Goal: Transaction & Acquisition: Purchase product/service

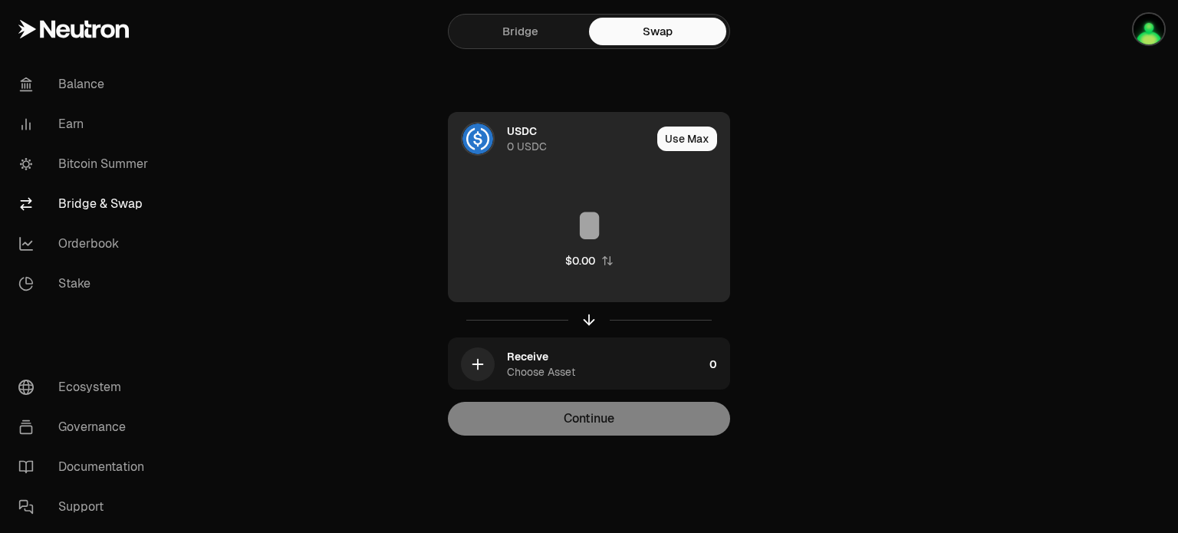
click at [515, 132] on div "USDC" at bounding box center [522, 130] width 30 height 15
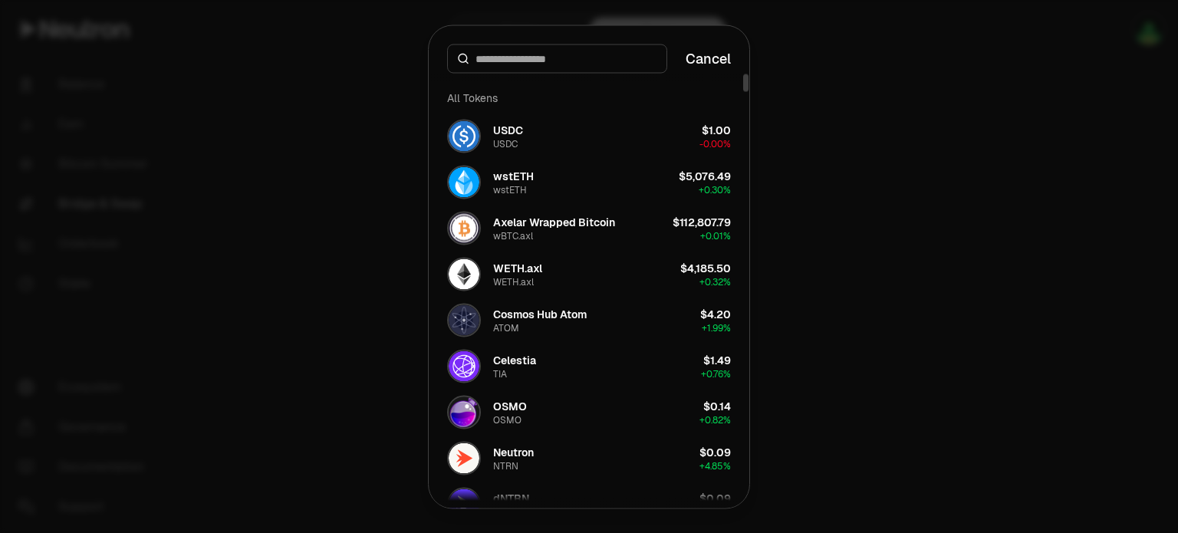
click at [558, 58] on input at bounding box center [566, 58] width 182 height 15
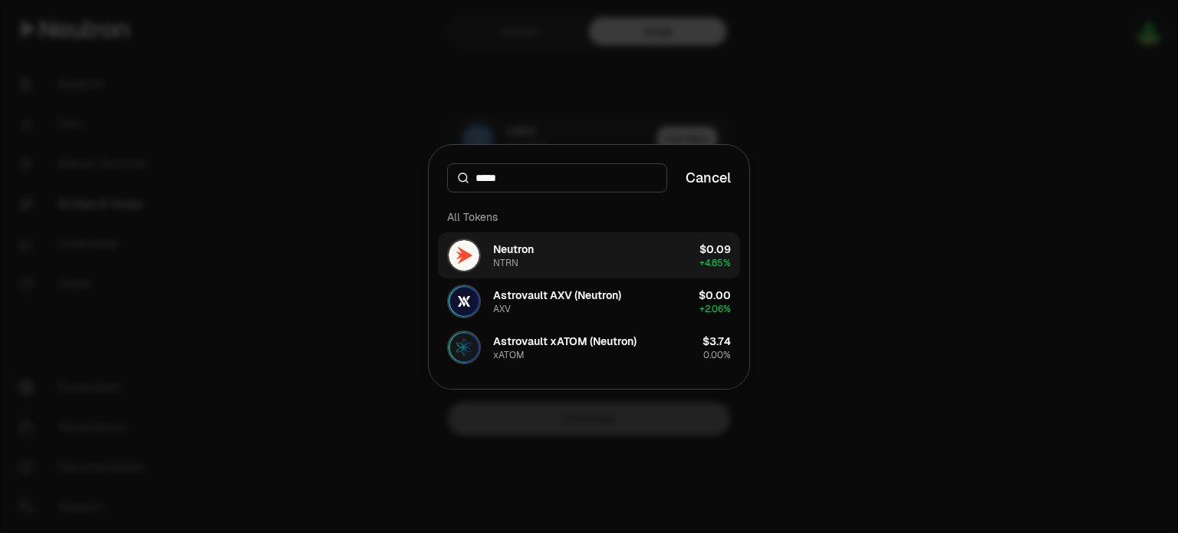
type input "*****"
click at [572, 252] on button "Neutron NTRN $0.09 + 4.85%" at bounding box center [589, 255] width 302 height 46
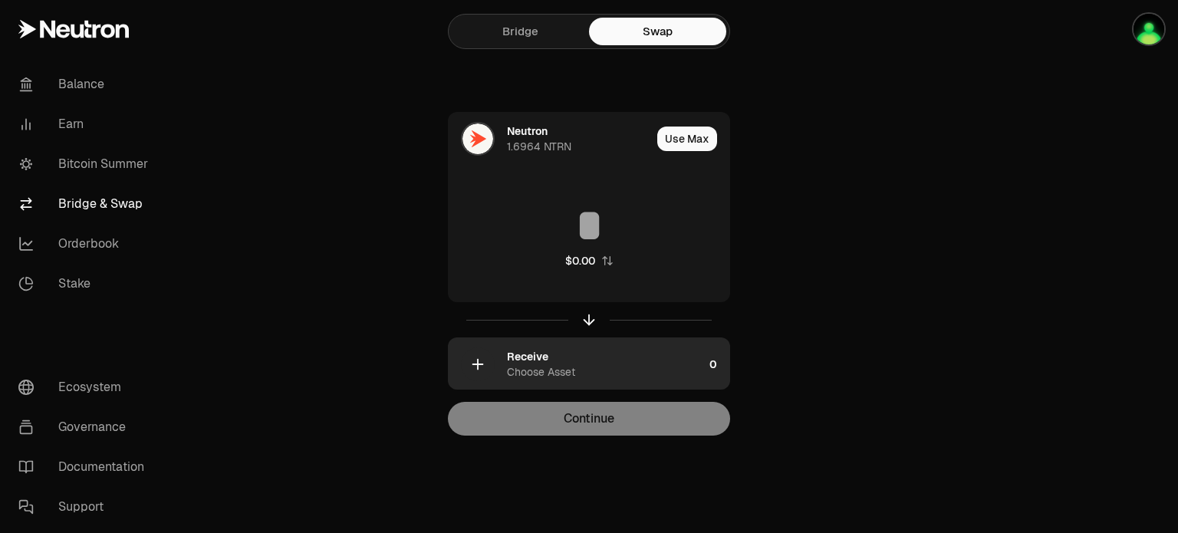
click at [606, 366] on div "Receive Choose Asset" at bounding box center [605, 364] width 196 height 31
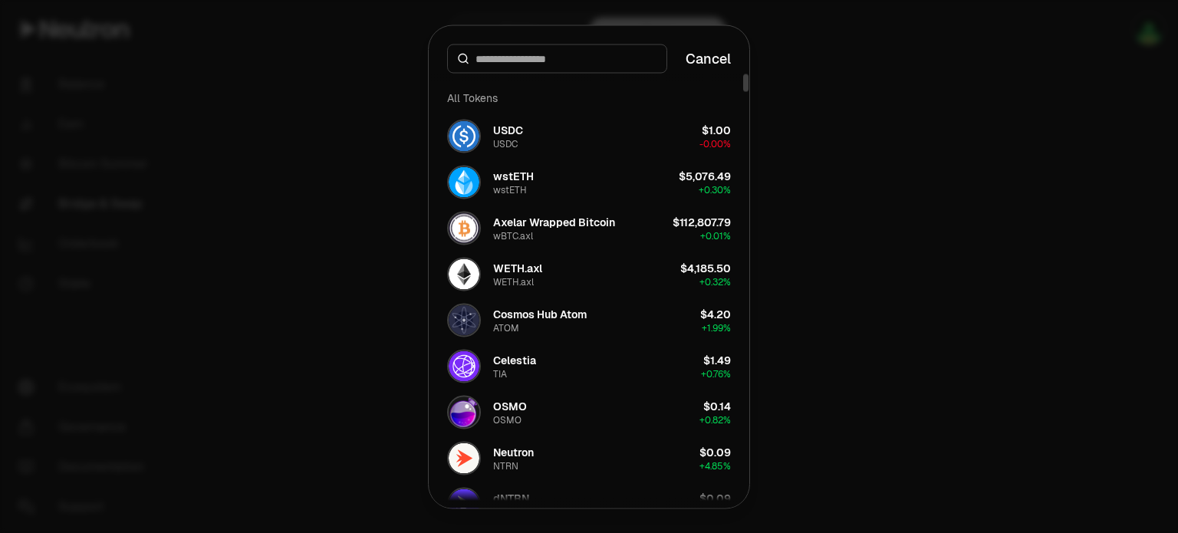
click at [524, 64] on input at bounding box center [566, 58] width 182 height 15
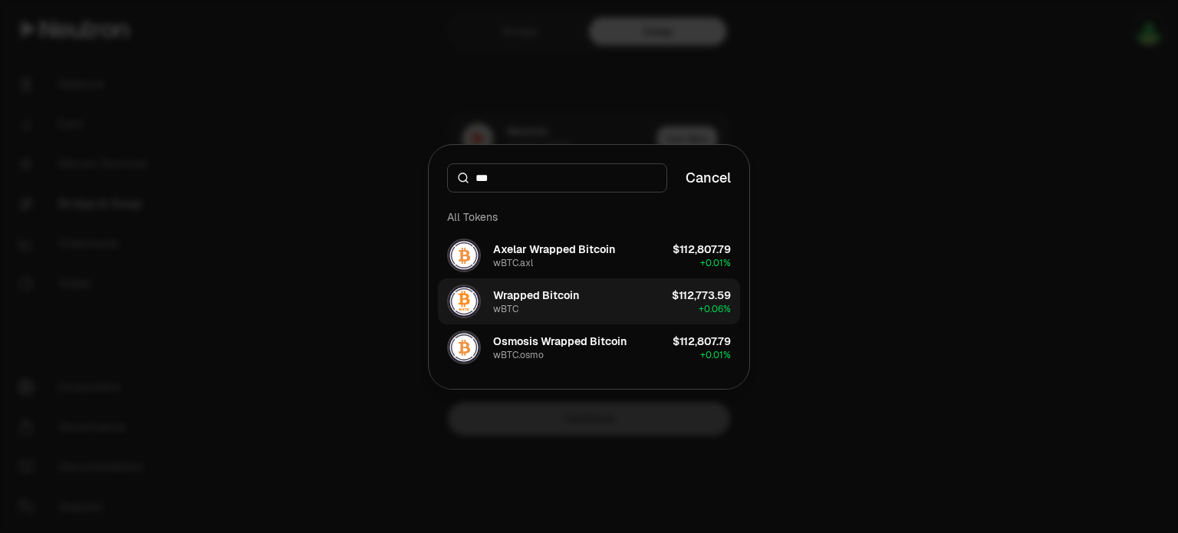
type input "***"
click at [587, 295] on button "Wrapped Bitcoin wBTC $112,773.59 + 0.06%" at bounding box center [589, 301] width 302 height 46
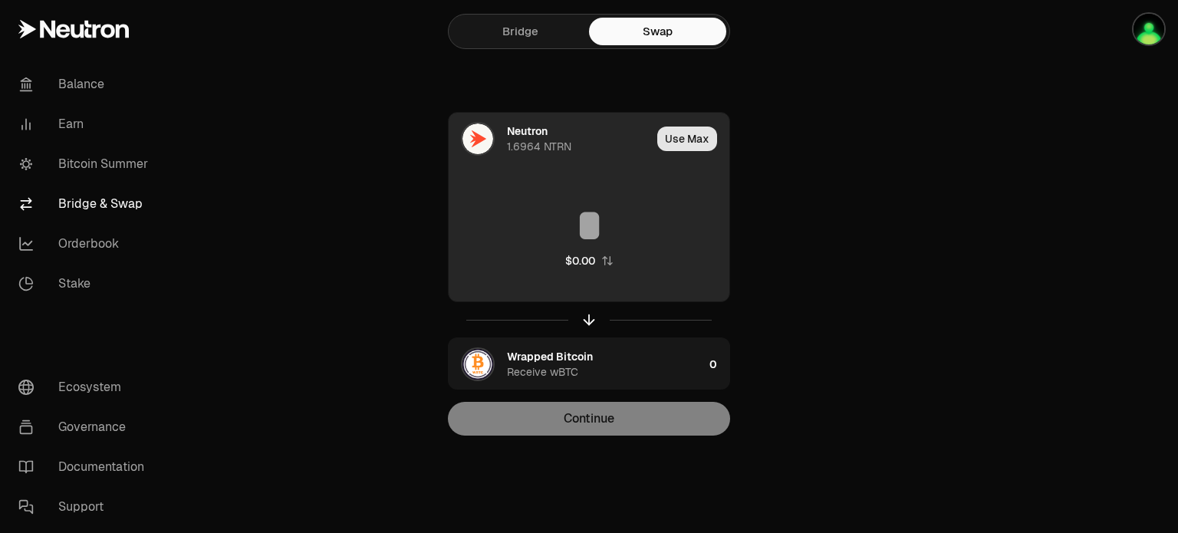
click at [682, 136] on button "Use Max" at bounding box center [687, 139] width 60 height 25
type input "********"
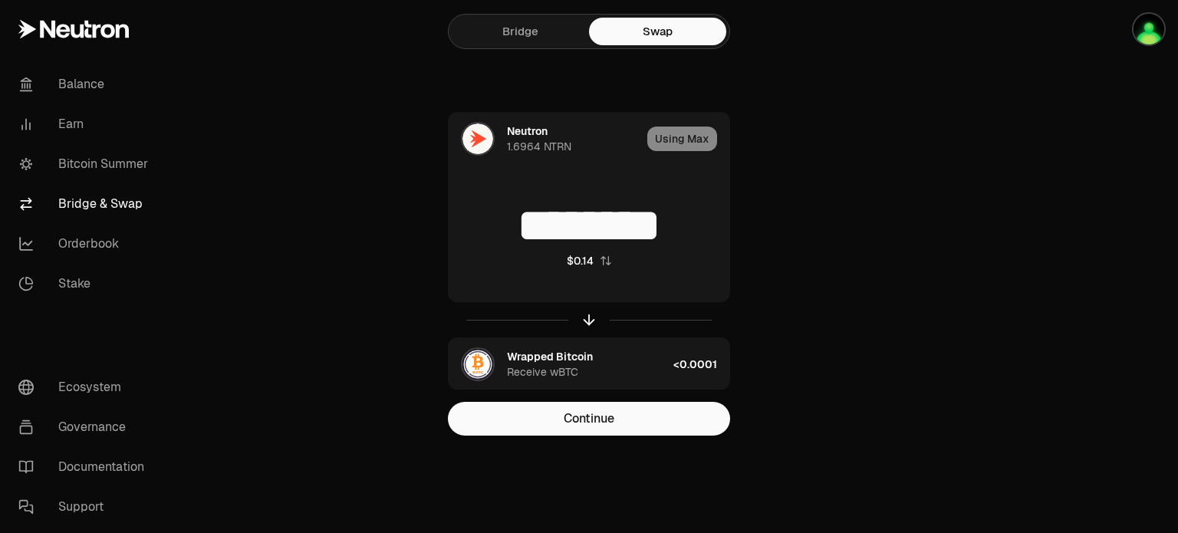
click at [503, 29] on link "Bridge" at bounding box center [520, 32] width 137 height 28
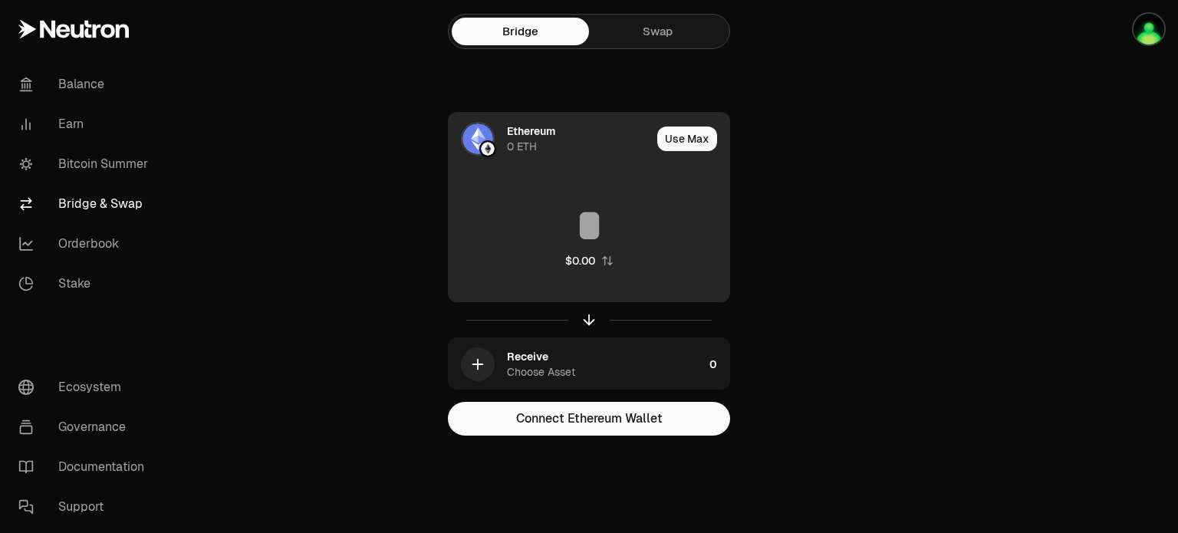
click at [532, 147] on div "0 ETH" at bounding box center [522, 146] width 30 height 15
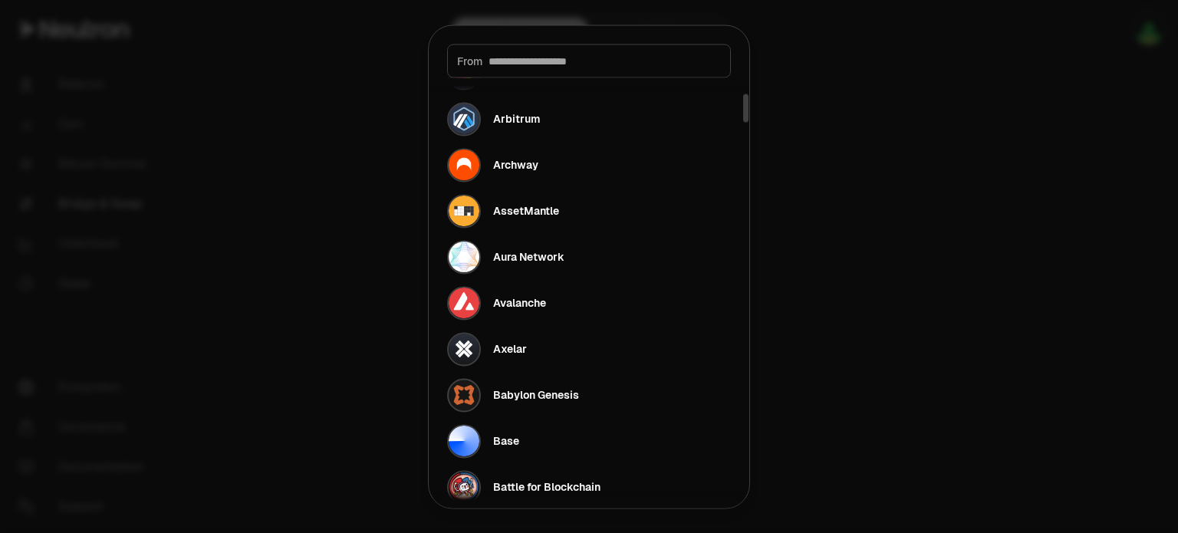
scroll to position [383, 0]
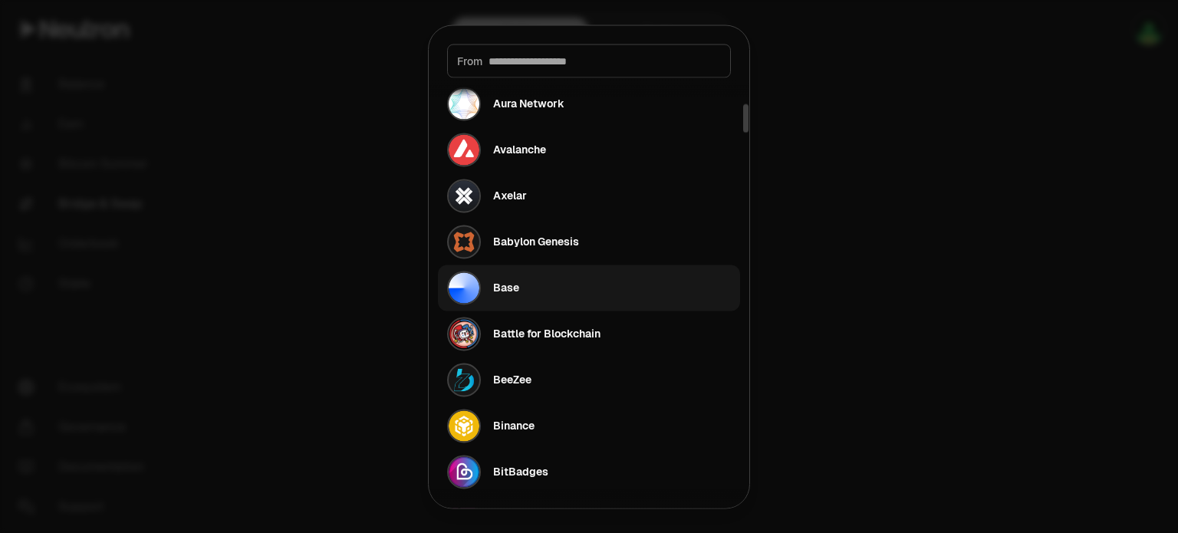
click at [501, 293] on div "Base" at bounding box center [506, 287] width 26 height 15
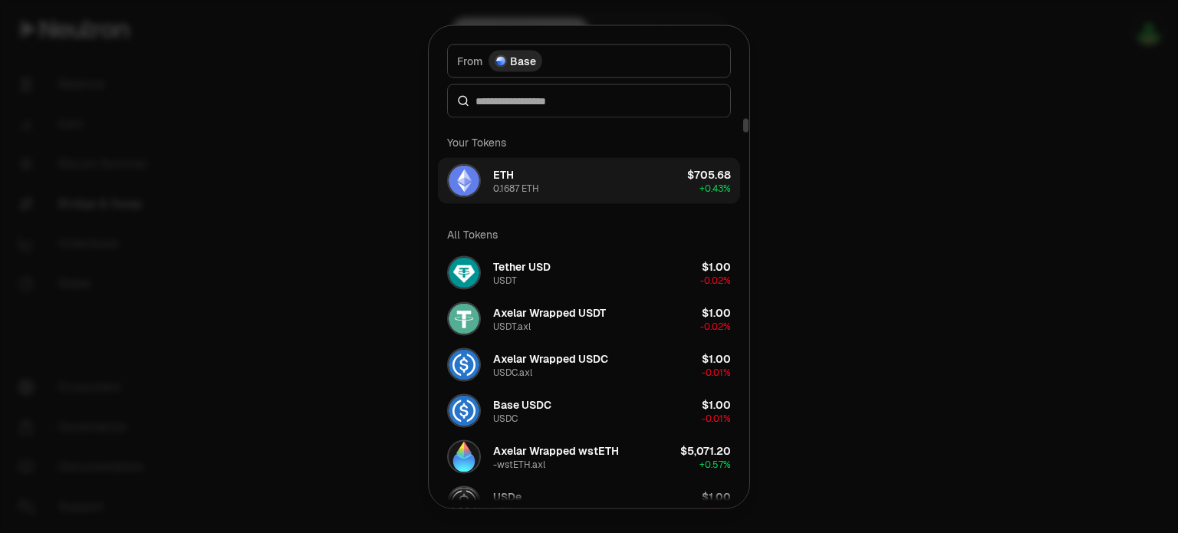
click at [582, 172] on button "ETH 0.1687 ETH $705.68 + 0.43%" at bounding box center [589, 180] width 302 height 46
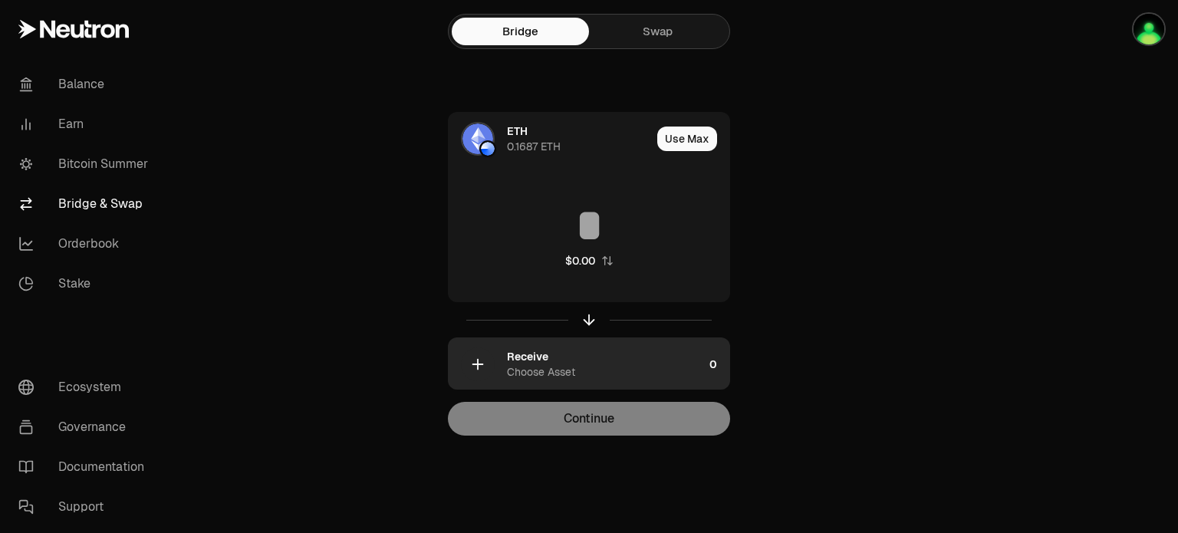
click at [549, 358] on div "Receive Choose Asset" at bounding box center [605, 364] width 196 height 31
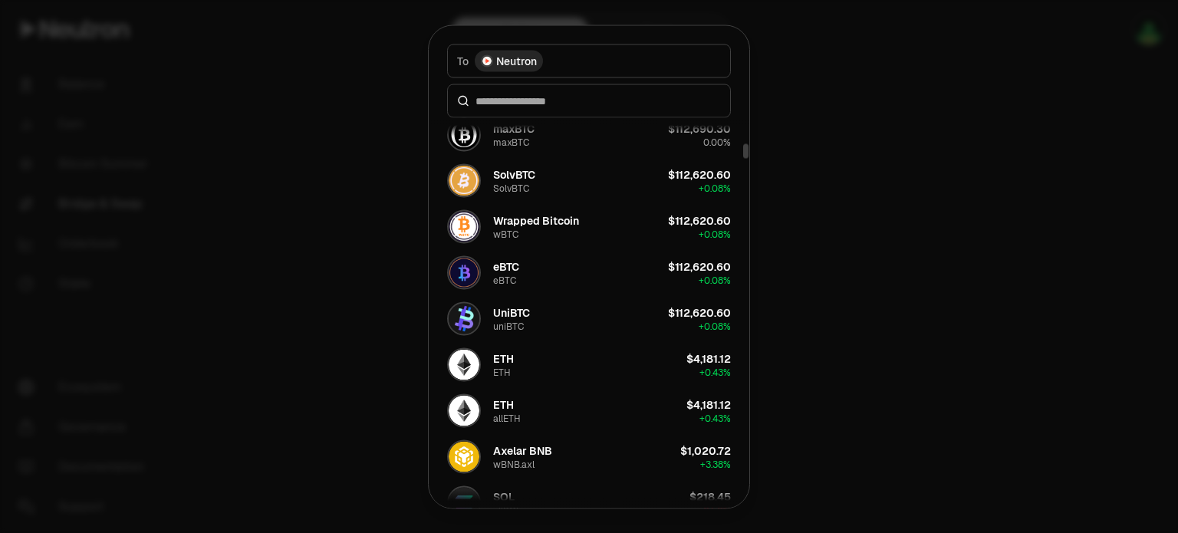
scroll to position [767, 0]
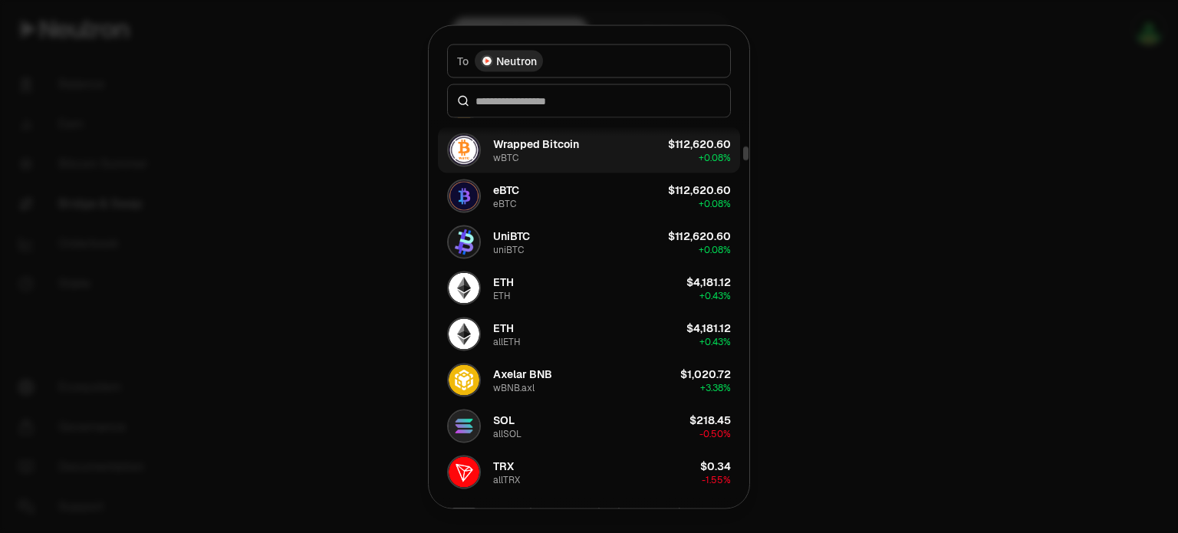
click at [576, 143] on div "Wrapped Bitcoin" at bounding box center [536, 143] width 86 height 15
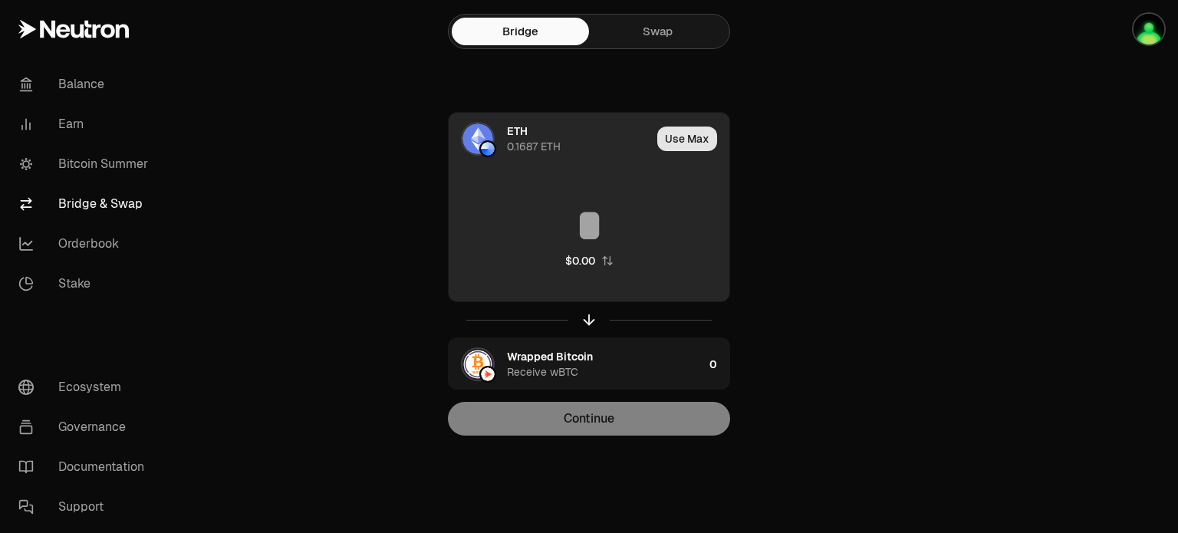
click at [682, 143] on button "Use Max" at bounding box center [687, 139] width 60 height 25
type input "**********"
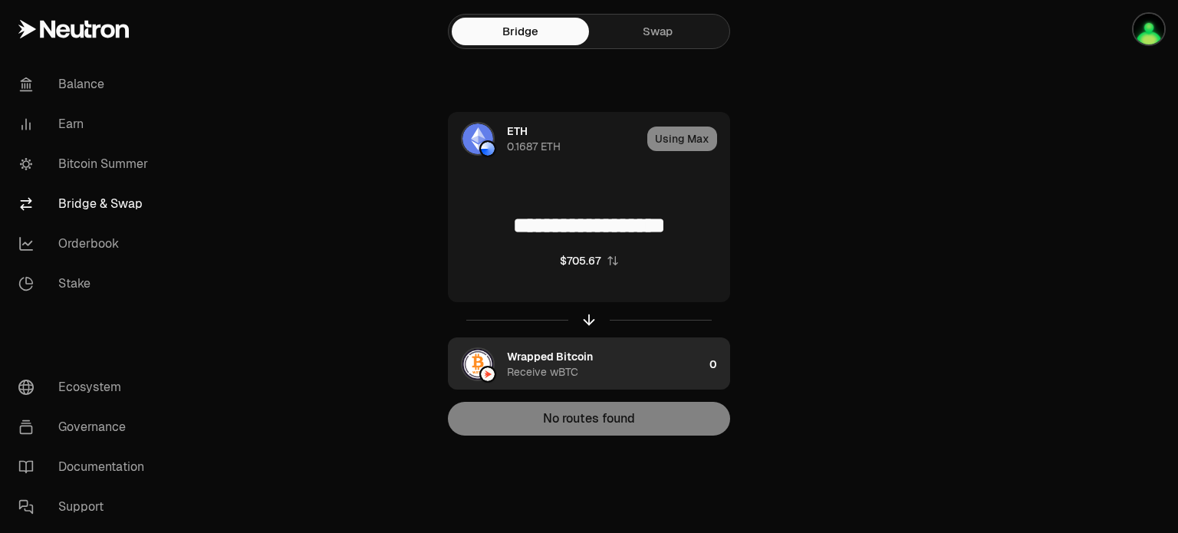
click at [577, 364] on div "Receive wBTC" at bounding box center [542, 371] width 71 height 15
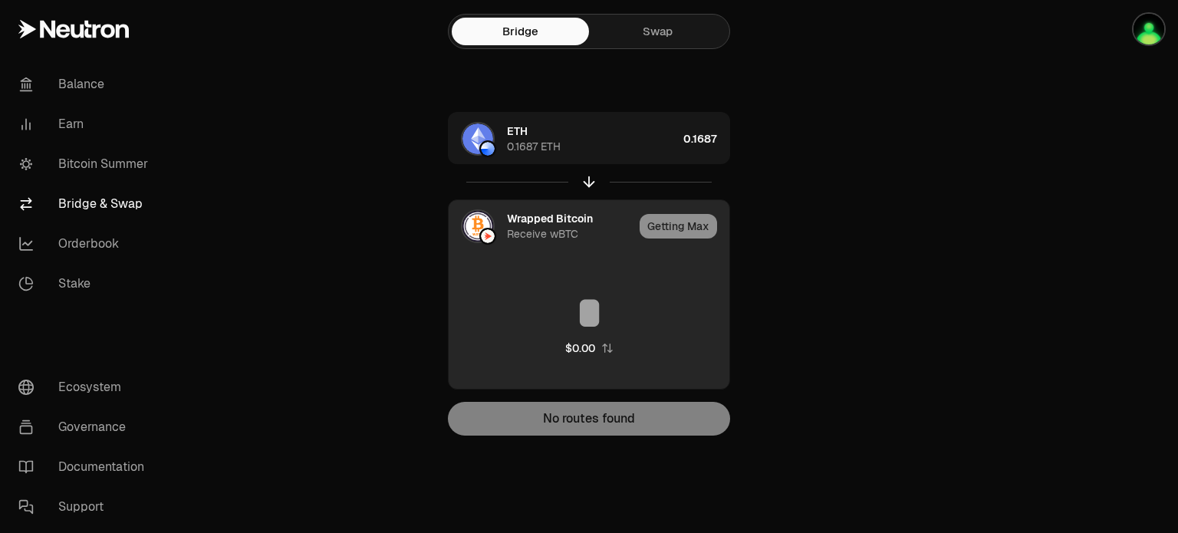
click at [546, 223] on div "Wrapped Bitcoin" at bounding box center [550, 218] width 86 height 15
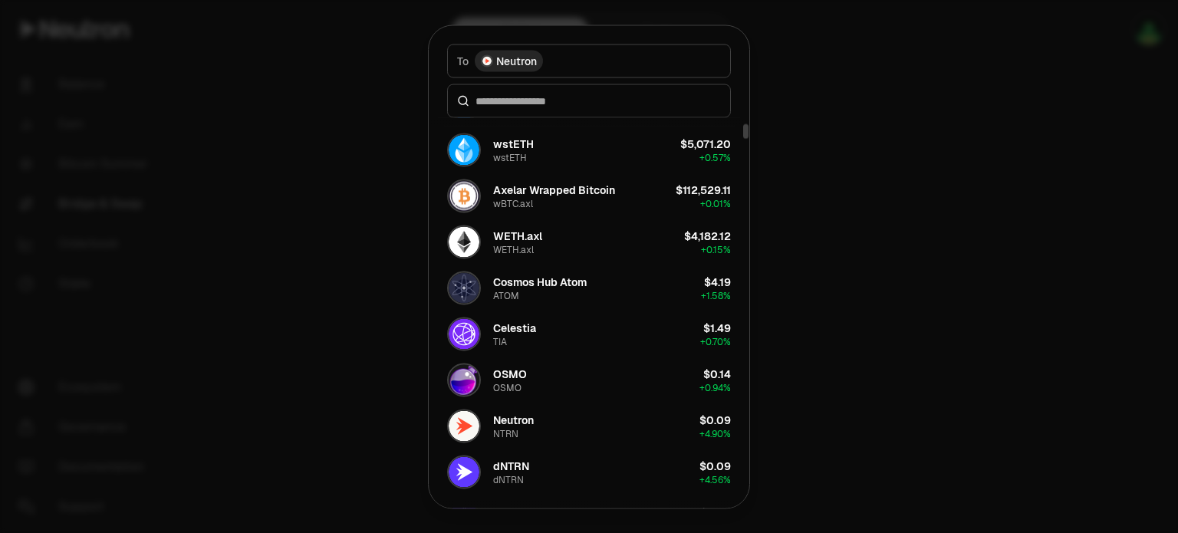
scroll to position [153, 0]
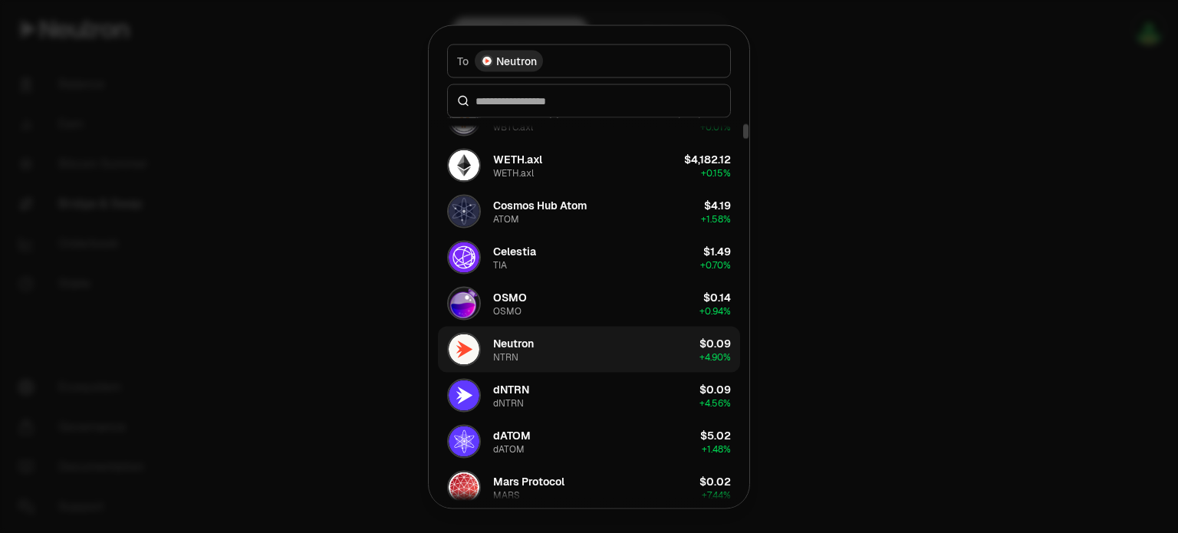
click at [540, 350] on button "Neutron NTRN $0.09 + 4.90%" at bounding box center [589, 349] width 302 height 46
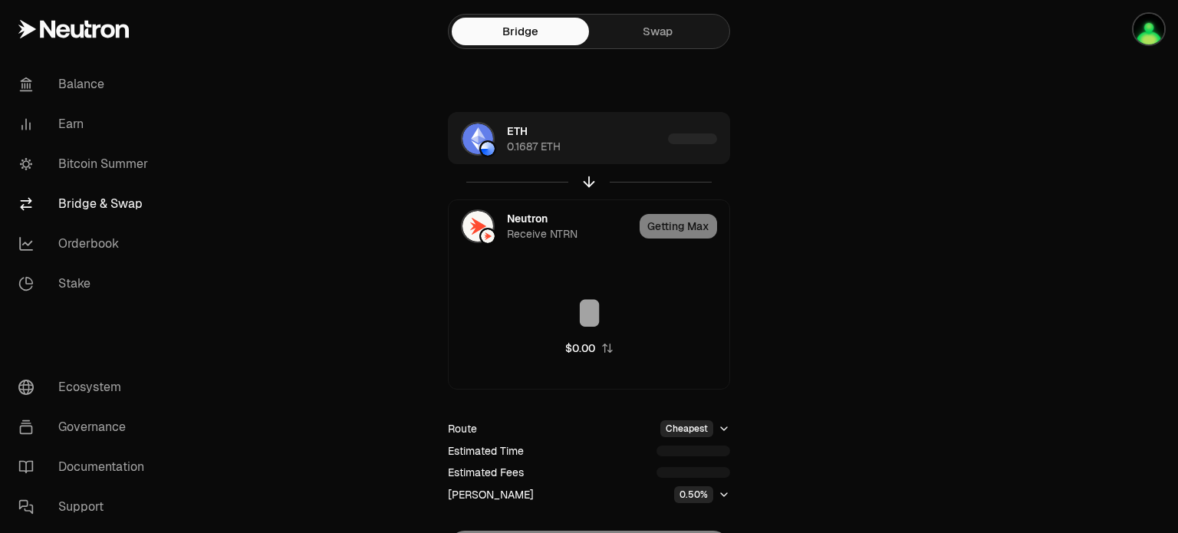
scroll to position [92, 0]
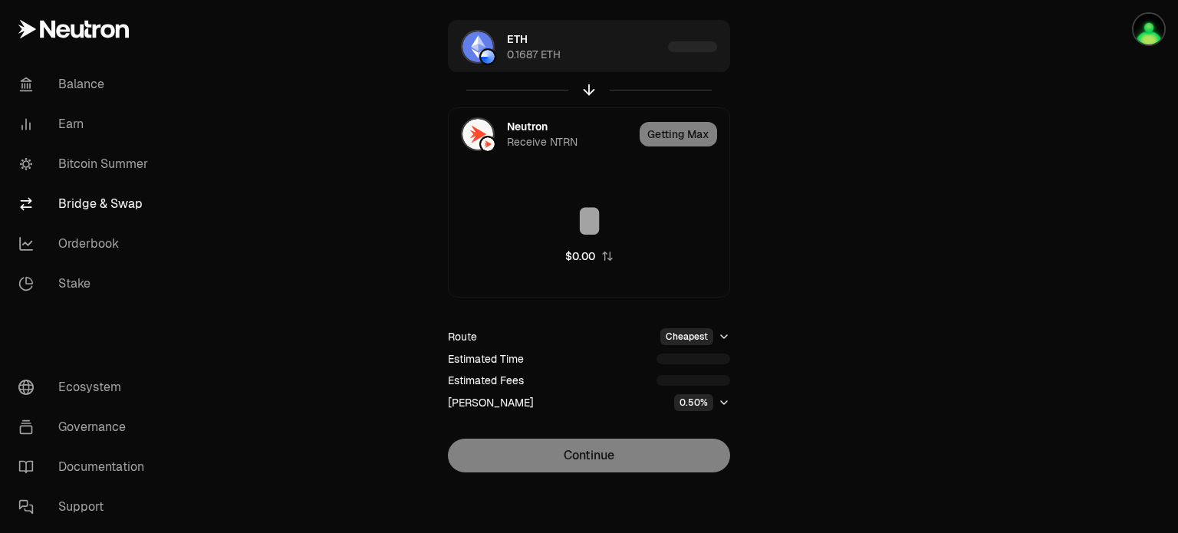
type input "**********"
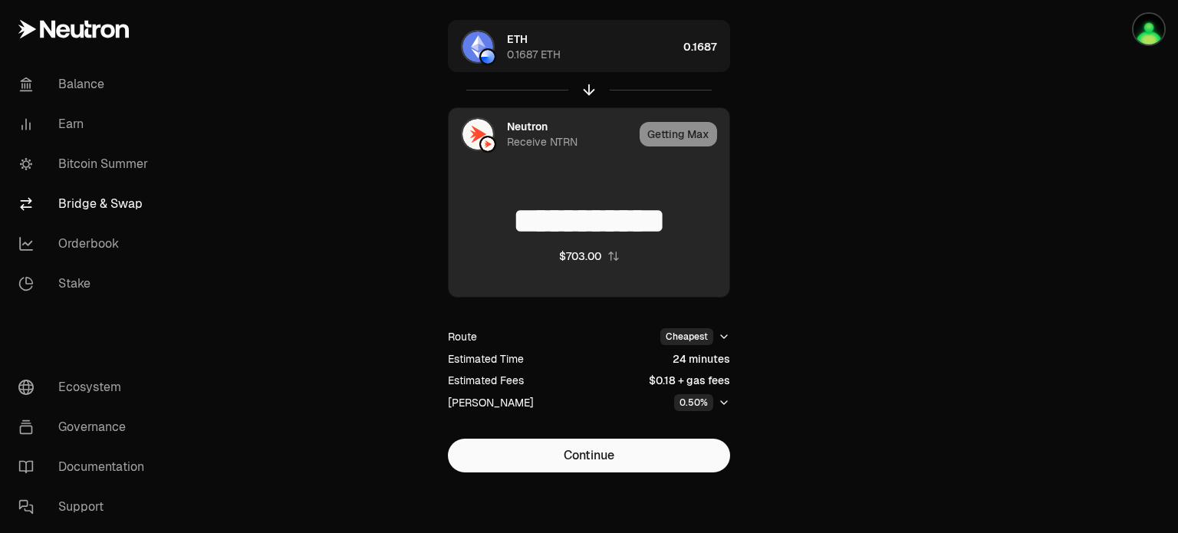
click at [528, 126] on div "Neutron" at bounding box center [527, 126] width 41 height 15
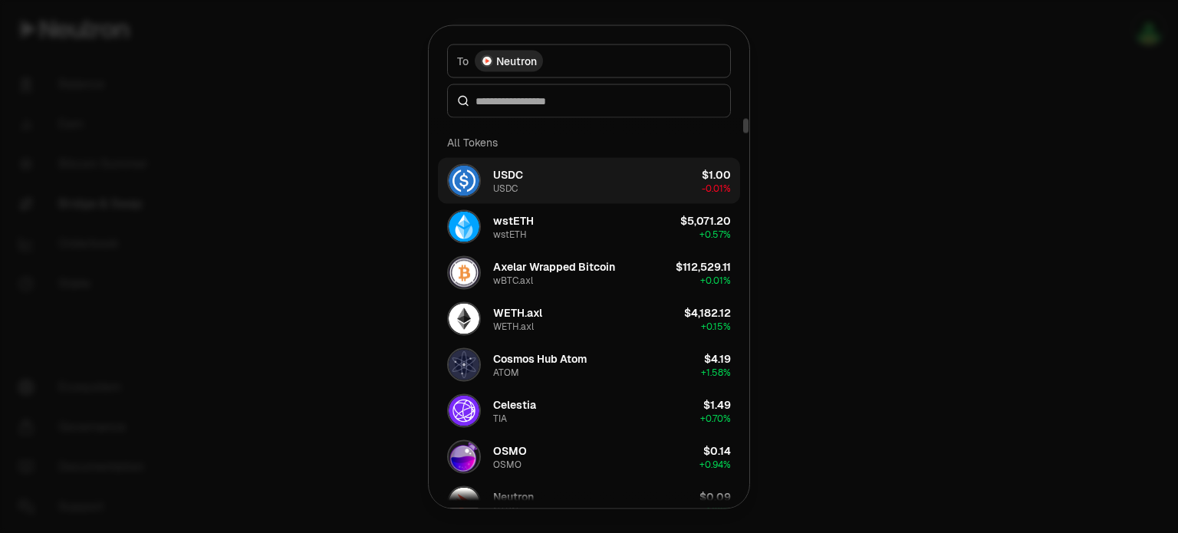
click at [566, 182] on button "USDC USDC $1.00 -0.01%" at bounding box center [589, 180] width 302 height 46
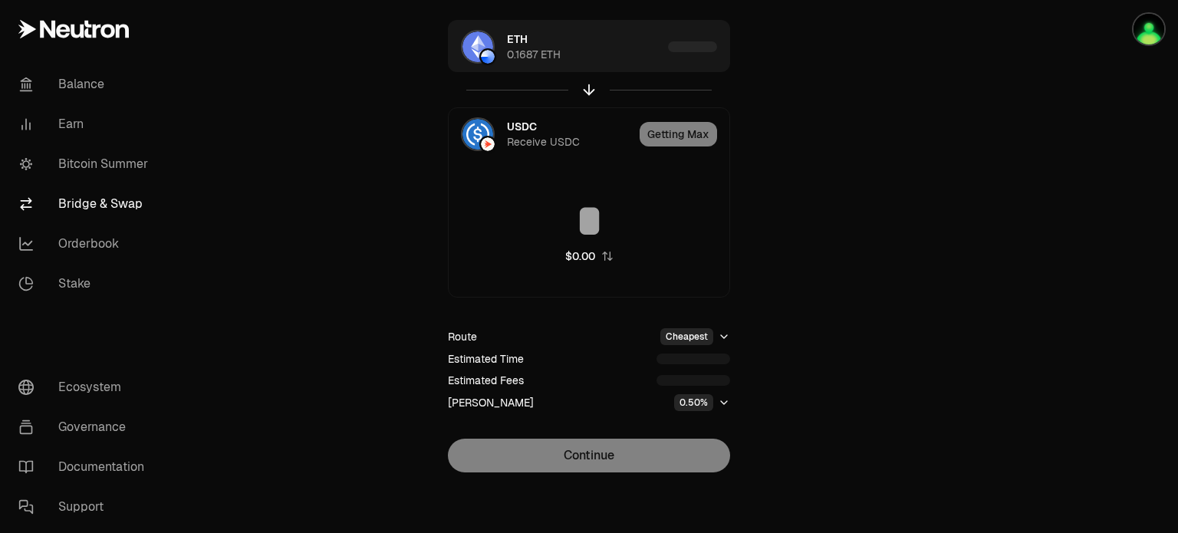
type input "*********"
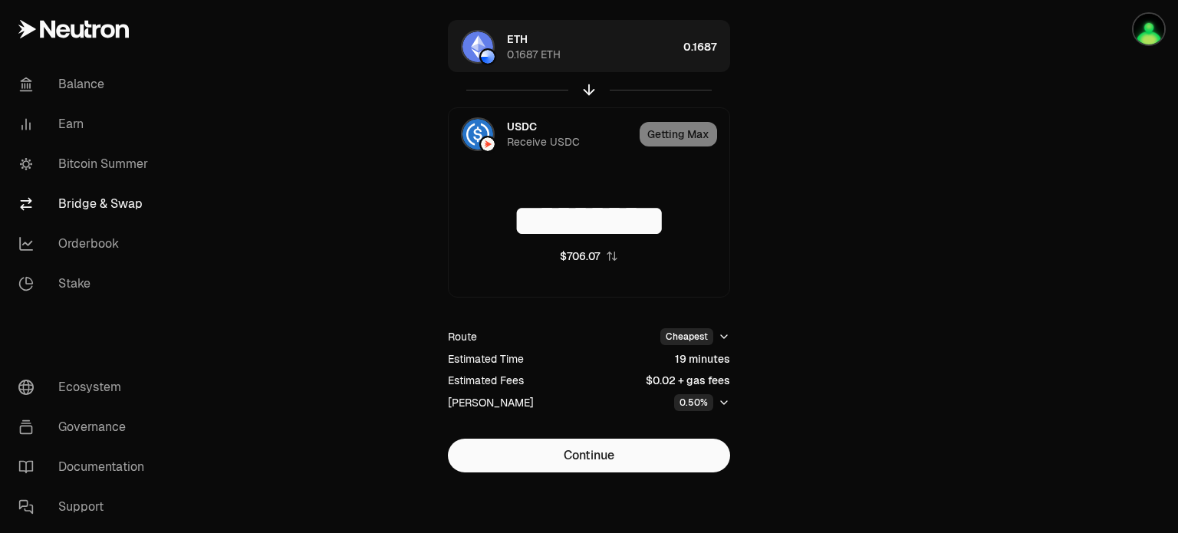
scroll to position [15, 0]
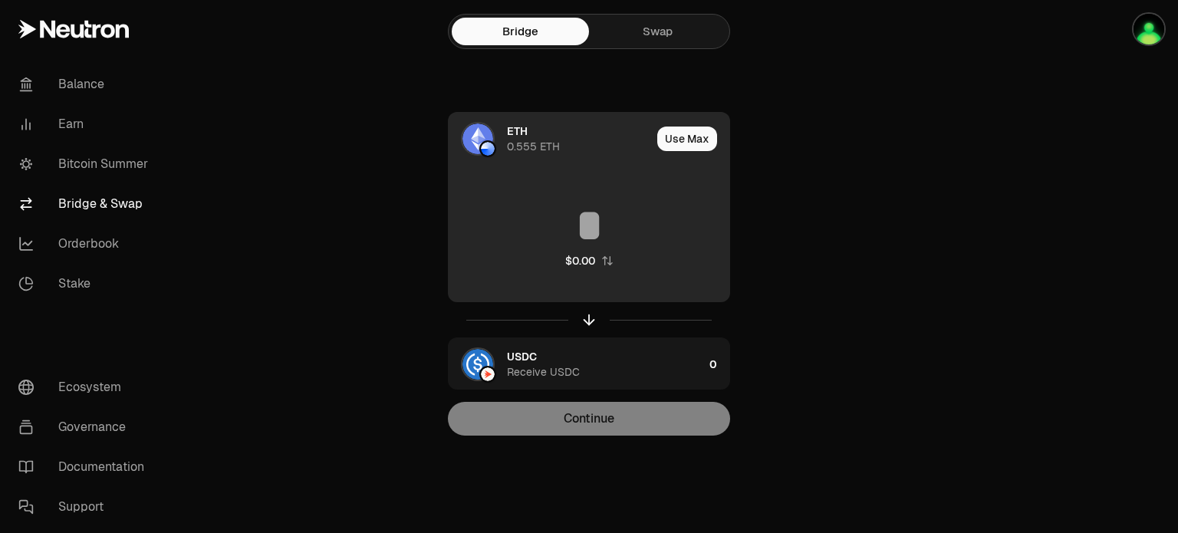
click at [590, 139] on div "ETH 0.555 ETH" at bounding box center [579, 138] width 144 height 31
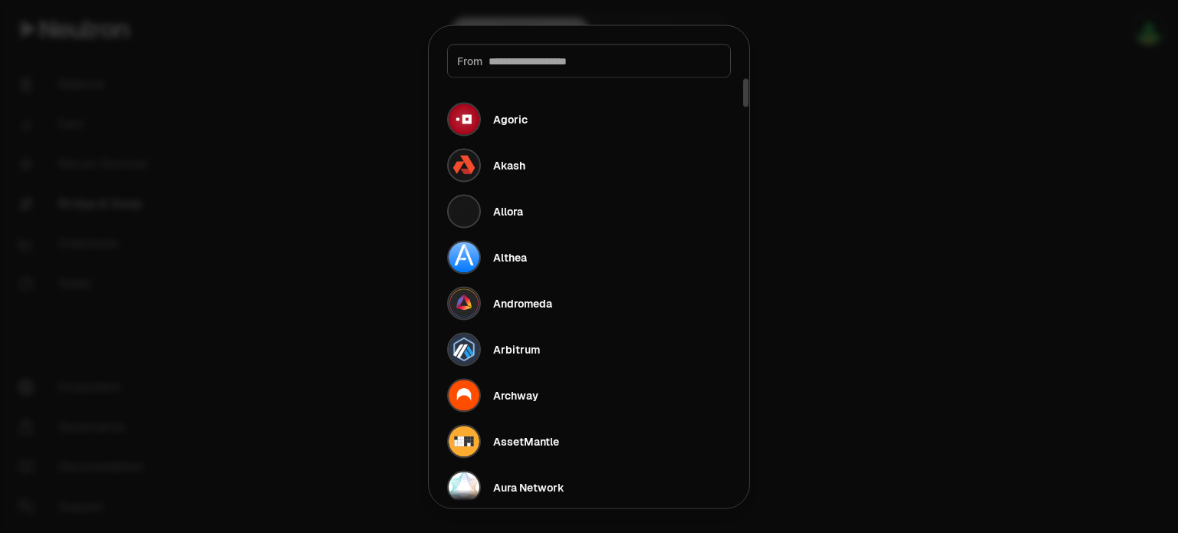
click at [897, 217] on div at bounding box center [589, 266] width 1178 height 533
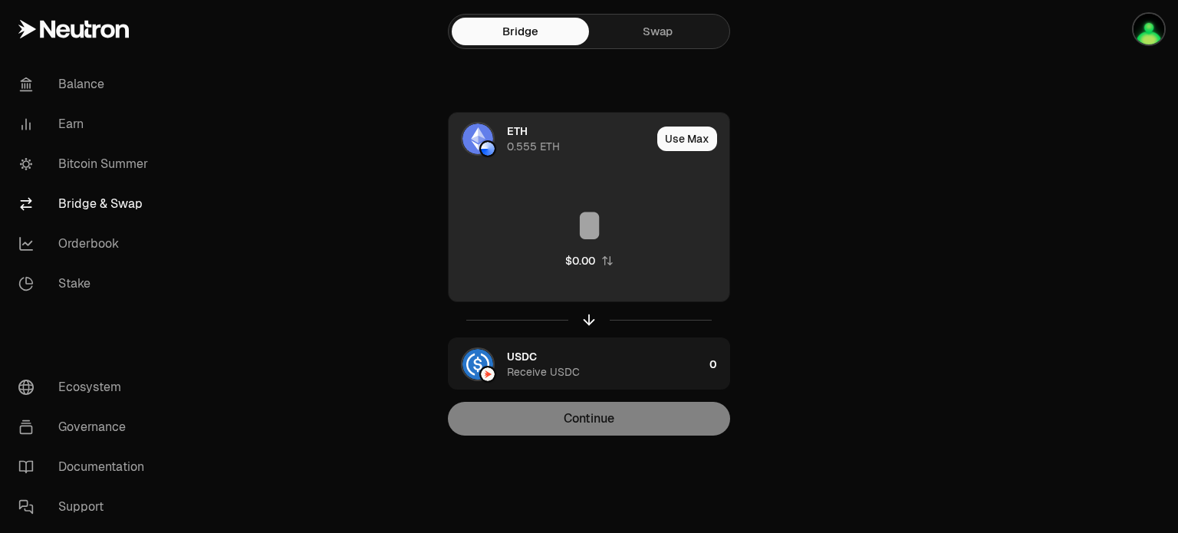
click at [604, 229] on input at bounding box center [589, 225] width 281 height 46
paste input "********"
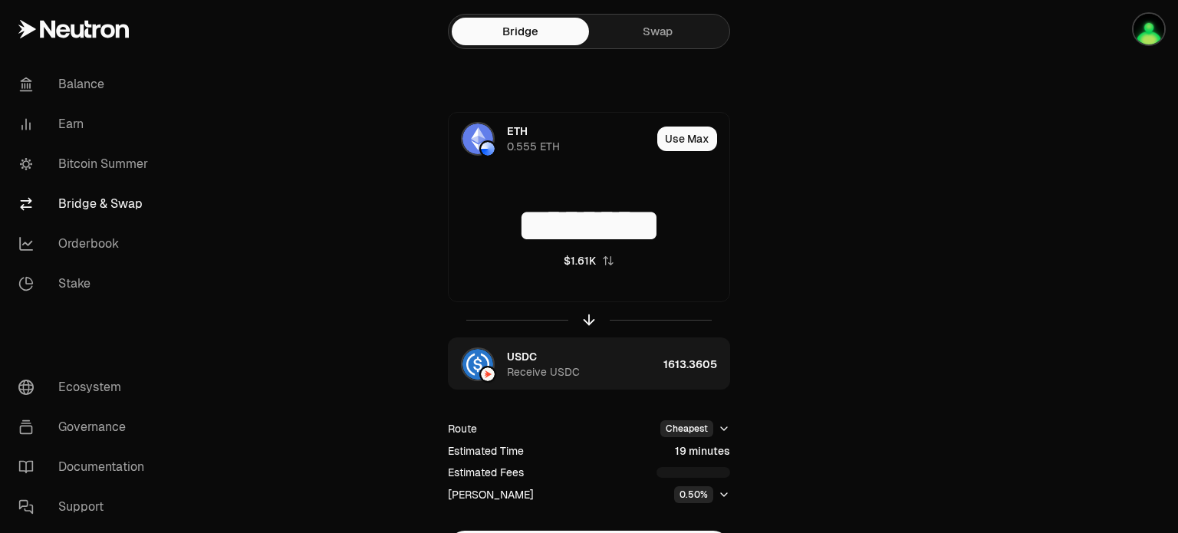
scroll to position [77, 0]
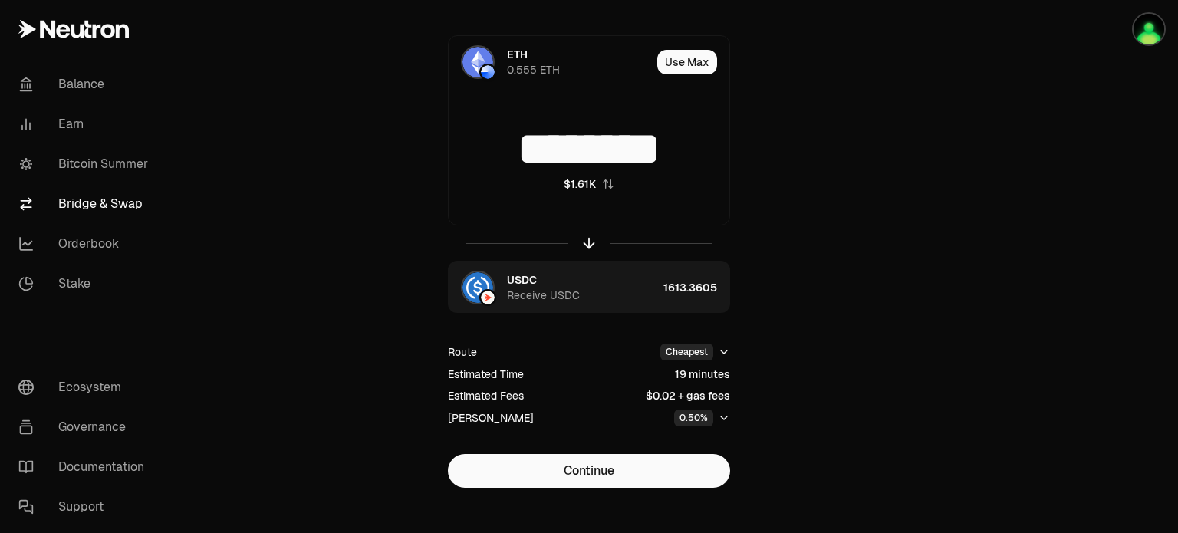
type input "********"
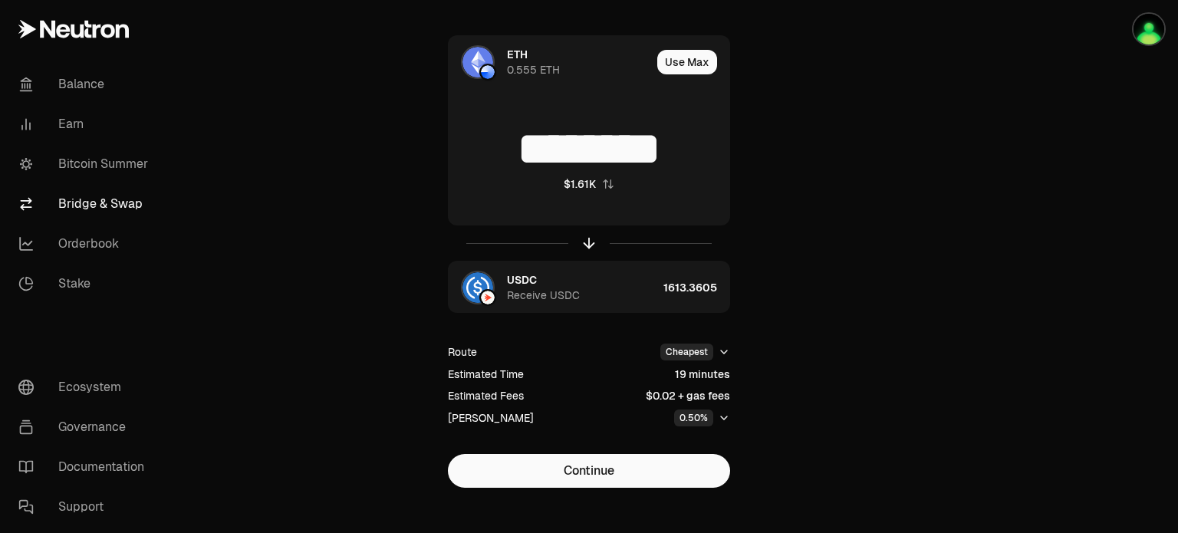
click at [724, 419] on icon "button" at bounding box center [724, 418] width 12 height 12
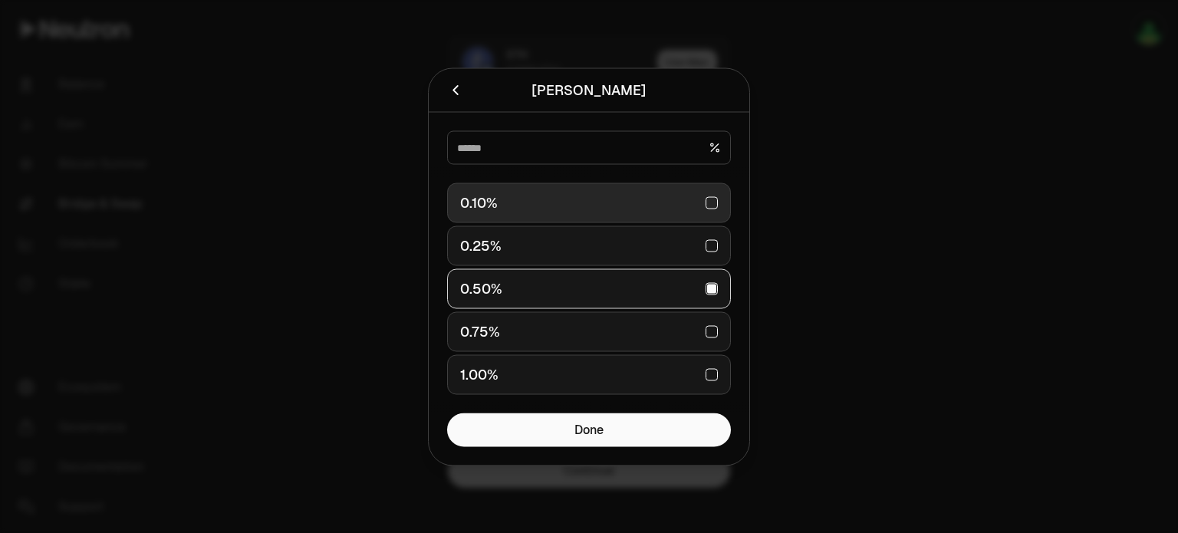
click at [707, 202] on div "0.10%" at bounding box center [589, 203] width 258 height 34
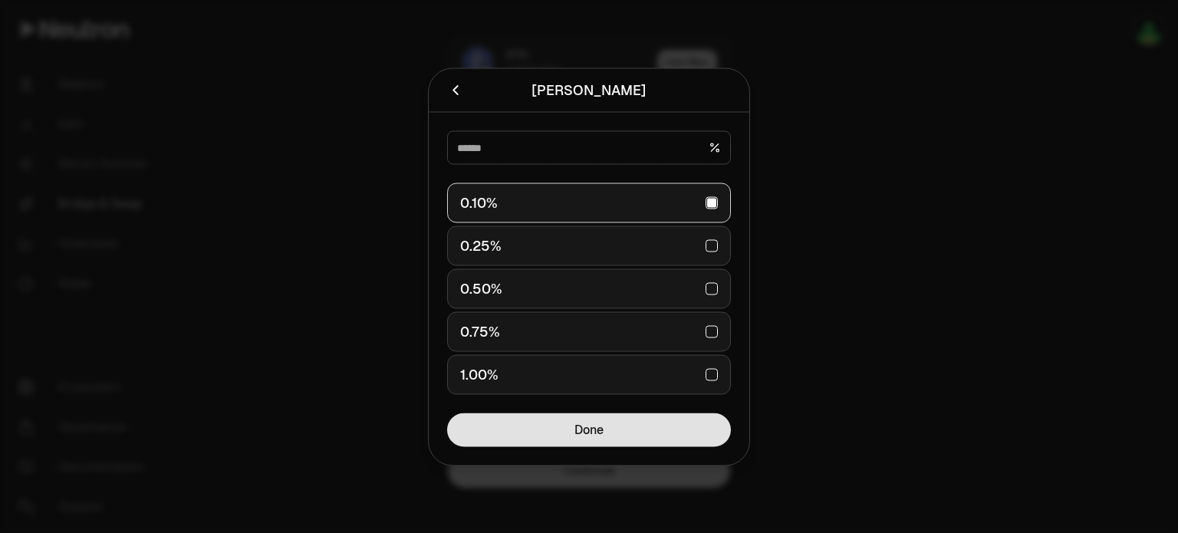
click at [622, 432] on button "Done" at bounding box center [589, 429] width 284 height 34
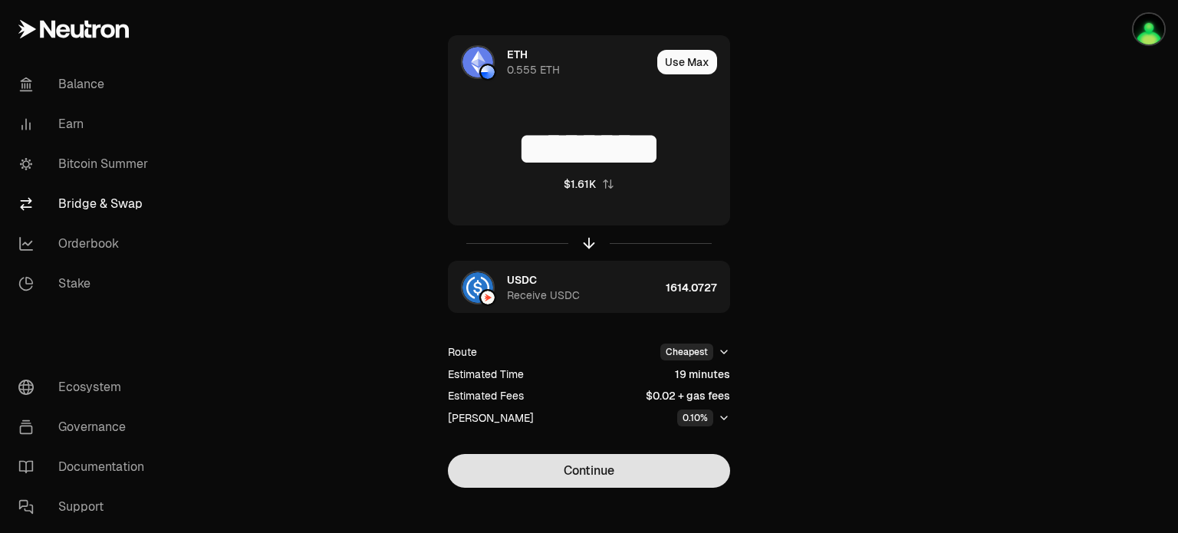
click at [598, 469] on button "Continue" at bounding box center [589, 471] width 282 height 34
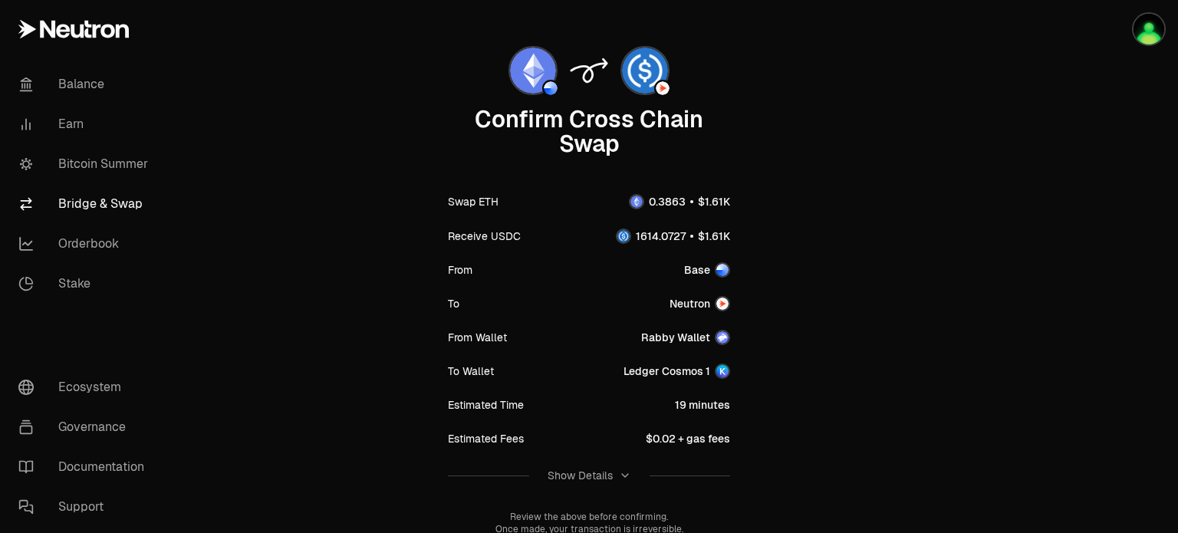
scroll to position [186, 0]
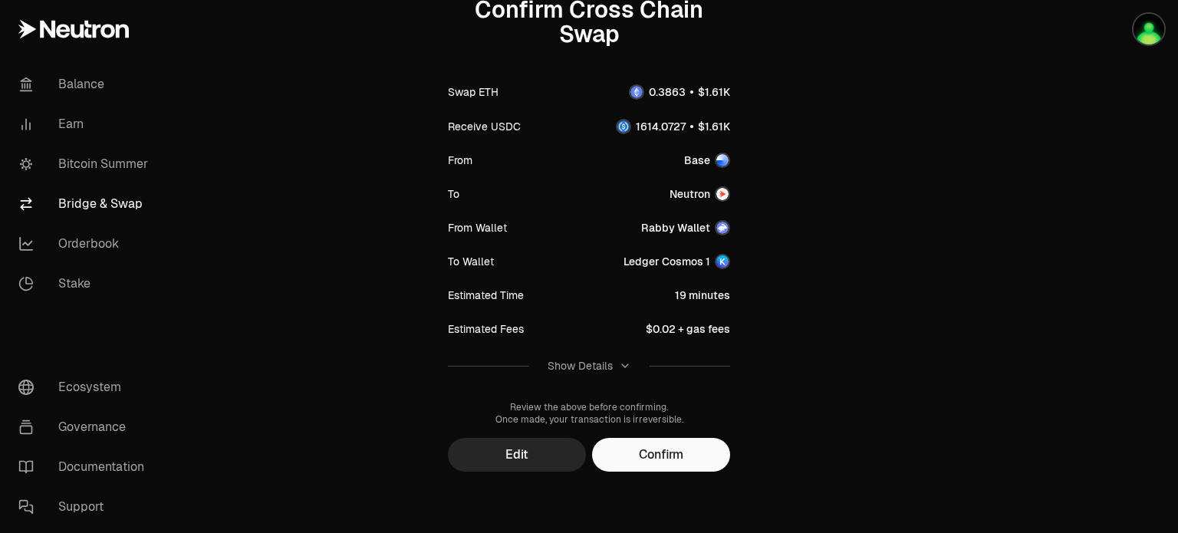
click at [619, 362] on icon "button" at bounding box center [625, 366] width 12 height 12
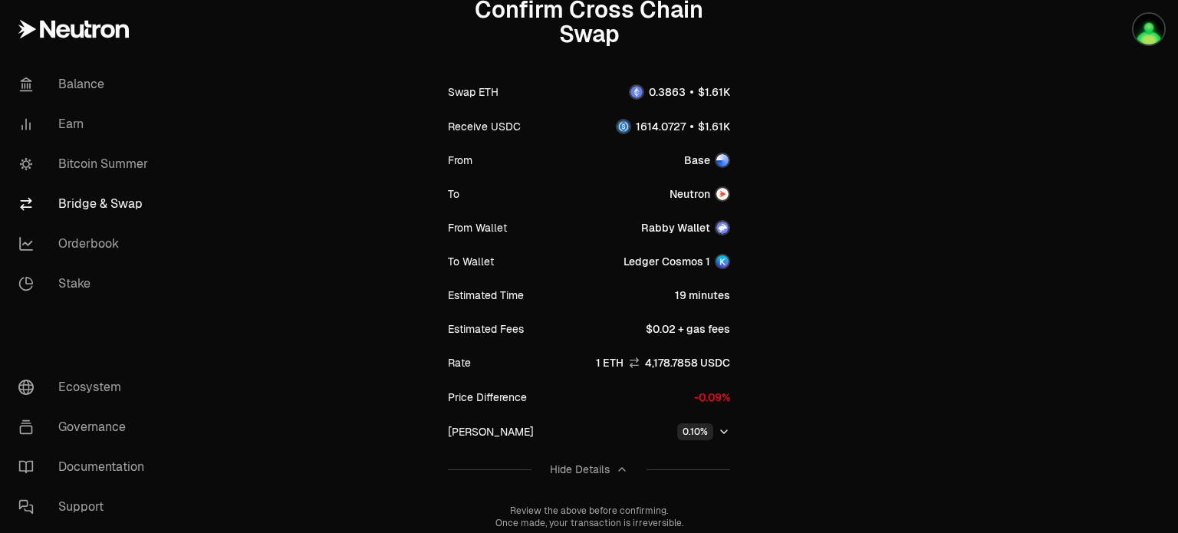
scroll to position [289, 0]
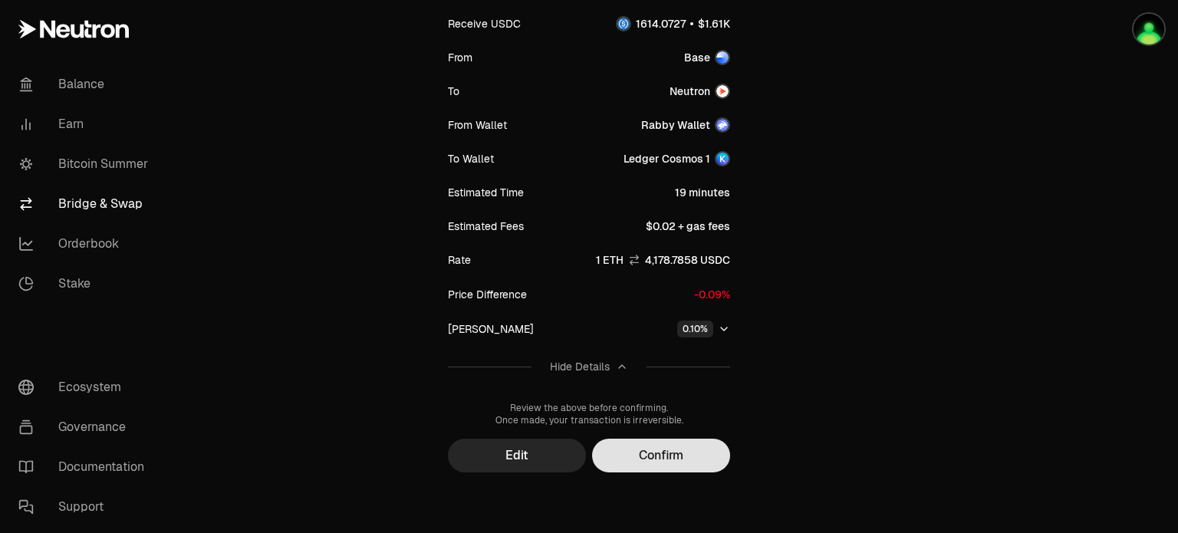
click at [675, 457] on button "Confirm" at bounding box center [661, 456] width 138 height 34
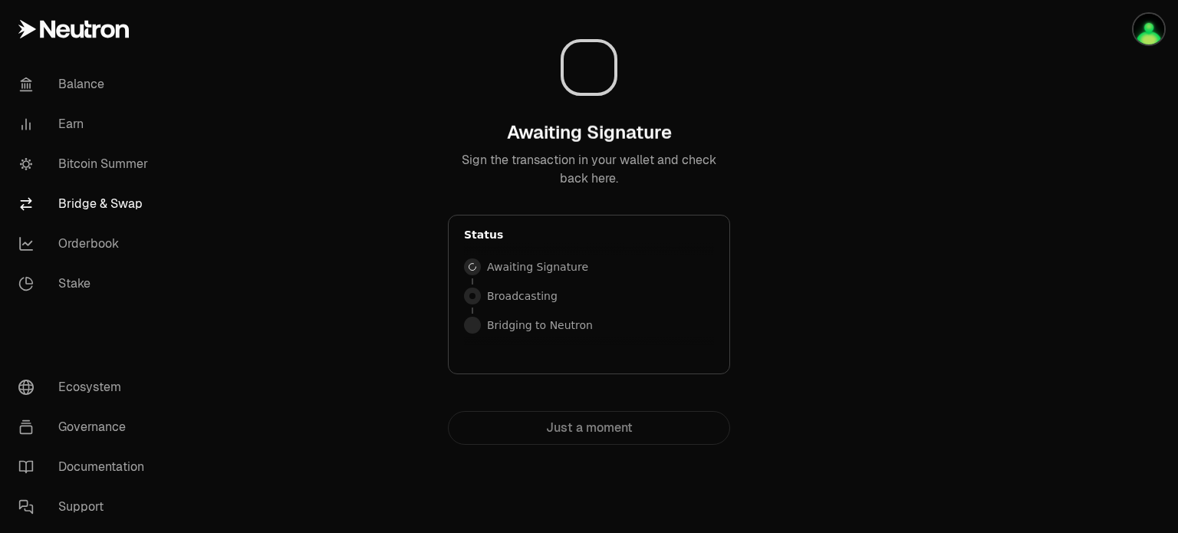
scroll to position [0, 0]
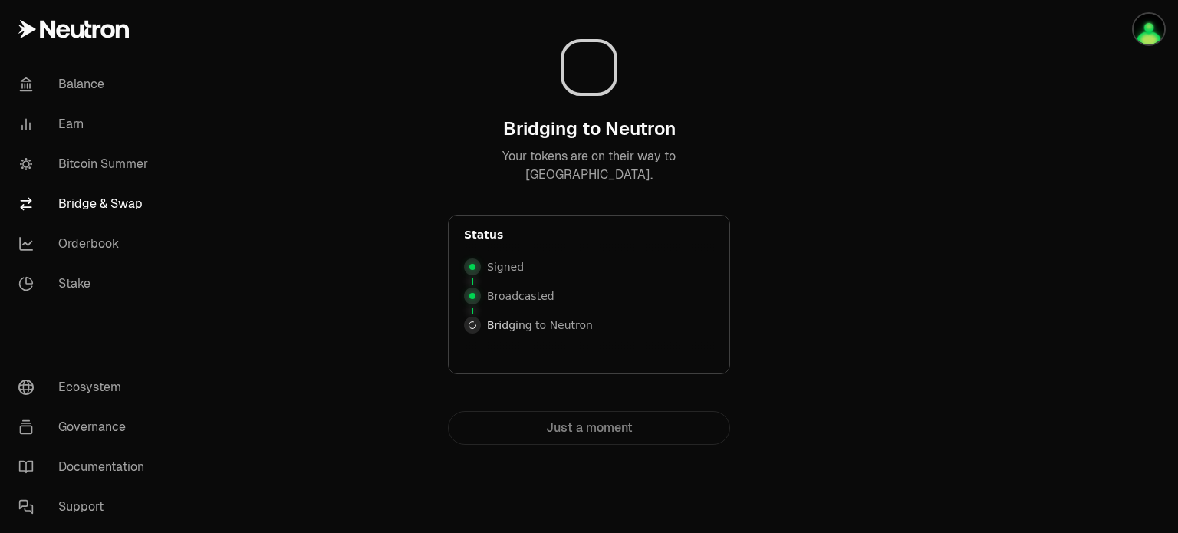
click at [934, 277] on main "Bridging to Neutron Your tokens are on their way to Neutron. Status Signed Broa…" at bounding box center [675, 253] width 1006 height 506
click at [853, 311] on div "Bridging to Neutron Your tokens are on their way to Neutron. Status Signed Broa…" at bounding box center [589, 253] width 552 height 506
click at [854, 309] on div "Bridging to Neutron Your tokens are on their way to Neutron. Status Signed Broa…" at bounding box center [589, 253] width 552 height 506
click at [846, 247] on div "Bridging to Neutron Your tokens are on their way to Neutron. Status Signed Broa…" at bounding box center [589, 253] width 552 height 506
click at [843, 315] on div "Bridging to Neutron Your tokens are on their way to Neutron. Status Signed Broa…" at bounding box center [588, 228] width 515 height 432
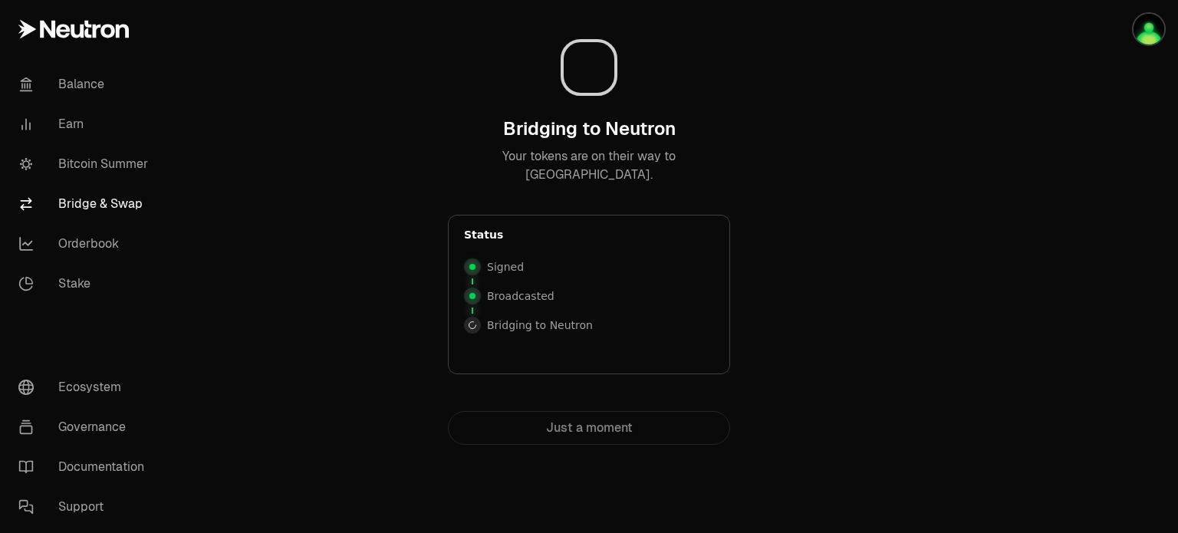
click at [840, 272] on div "Bridging to Neutron Your tokens are on their way to Neutron. Status Signed Broa…" at bounding box center [588, 228] width 515 height 432
click at [843, 325] on div "Bridging to Neutron Your tokens are on their way to Neutron. Status Signed Broa…" at bounding box center [588, 228] width 515 height 432
click at [370, 176] on div "Bridging to Neutron Your tokens are on their way to Neutron. Status Signed Broa…" at bounding box center [588, 228] width 515 height 432
click at [513, 329] on p "Bridging to Neutron" at bounding box center [540, 324] width 106 height 15
click at [555, 327] on p "Bridging to Neutron" at bounding box center [540, 324] width 106 height 15
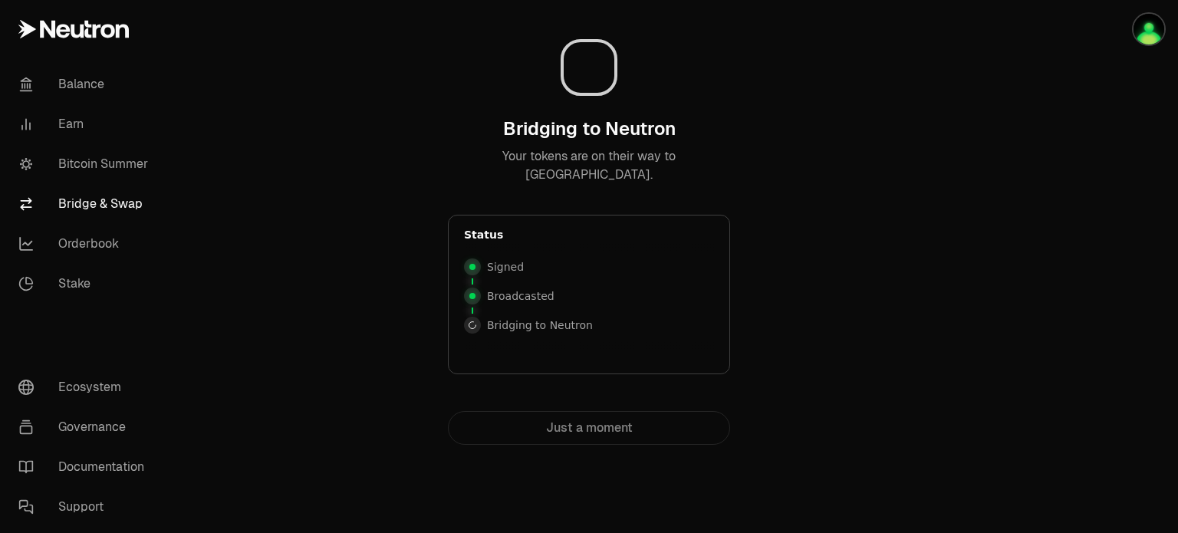
click at [393, 247] on div "Bridging to Neutron Your tokens are on their way to Neutron. Status Signed Broa…" at bounding box center [588, 228] width 515 height 432
click at [633, 422] on div "Just a moment" at bounding box center [589, 428] width 282 height 34
click at [586, 434] on div "Just a moment" at bounding box center [589, 428] width 282 height 34
click at [1144, 24] on img "button" at bounding box center [1148, 29] width 31 height 31
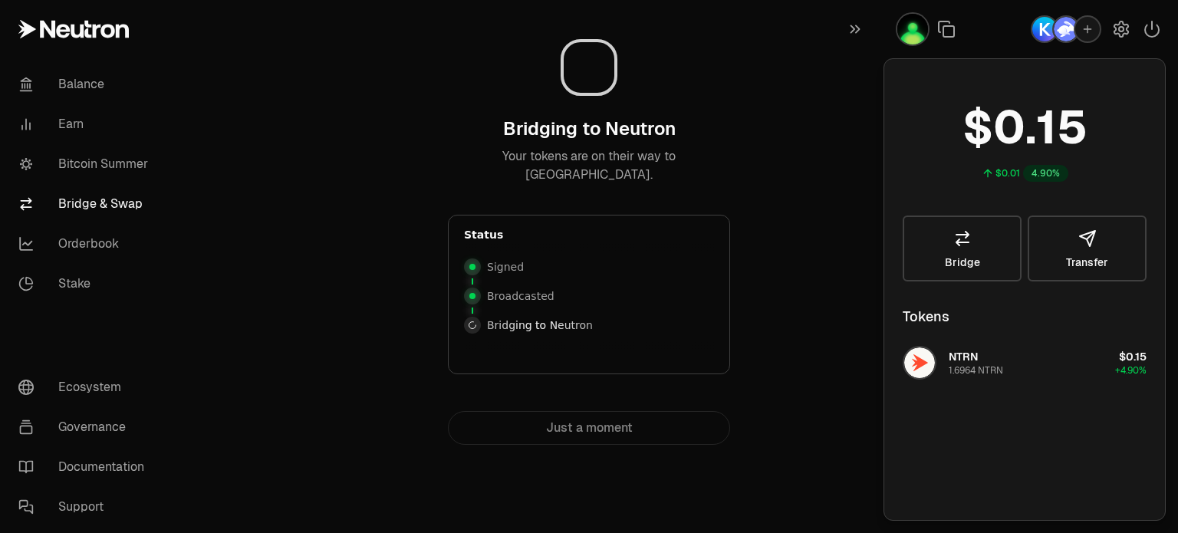
click at [767, 187] on div "Bridging to Neutron Your tokens are on their way to Neutron. Status Signed Broa…" at bounding box center [588, 228] width 515 height 432
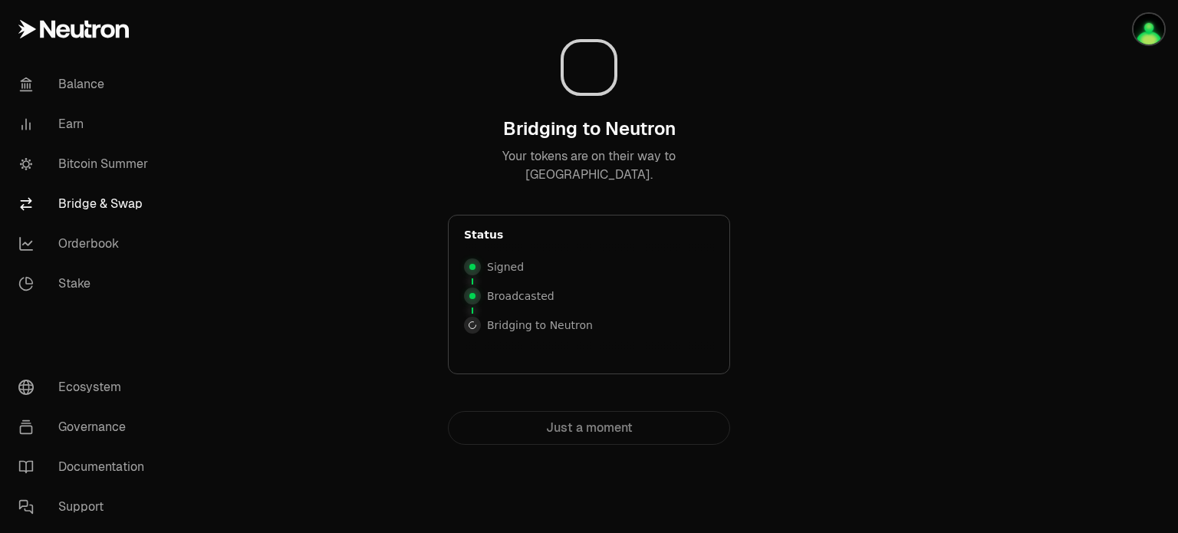
click at [605, 257] on div "Signed" at bounding box center [589, 266] width 250 height 23
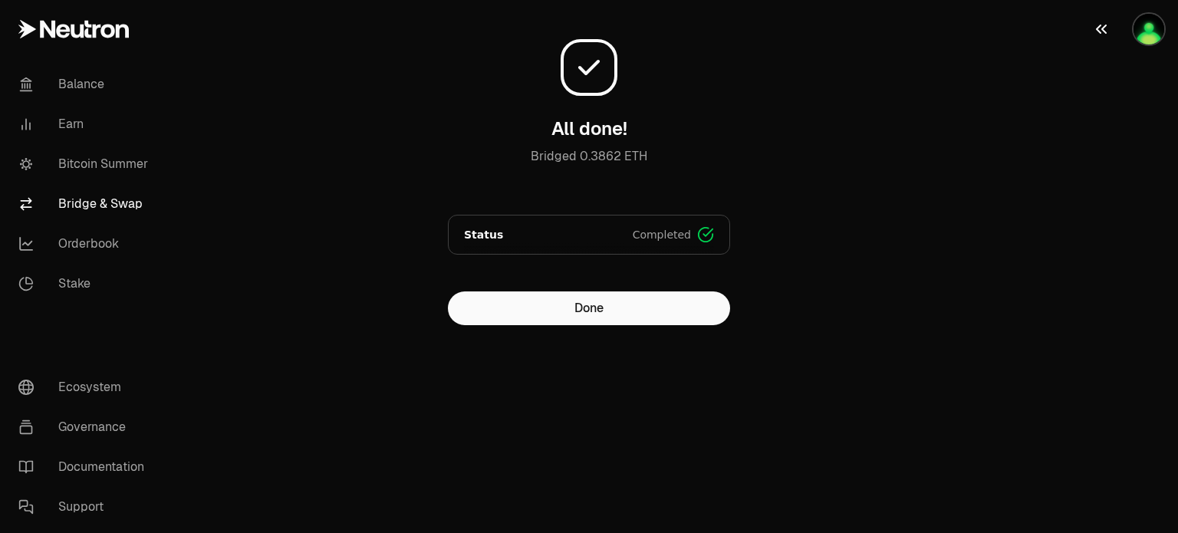
click at [1159, 25] on img "button" at bounding box center [1148, 29] width 31 height 31
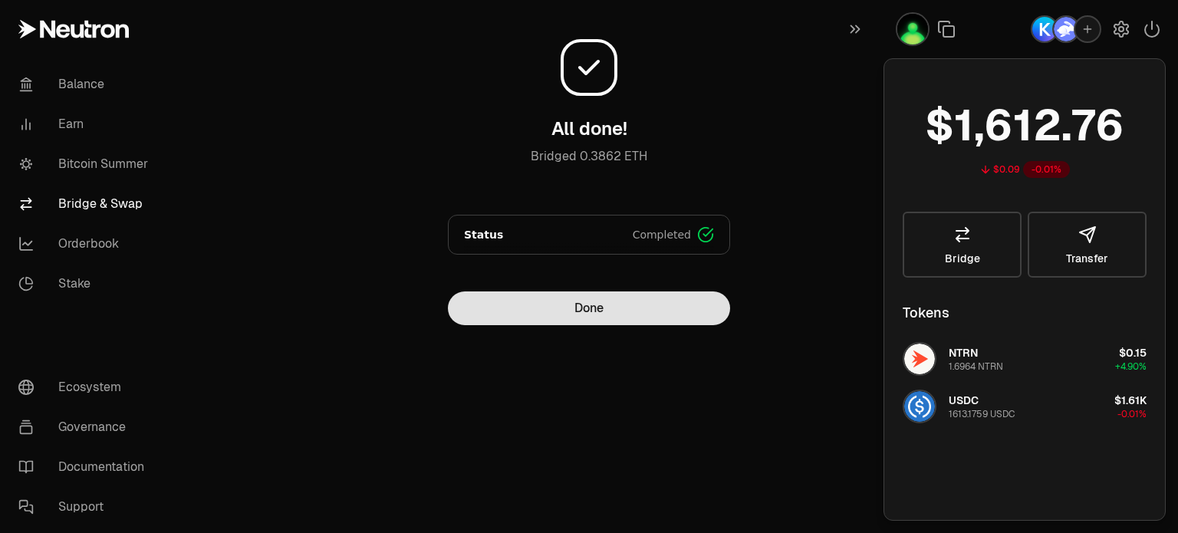
click at [598, 306] on button "Done" at bounding box center [589, 308] width 282 height 34
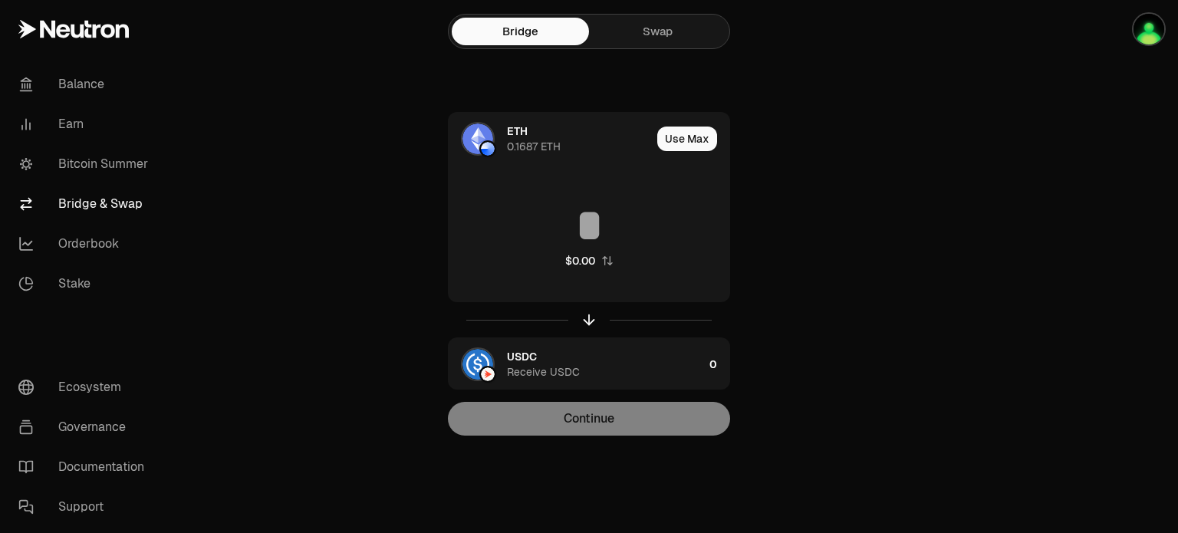
click at [649, 40] on link "Swap" at bounding box center [657, 32] width 137 height 28
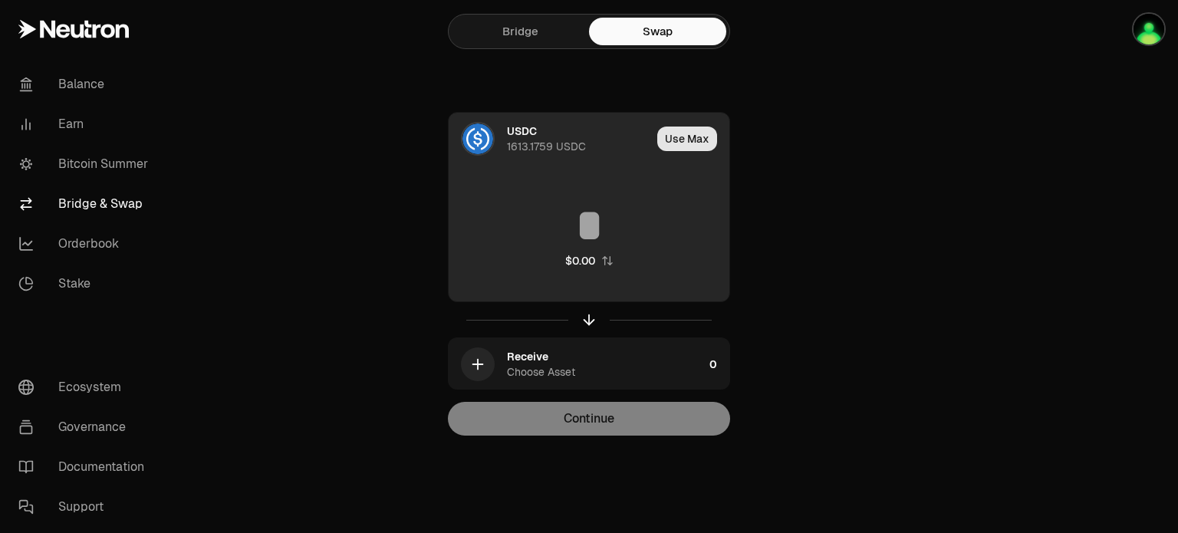
click at [687, 135] on button "Use Max" at bounding box center [687, 139] width 60 height 25
type input "**********"
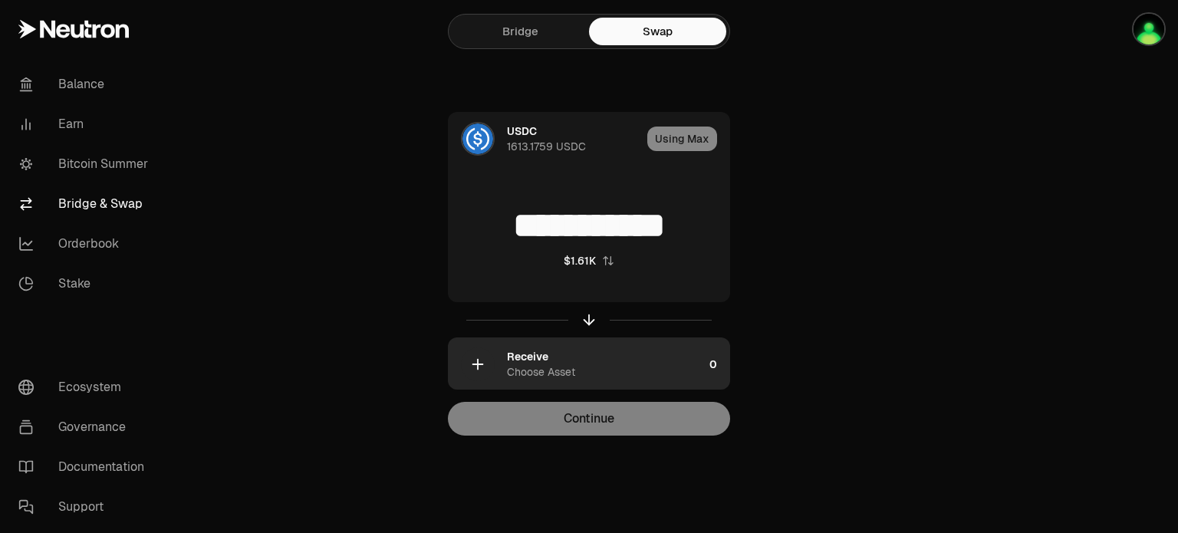
click at [518, 359] on div "Receive" at bounding box center [527, 356] width 41 height 15
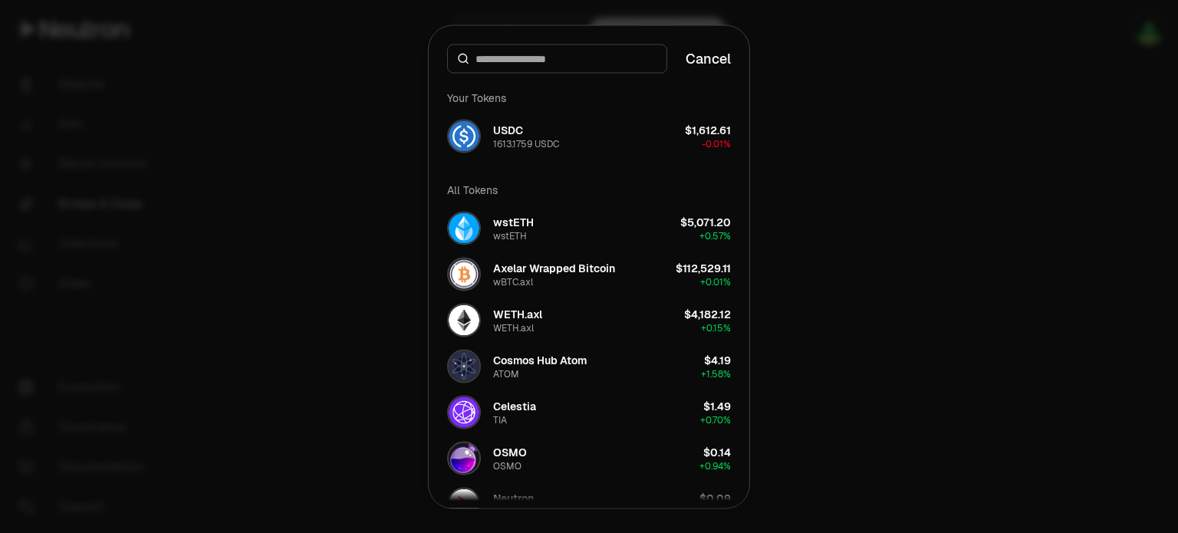
click at [899, 251] on div at bounding box center [589, 266] width 1178 height 533
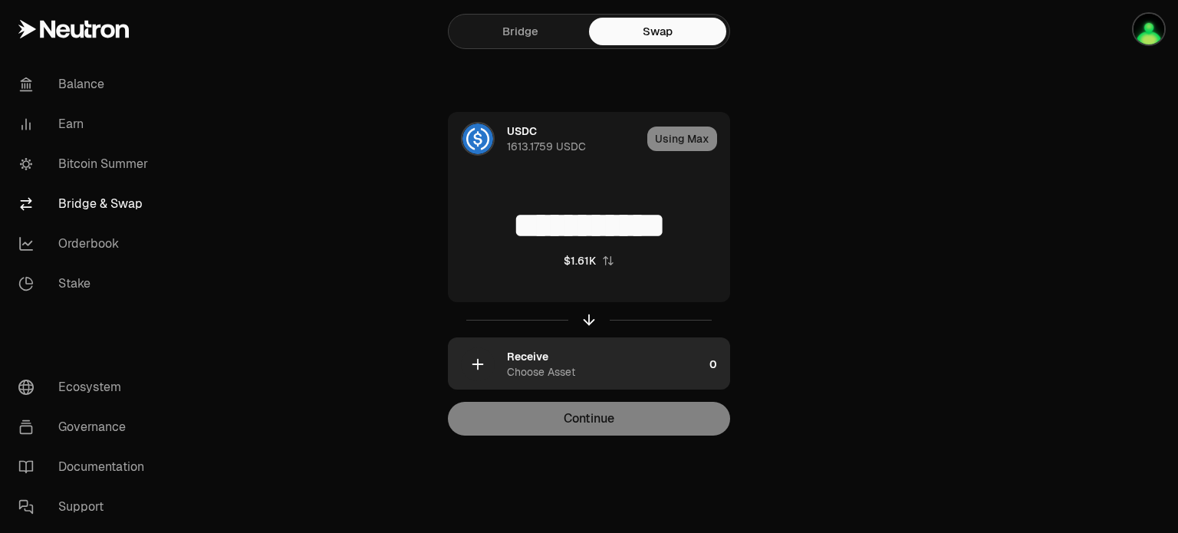
click at [534, 370] on div "Choose Asset" at bounding box center [541, 371] width 68 height 15
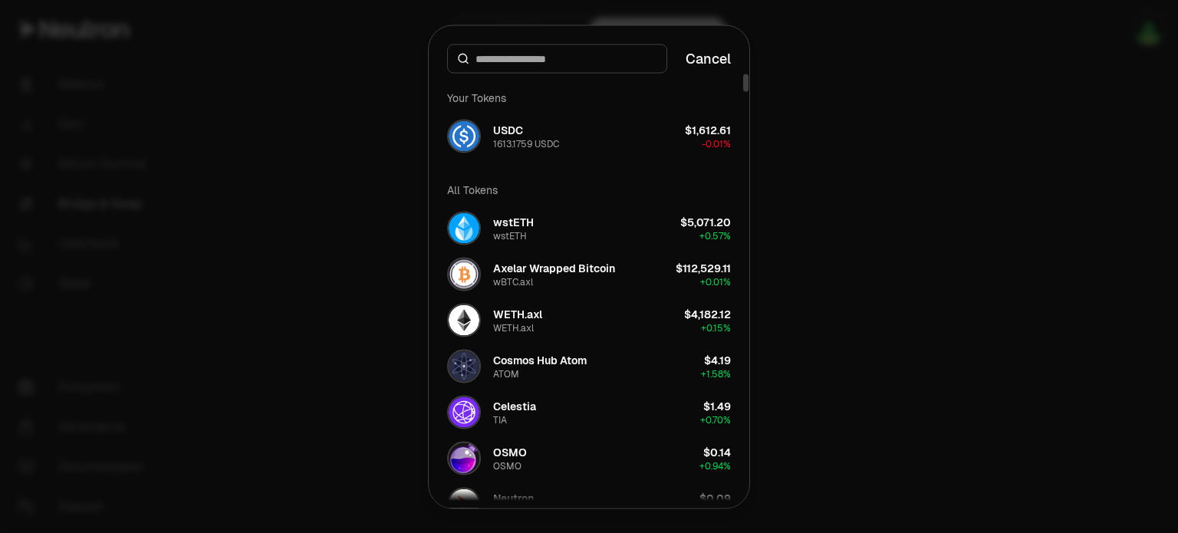
click at [544, 61] on input at bounding box center [566, 58] width 182 height 15
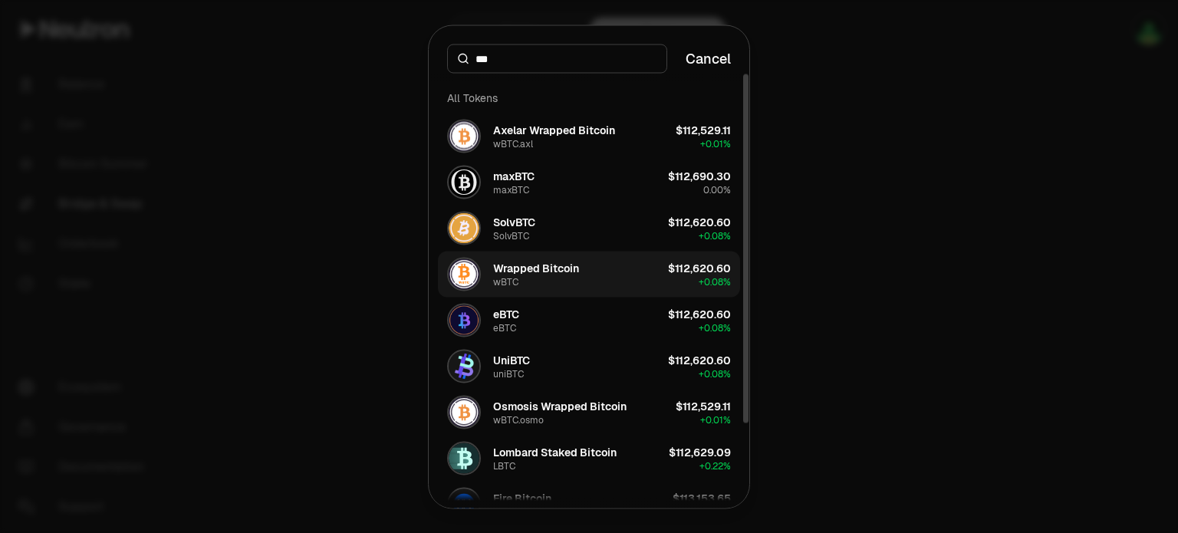
type input "***"
click at [566, 268] on div "Wrapped Bitcoin" at bounding box center [536, 267] width 86 height 15
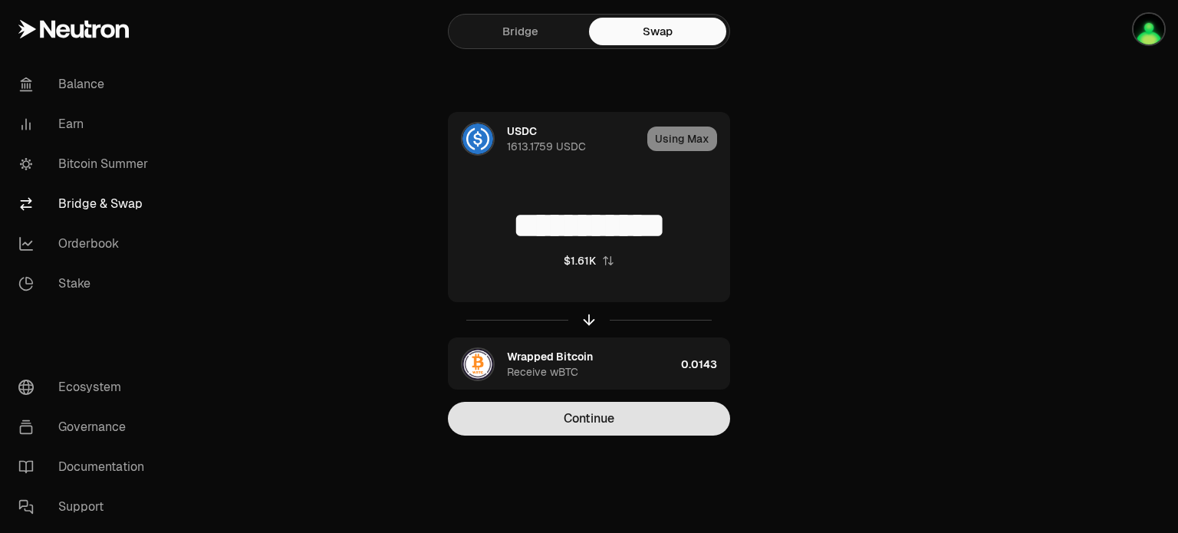
click at [568, 415] on button "Continue" at bounding box center [589, 419] width 282 height 34
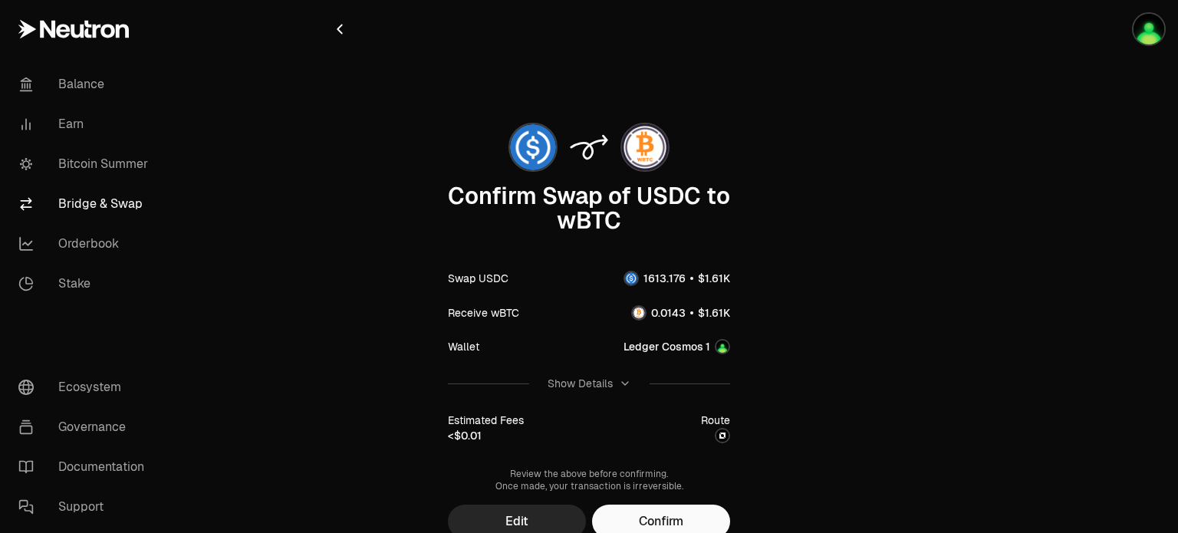
scroll to position [67, 0]
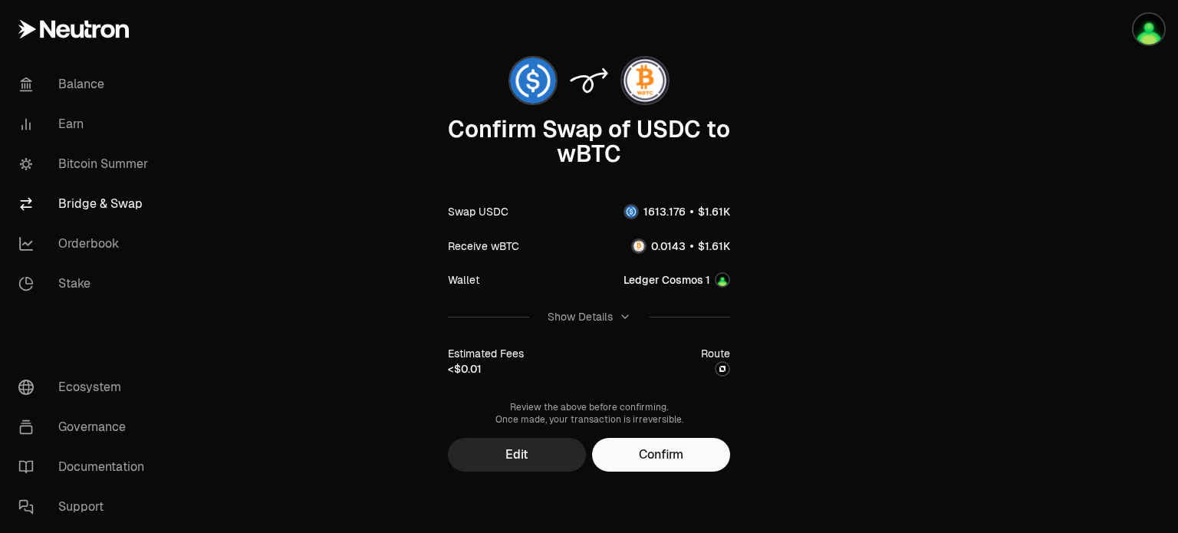
click at [274, 254] on main "Confirm Swap of USDC to wBTC Swap USDC Receive wBTC Wallet Ledger Cosmos 1 Show…" at bounding box center [675, 233] width 1006 height 600
click at [83, 198] on link "Bridge & Swap" at bounding box center [85, 204] width 159 height 40
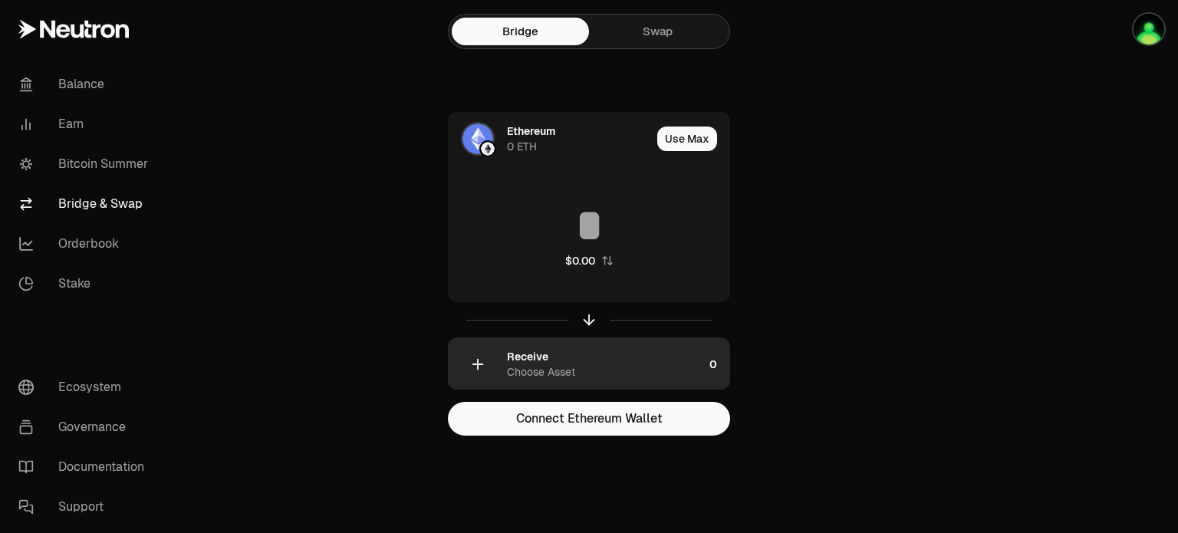
click at [474, 353] on div "button" at bounding box center [478, 364] width 34 height 34
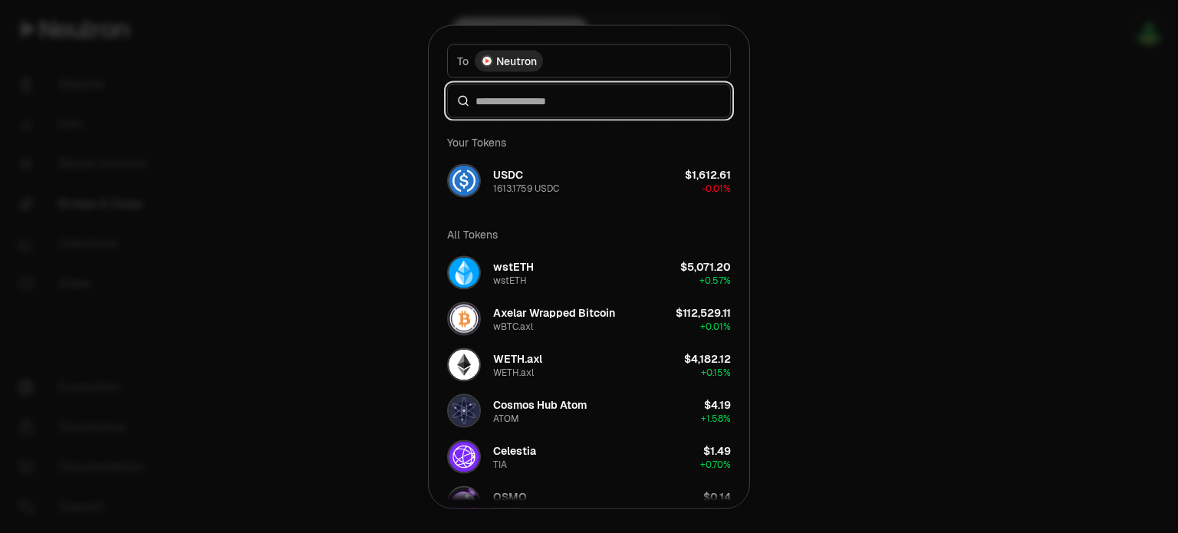
click at [570, 105] on input at bounding box center [597, 100] width 245 height 15
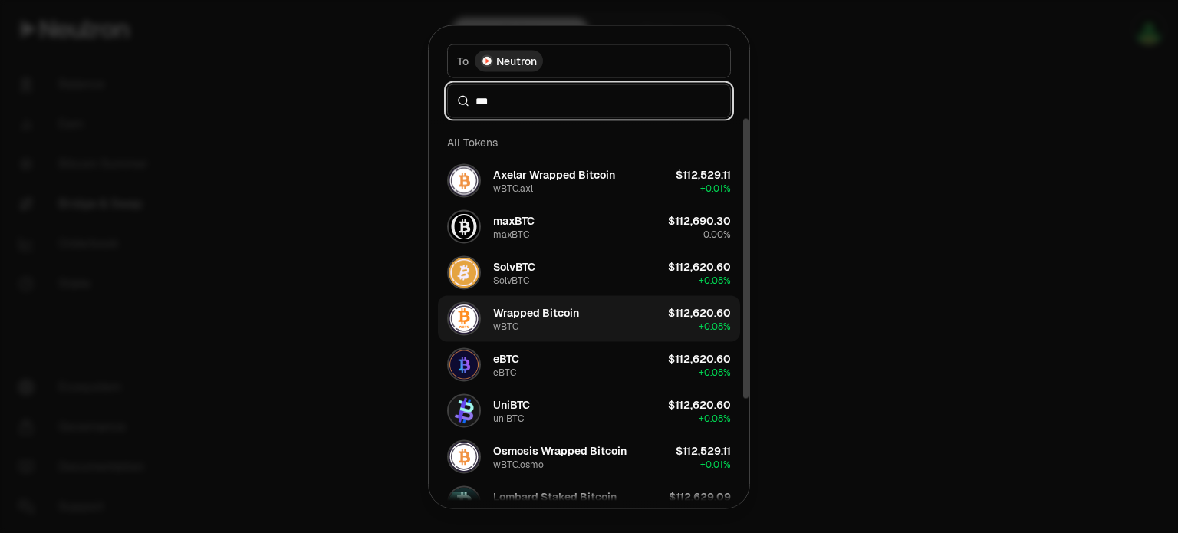
type input "***"
click at [560, 312] on div "Wrapped Bitcoin" at bounding box center [536, 311] width 86 height 15
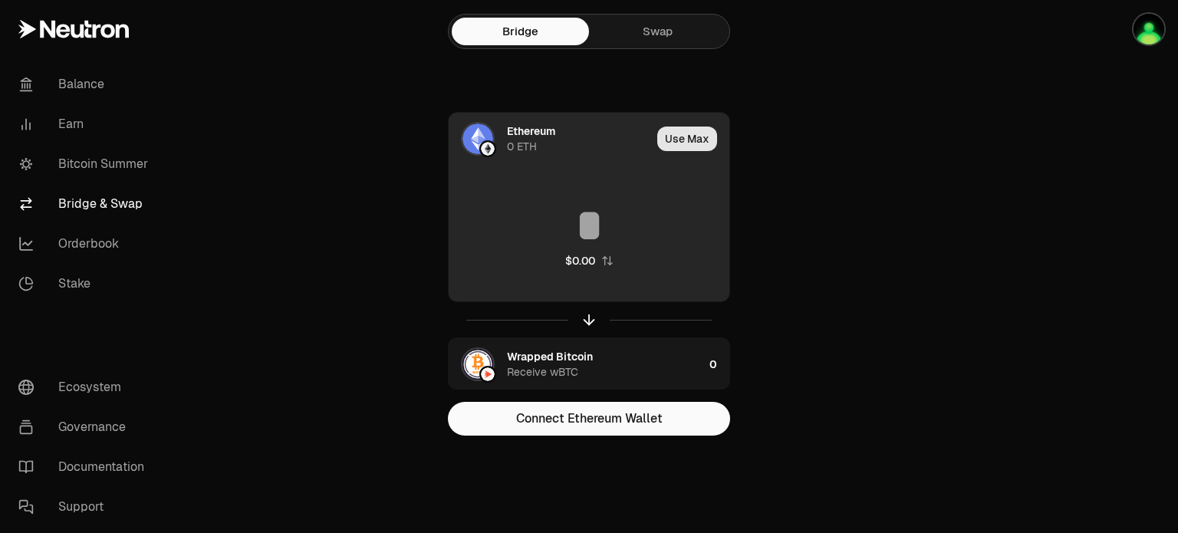
click at [702, 140] on button "Use Max" at bounding box center [687, 139] width 60 height 25
type input "*"
click at [501, 131] on div "Ethereum 0 ETH" at bounding box center [545, 139] width 192 height 52
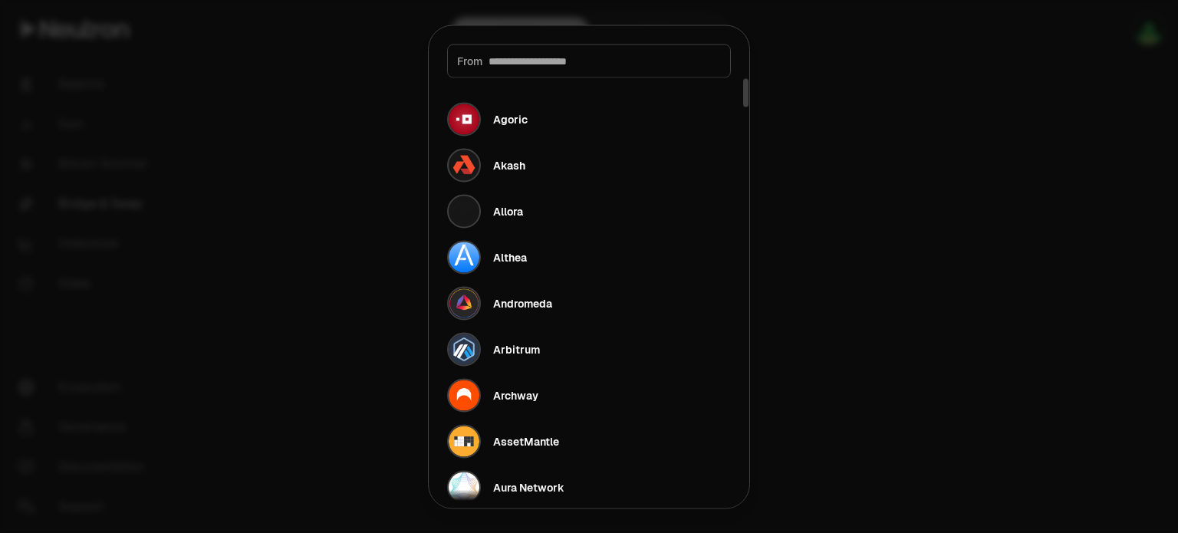
click at [580, 61] on input at bounding box center [604, 60] width 232 height 15
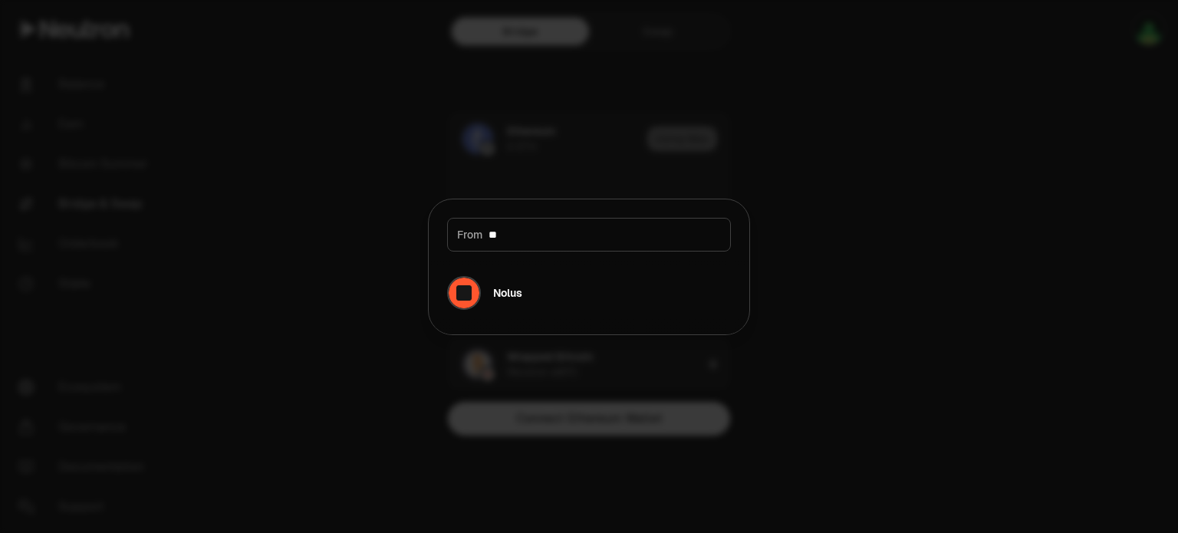
type input "*"
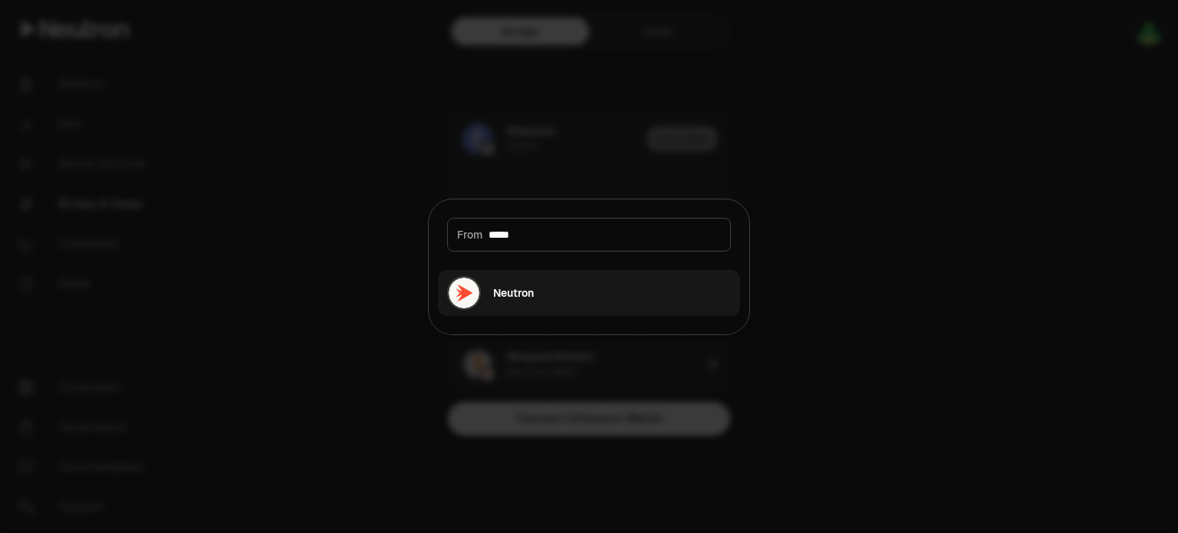
type input "*****"
click at [572, 289] on button "Neutron" at bounding box center [589, 293] width 302 height 46
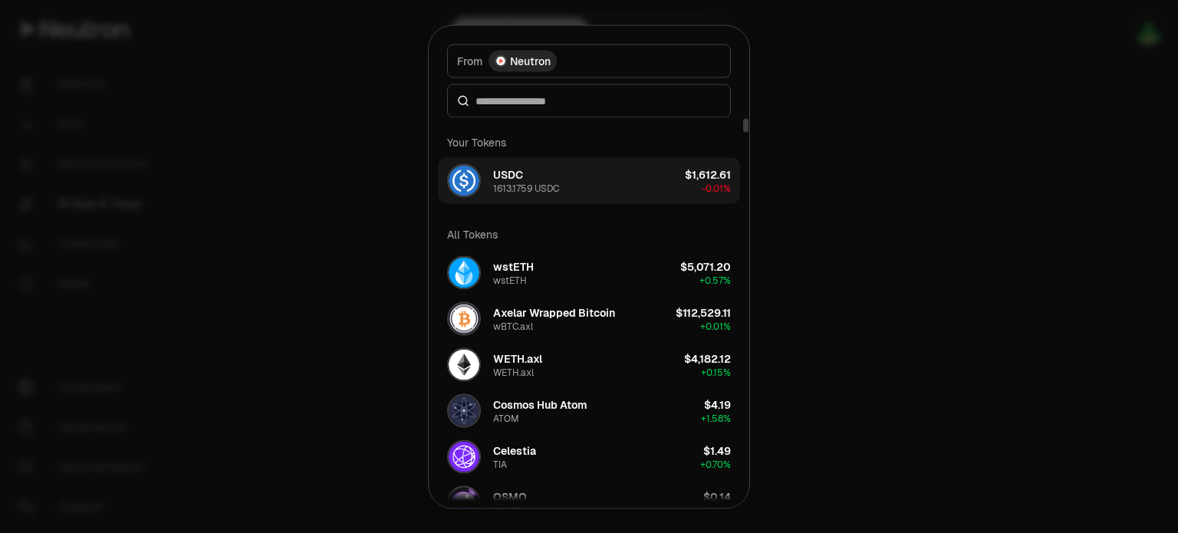
click at [573, 177] on button "USDC 1613.1759 USDC $1,612.61 -0.01%" at bounding box center [589, 180] width 302 height 46
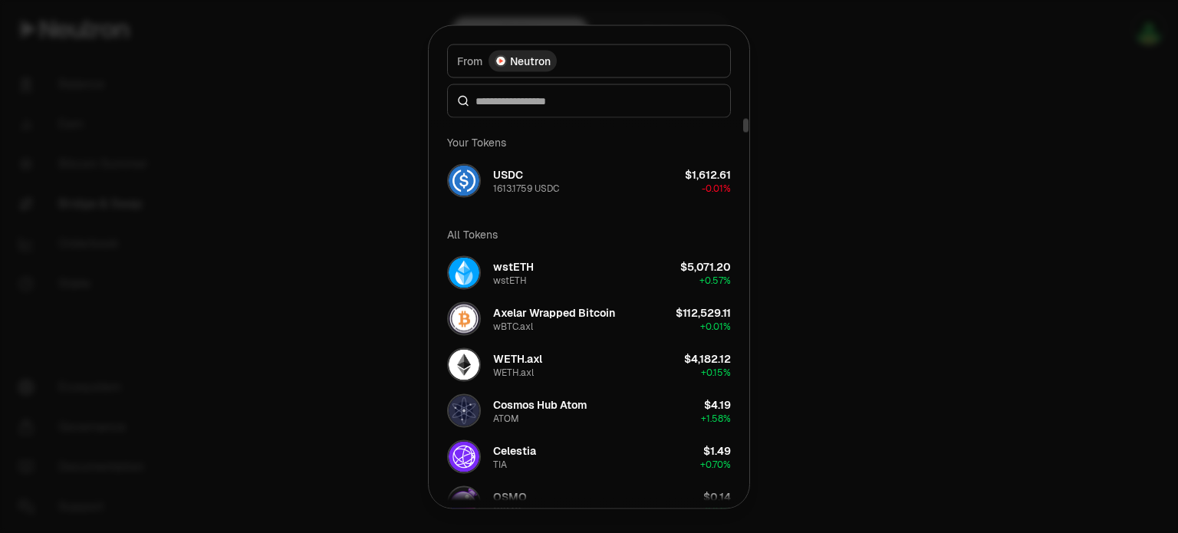
type input "**********"
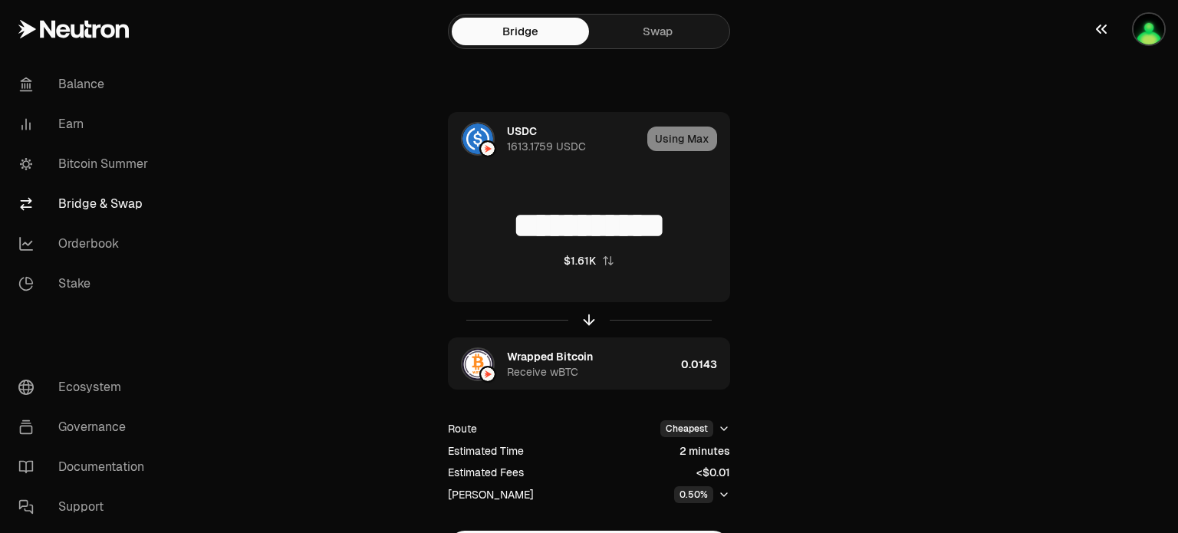
click at [1150, 23] on img "button" at bounding box center [1148, 29] width 31 height 31
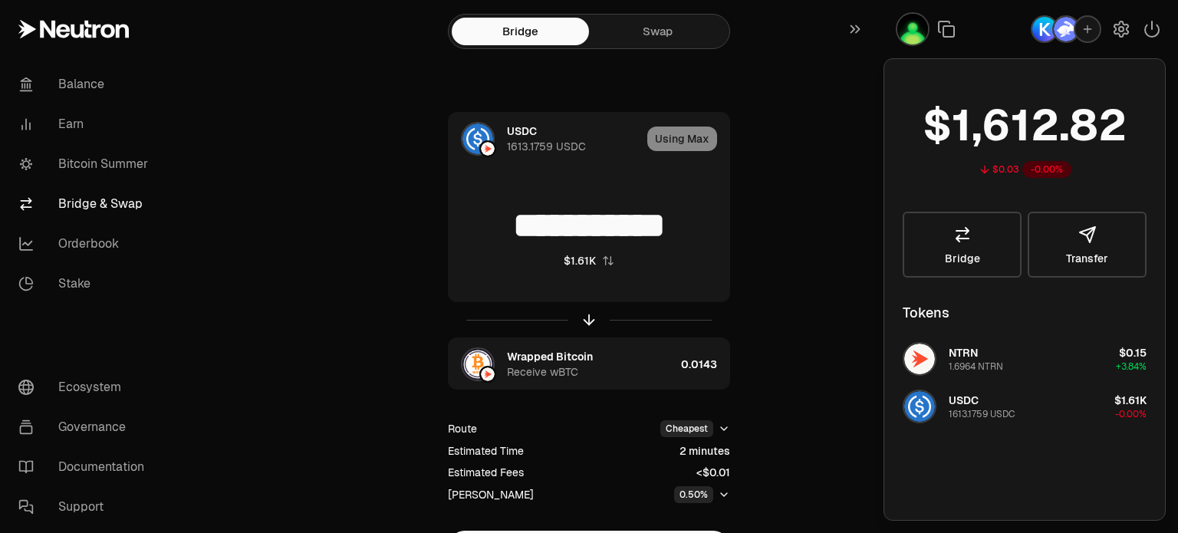
click at [335, 248] on div "**********" at bounding box center [588, 338] width 515 height 452
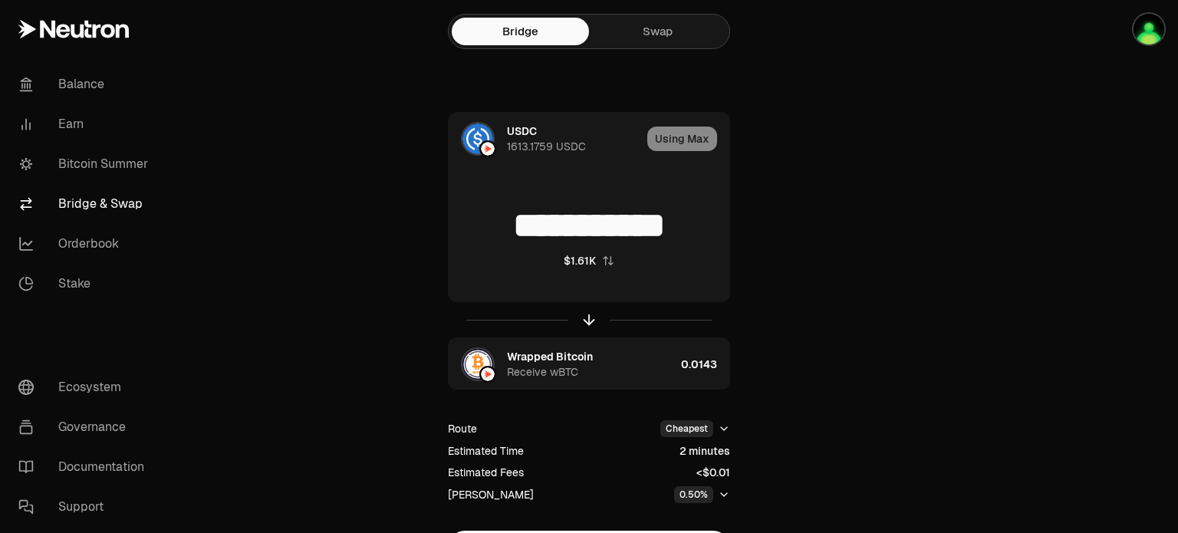
scroll to position [92, 0]
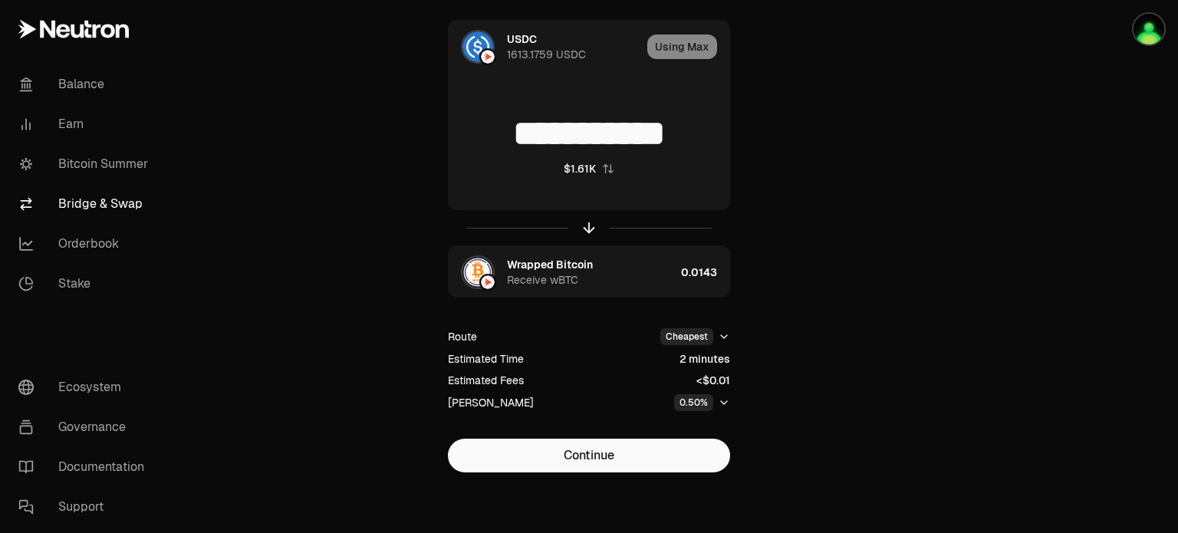
click at [721, 402] on icon "button" at bounding box center [724, 402] width 12 height 12
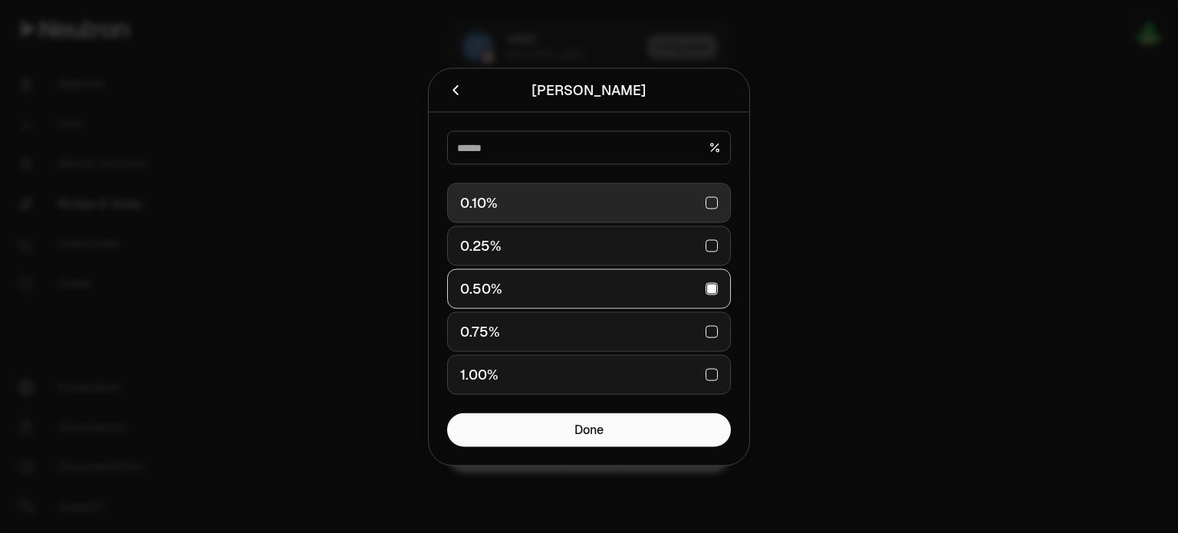
click at [708, 197] on div "0.10%" at bounding box center [589, 203] width 258 height 34
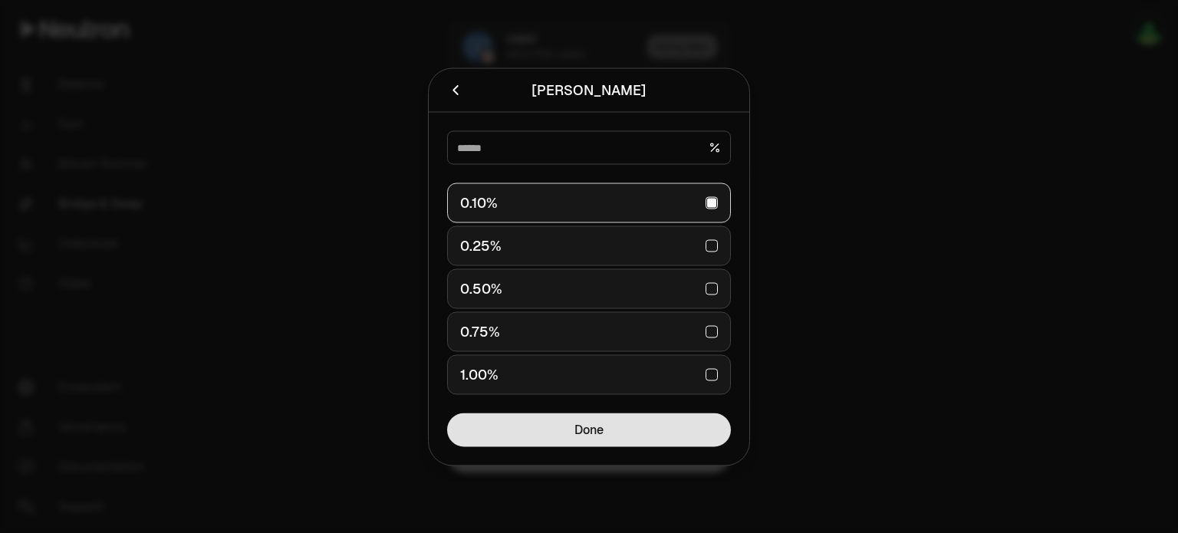
click at [629, 422] on button "Done" at bounding box center [589, 429] width 284 height 34
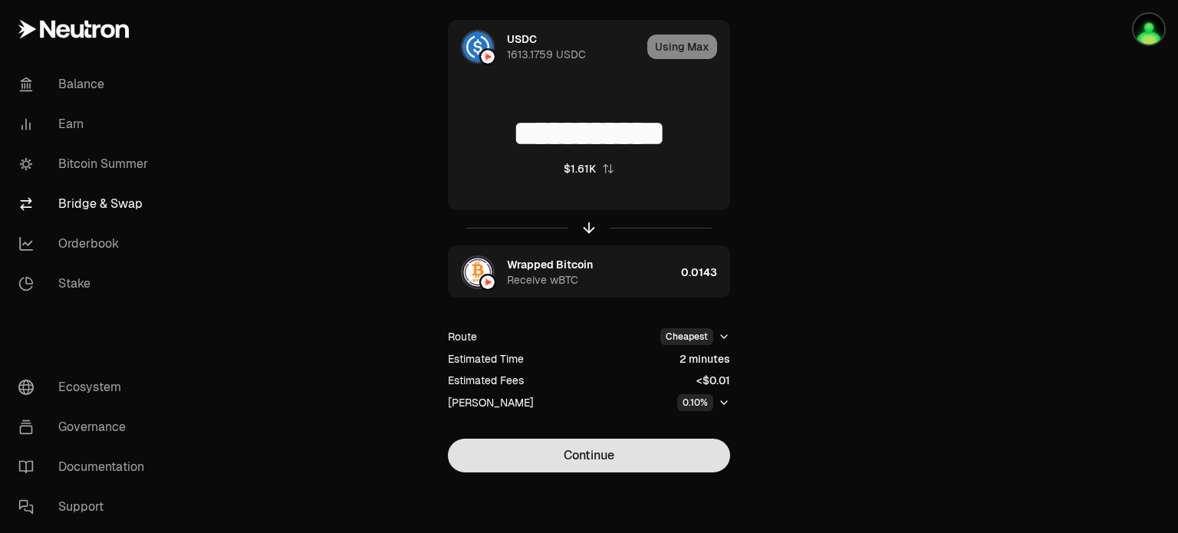
click at [629, 451] on button "Continue" at bounding box center [589, 456] width 282 height 34
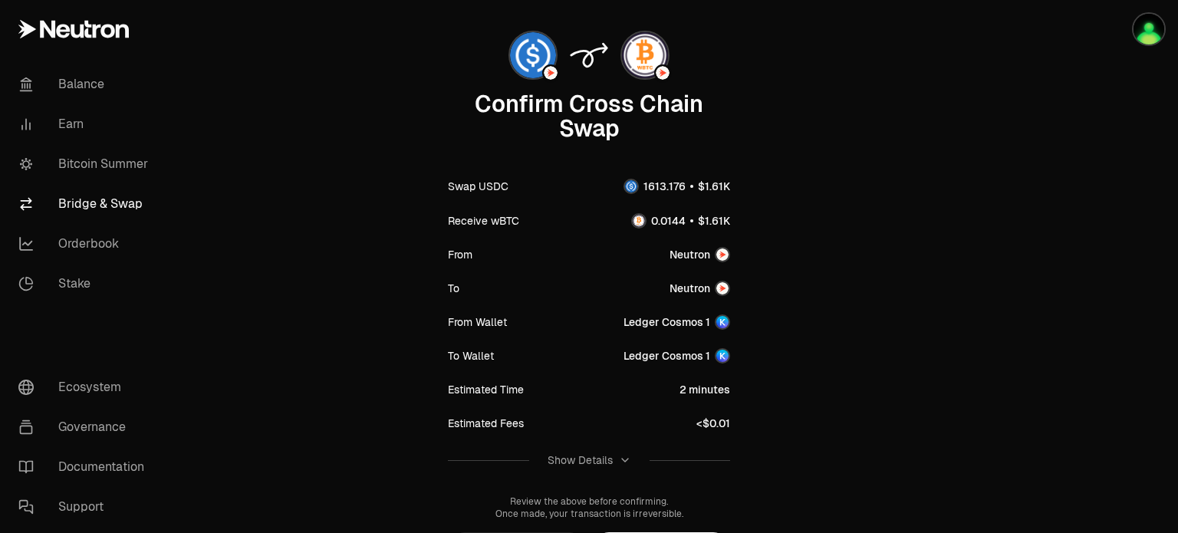
scroll to position [186, 0]
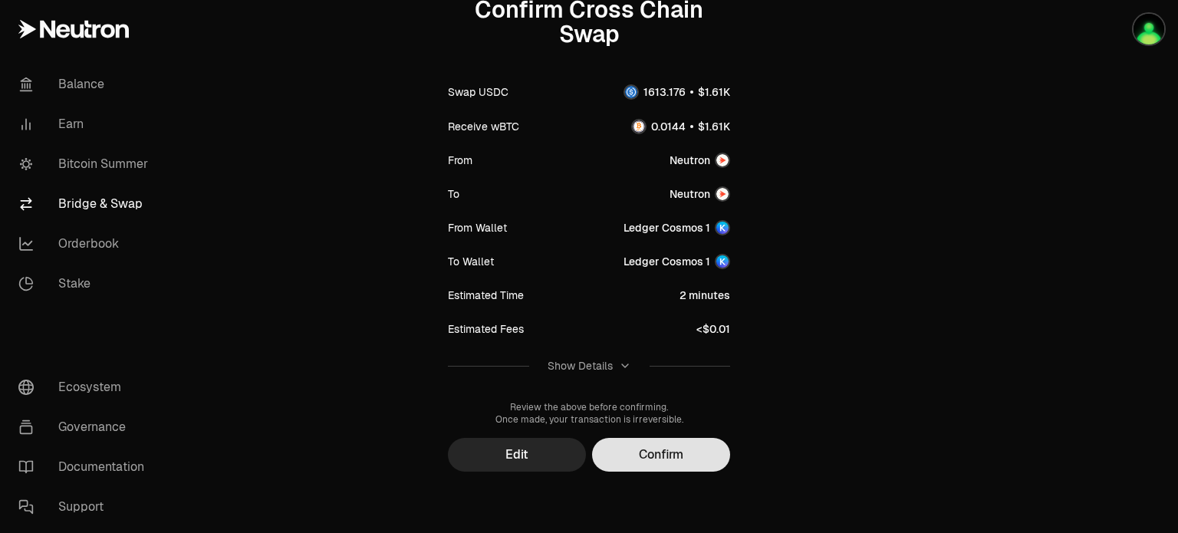
click at [673, 458] on button "Confirm" at bounding box center [661, 455] width 138 height 34
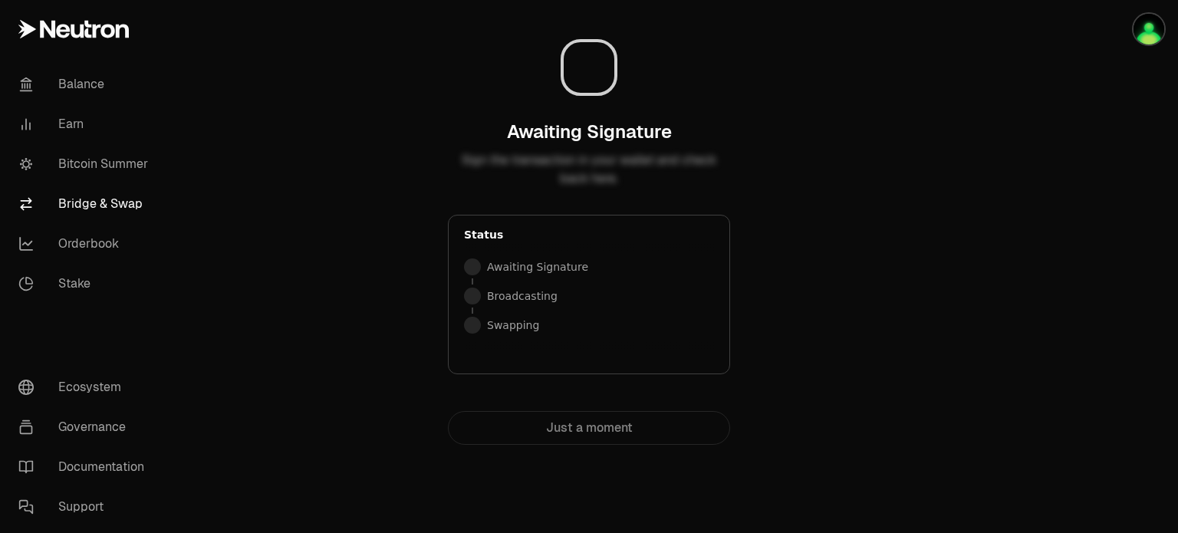
scroll to position [0, 0]
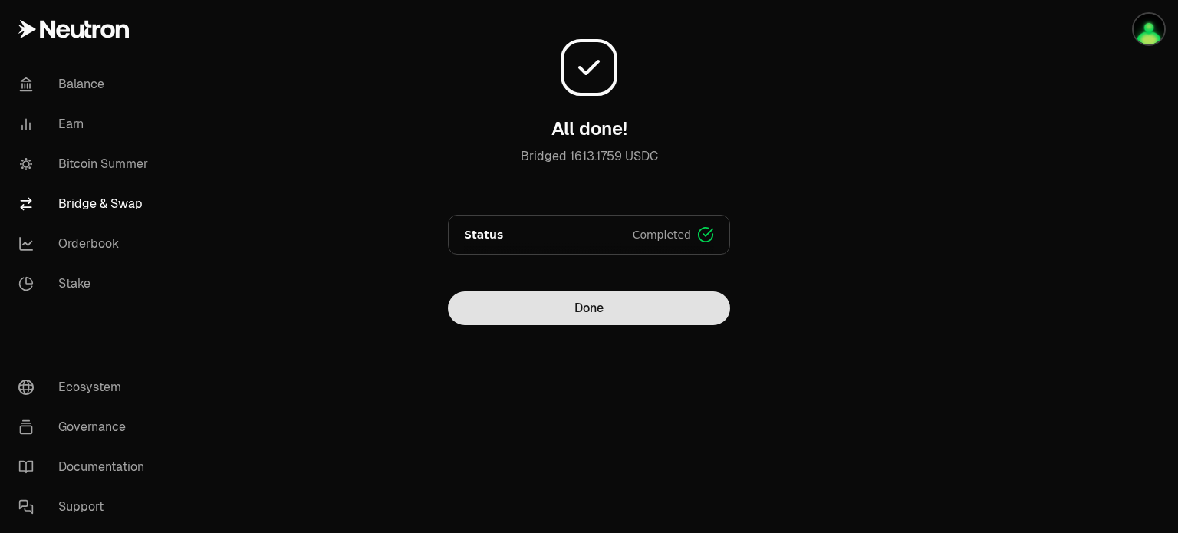
click at [613, 309] on button "Done" at bounding box center [589, 308] width 282 height 34
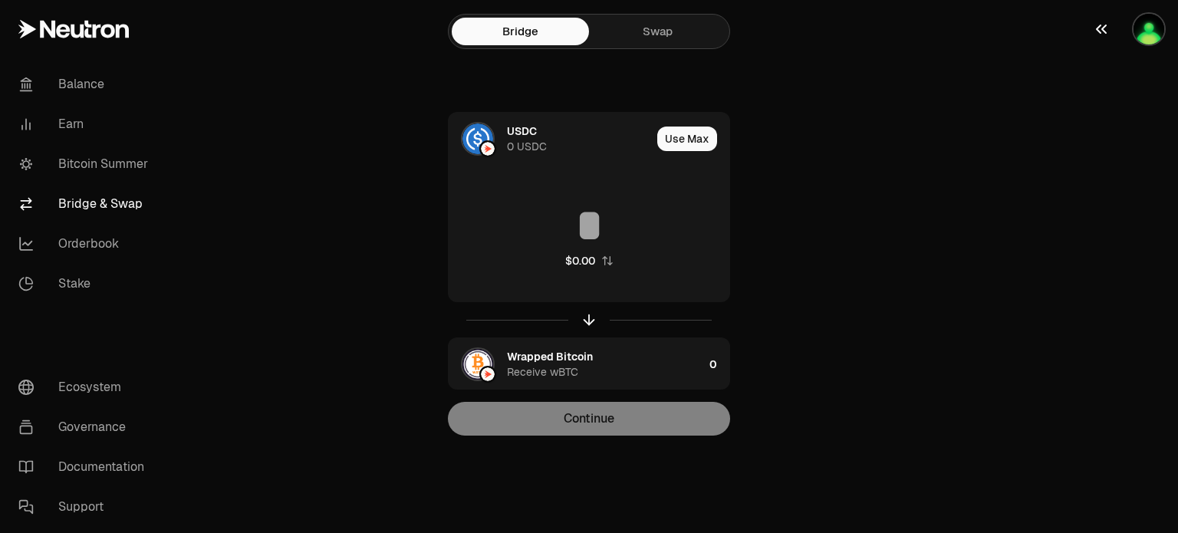
click at [1153, 25] on img "button" at bounding box center [1148, 29] width 31 height 31
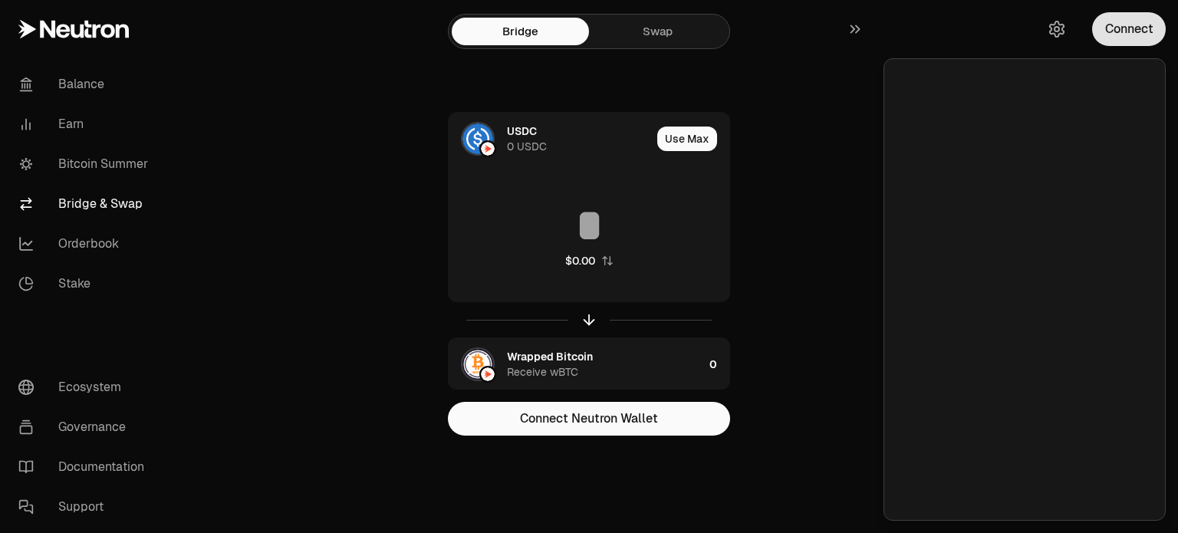
click at [1150, 29] on button "Connect" at bounding box center [1129, 29] width 74 height 34
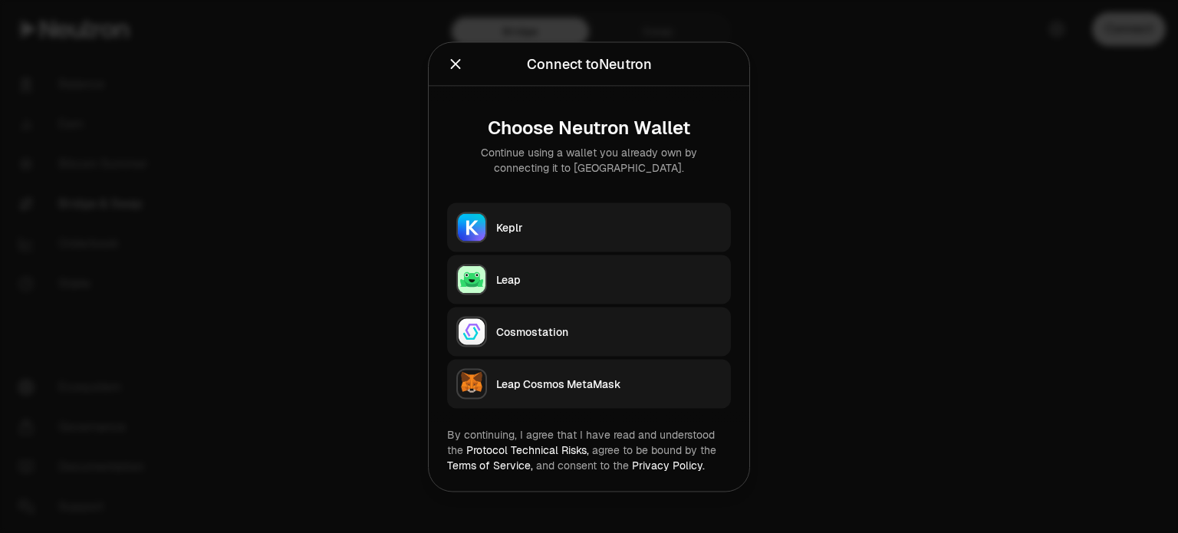
click at [590, 226] on div "Keplr" at bounding box center [608, 226] width 225 height 15
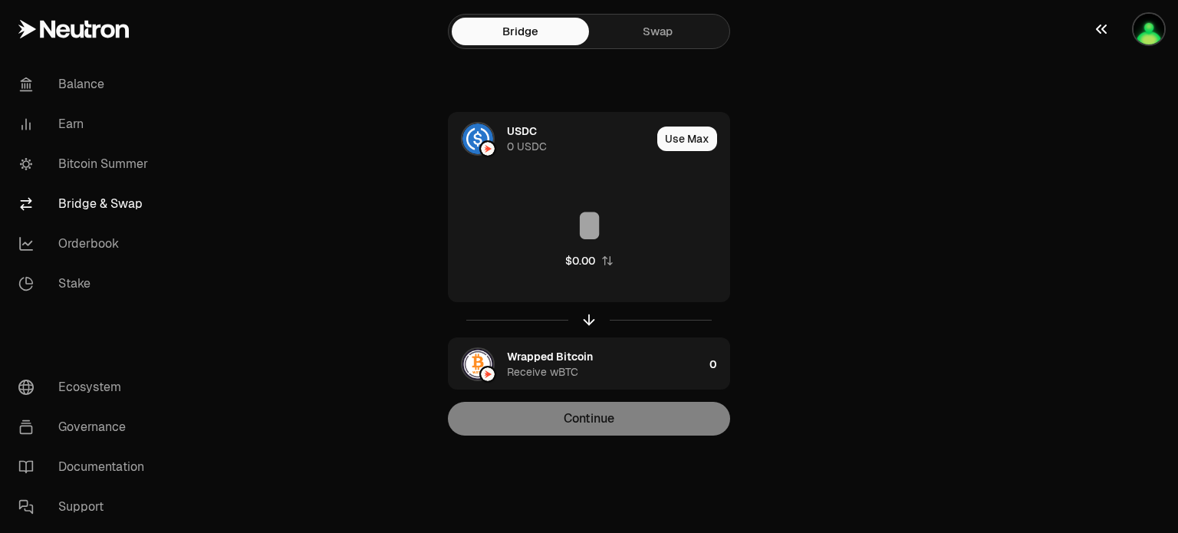
click at [1159, 27] on img "button" at bounding box center [1148, 29] width 31 height 31
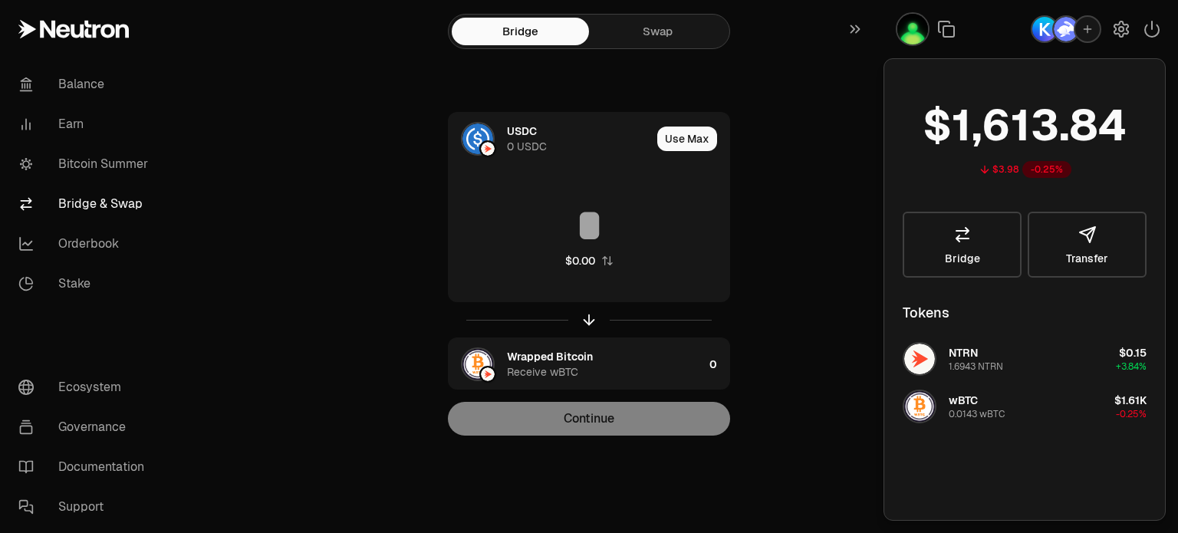
click at [849, 231] on div "Bridge Swap USDC 0 USDC Use Max $0.00 Wrapped Bitcoin Receive wBTC 0 Continue" at bounding box center [589, 248] width 552 height 497
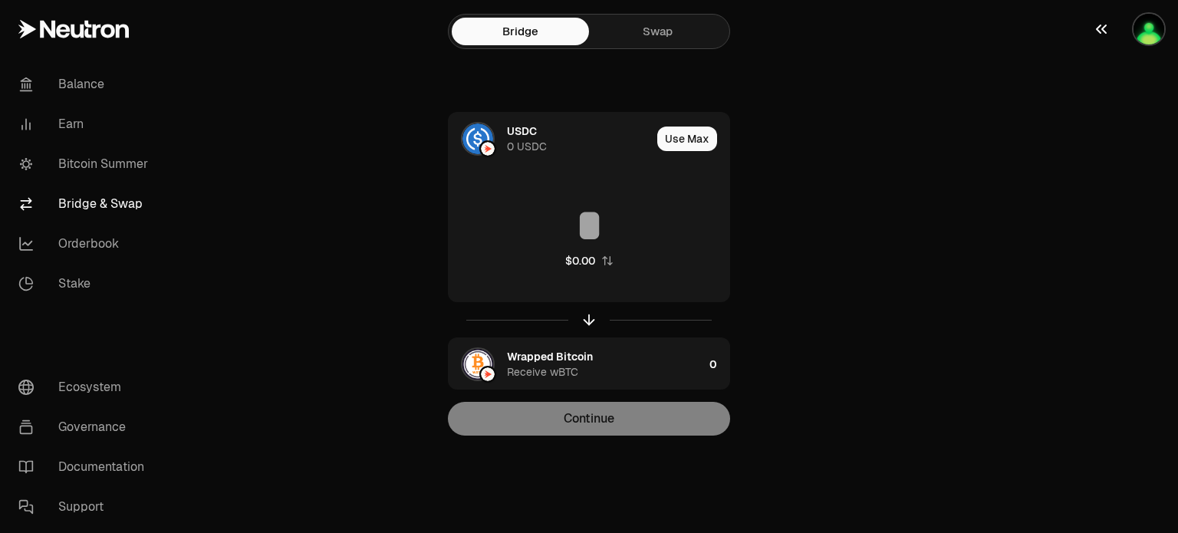
click at [1142, 30] on img "button" at bounding box center [1148, 29] width 31 height 31
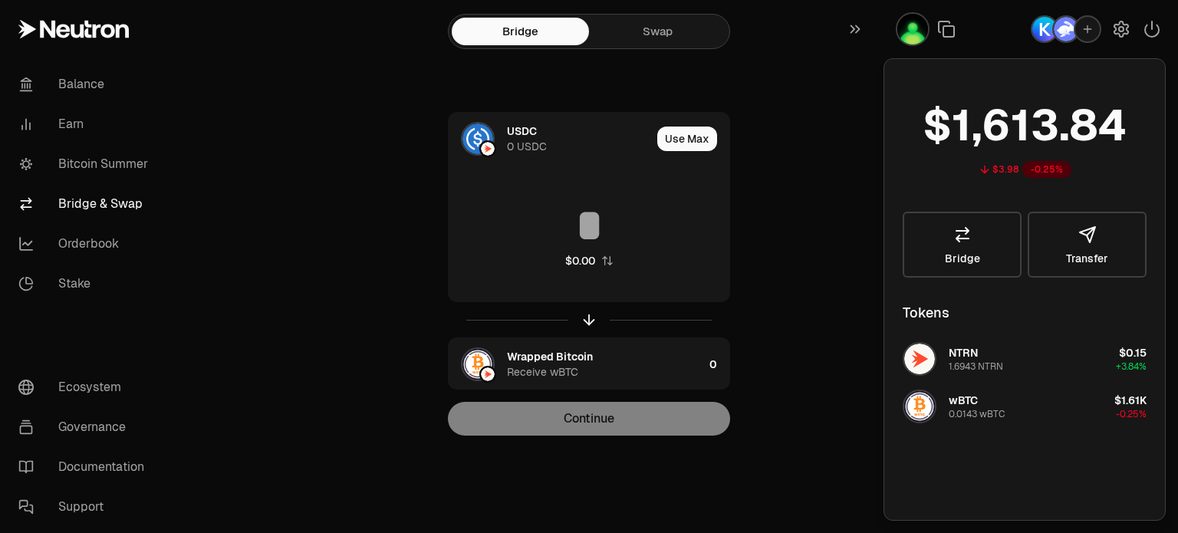
click at [847, 212] on div "Bridge Swap USDC 0 USDC Use Max $0.00 Wrapped Bitcoin Receive wBTC 0 Continue" at bounding box center [589, 248] width 552 height 497
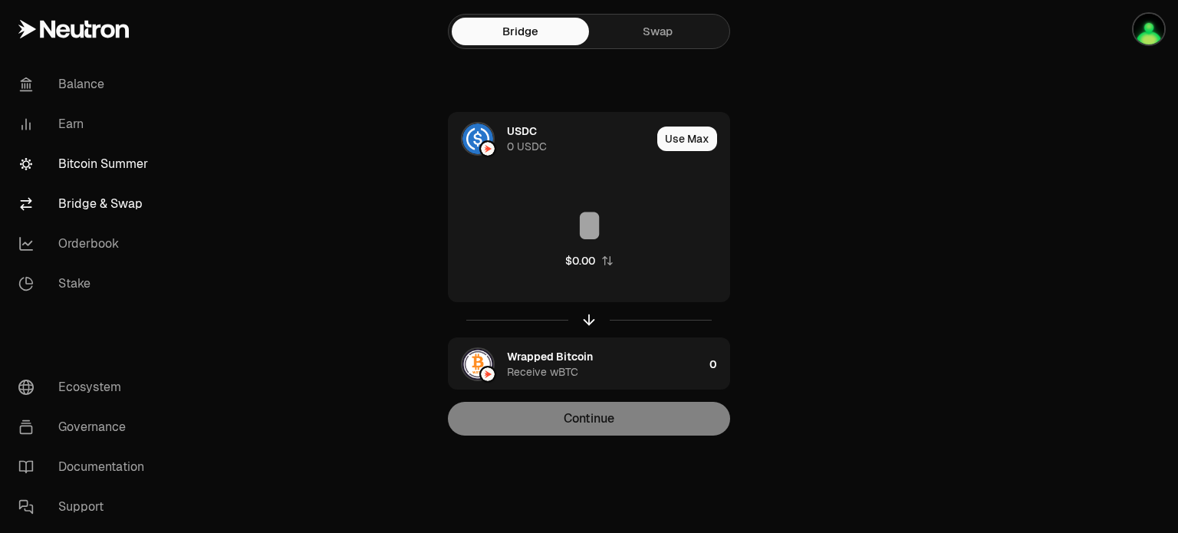
click at [97, 165] on link "Bitcoin Summer" at bounding box center [85, 164] width 159 height 40
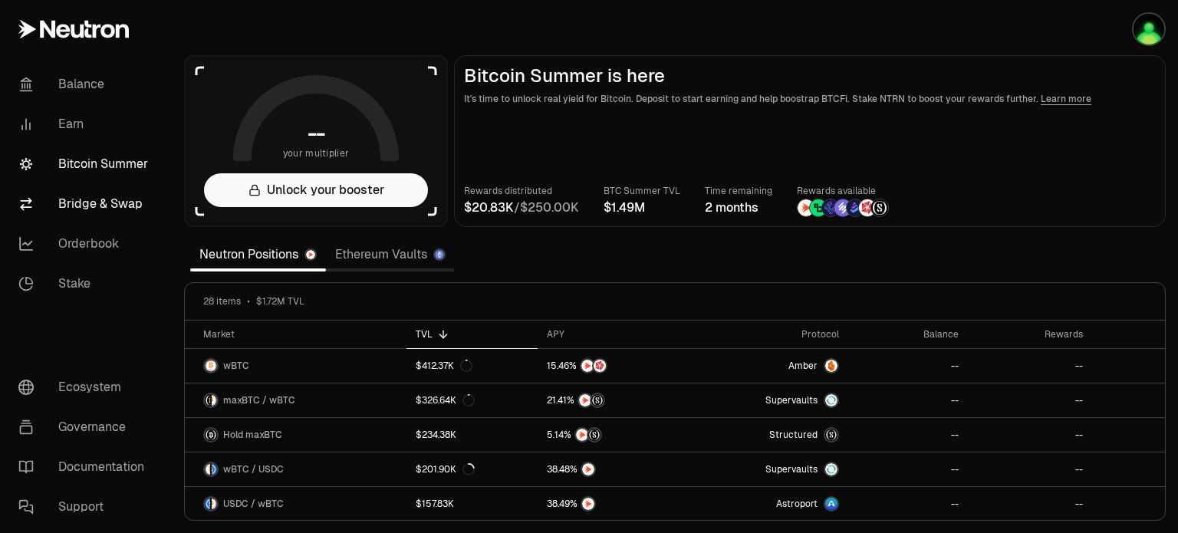
click at [100, 201] on link "Bridge & Swap" at bounding box center [85, 204] width 159 height 40
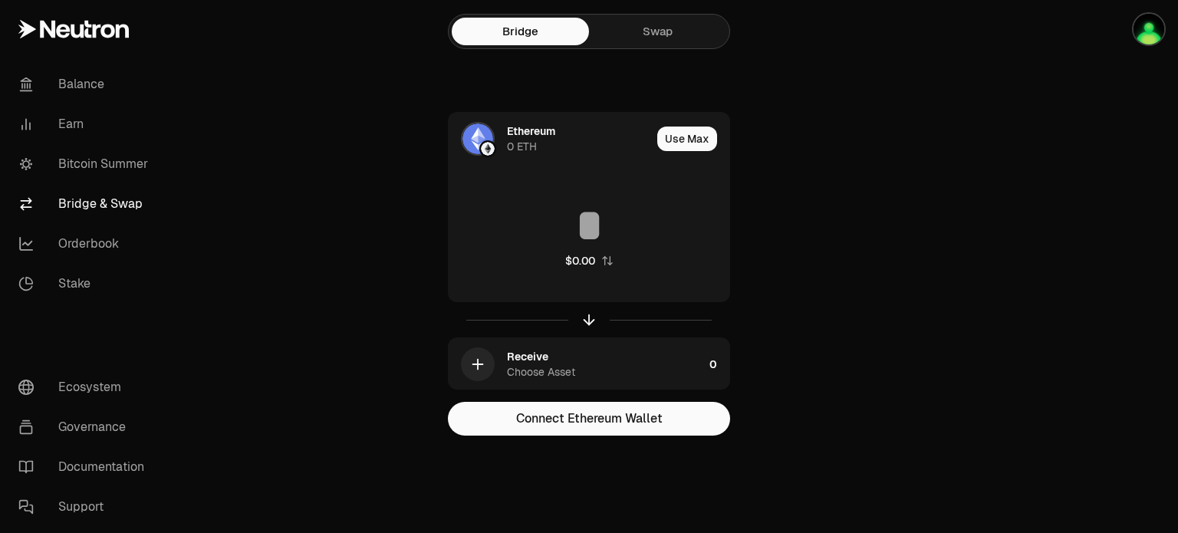
click at [665, 31] on link "Swap" at bounding box center [657, 32] width 137 height 28
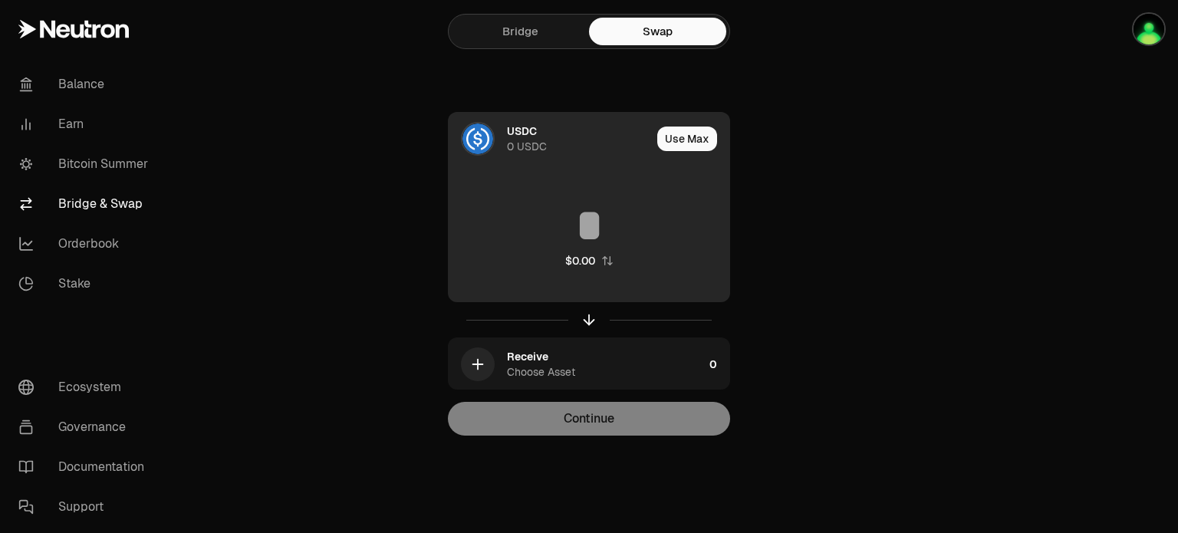
click at [583, 137] on div "USDC 0 USDC" at bounding box center [579, 138] width 144 height 31
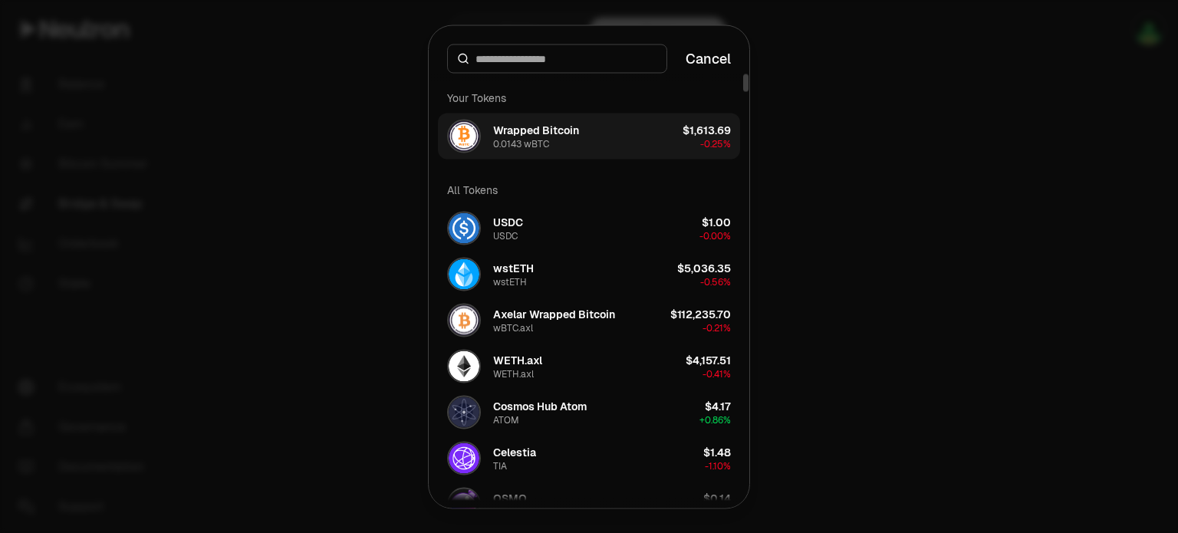
click at [558, 134] on div "Wrapped Bitcoin" at bounding box center [536, 129] width 86 height 15
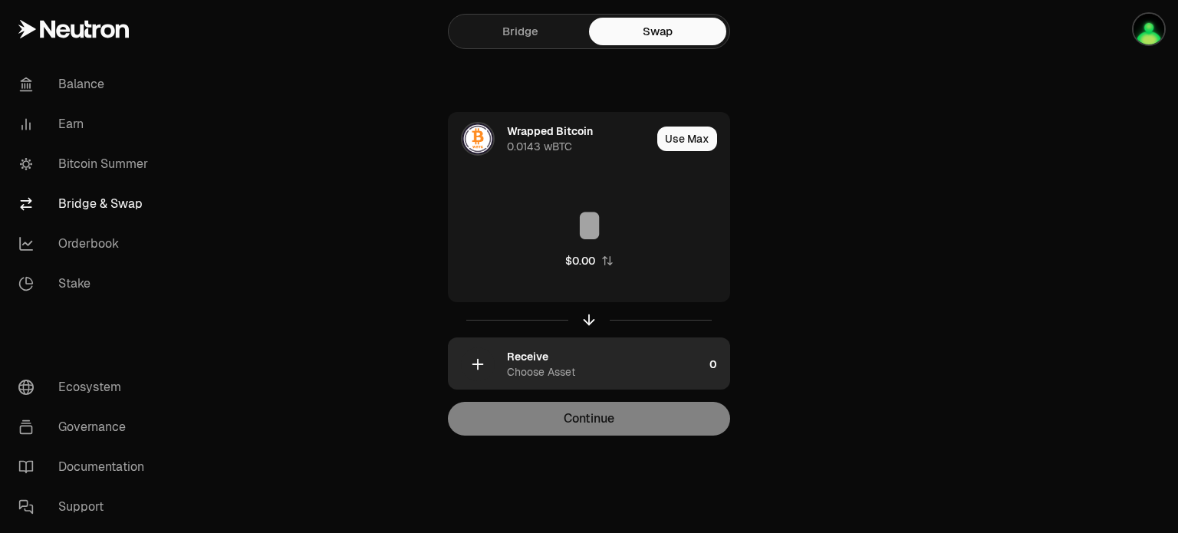
click at [511, 357] on div "Receive" at bounding box center [527, 356] width 41 height 15
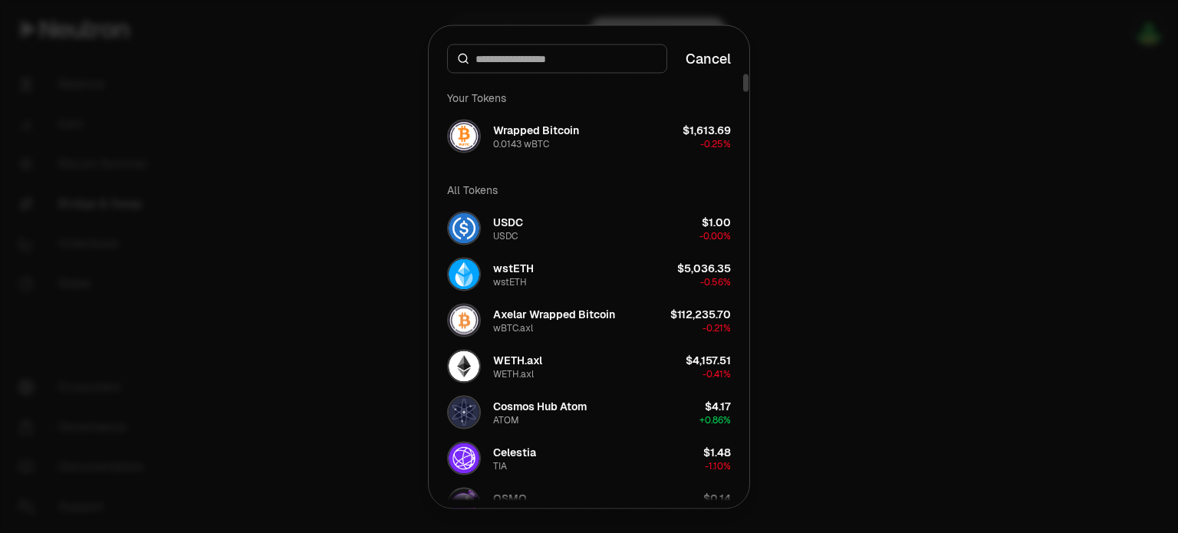
click at [537, 54] on input at bounding box center [566, 58] width 182 height 15
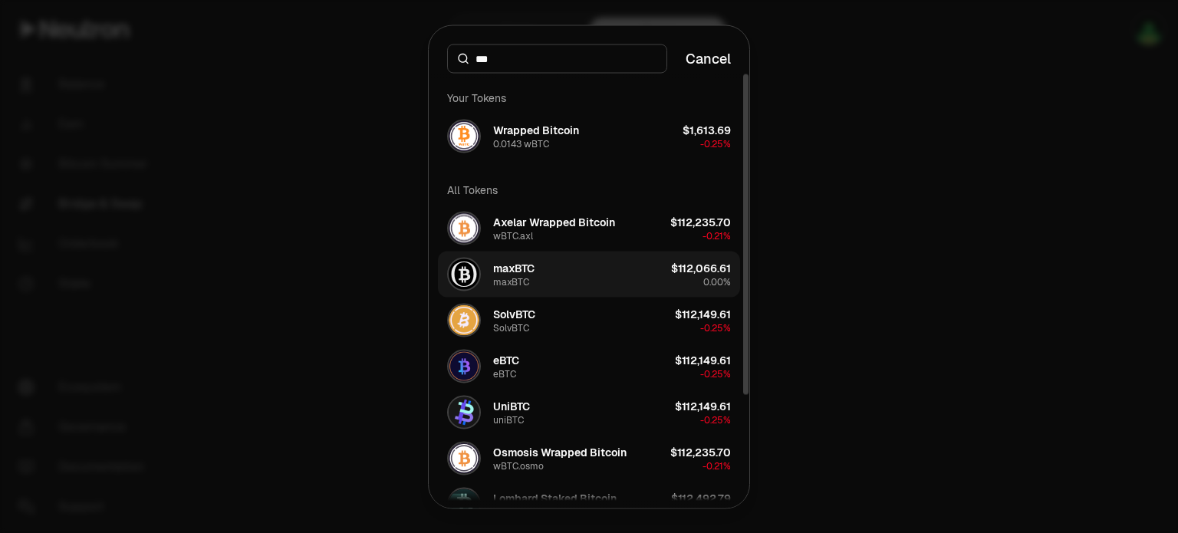
type input "***"
click at [554, 269] on button "maxBTC maxBTC $112,066.61 0.00%" at bounding box center [589, 274] width 302 height 46
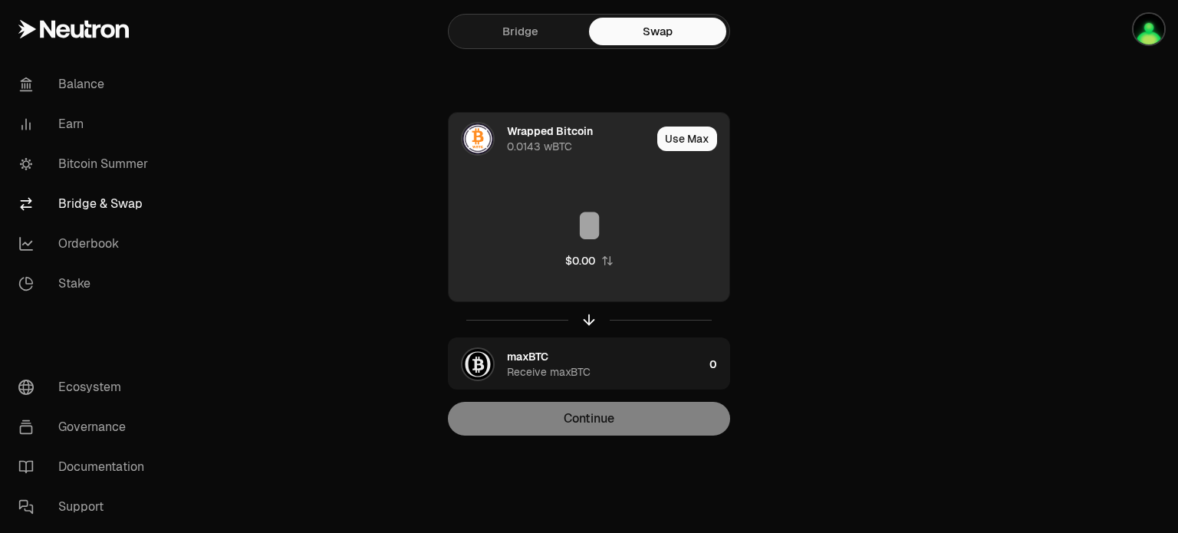
click at [598, 235] on input at bounding box center [589, 225] width 281 height 46
click at [603, 224] on input at bounding box center [589, 225] width 281 height 46
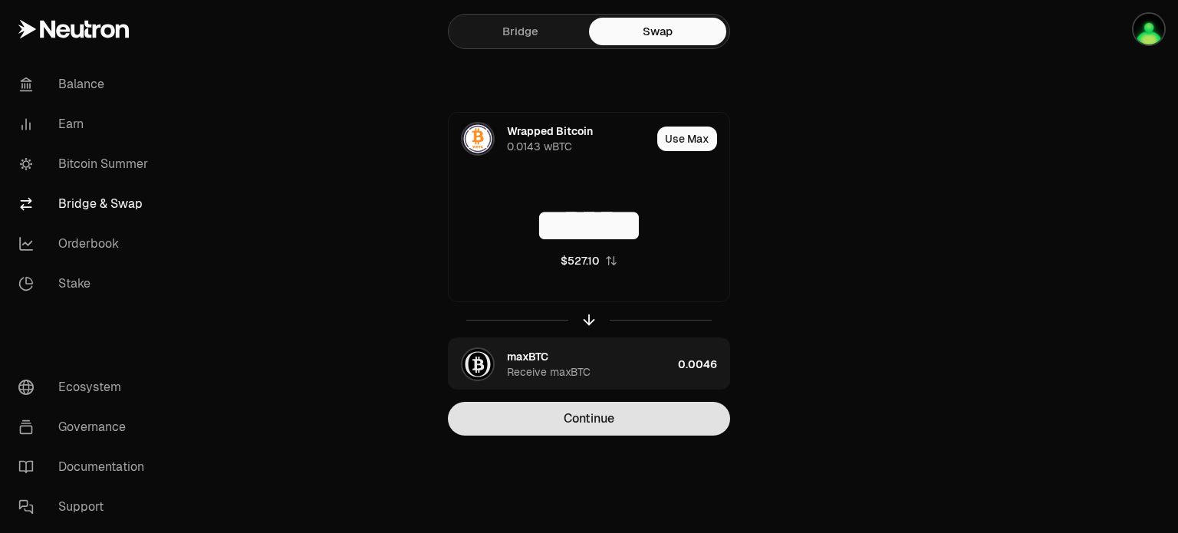
type input "******"
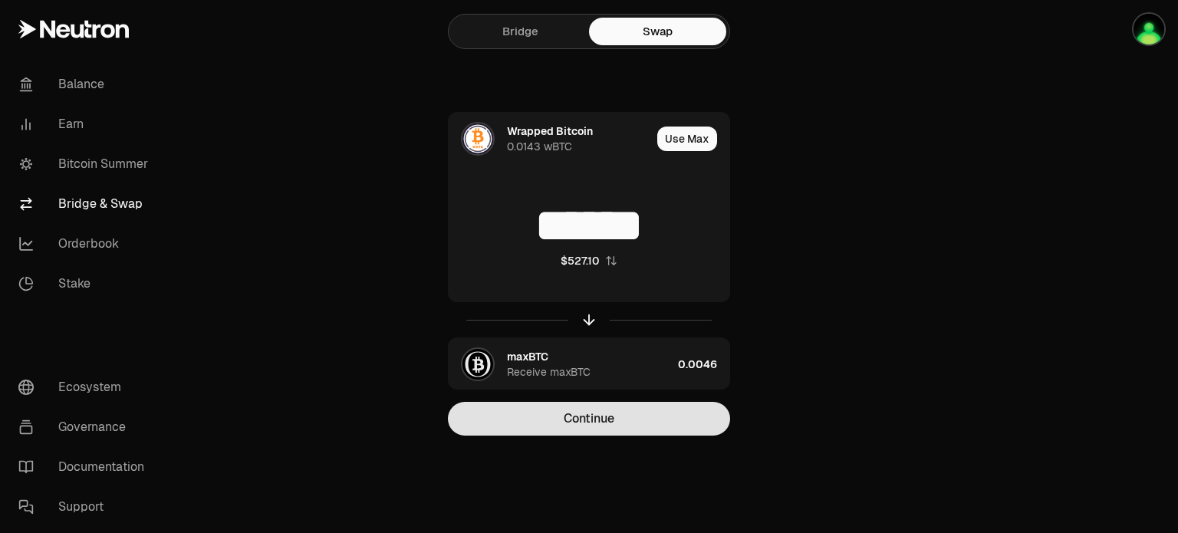
click at [593, 420] on button "Continue" at bounding box center [589, 419] width 282 height 34
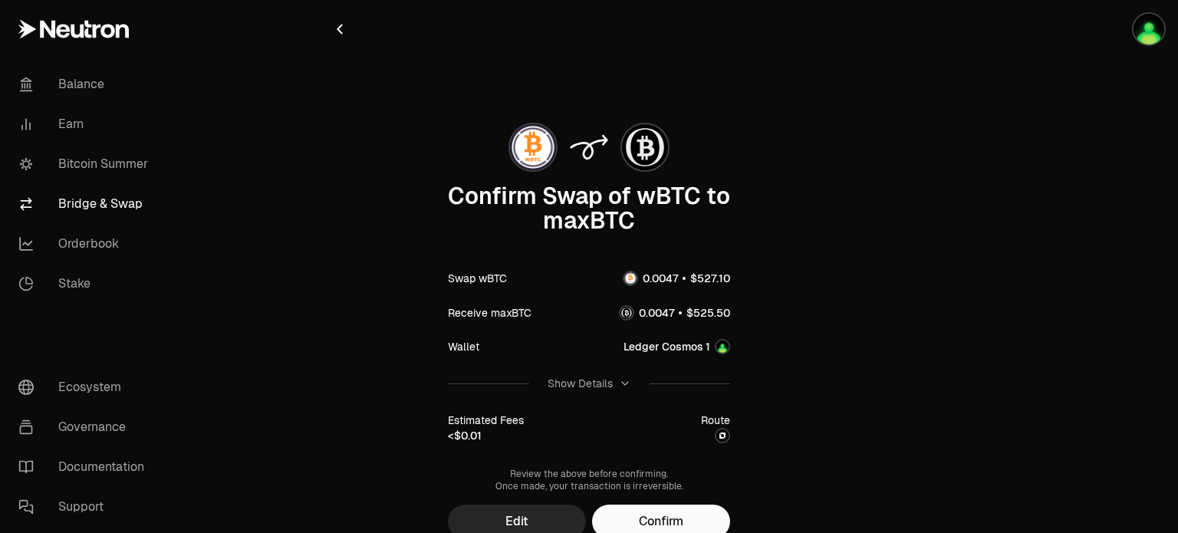
scroll to position [67, 0]
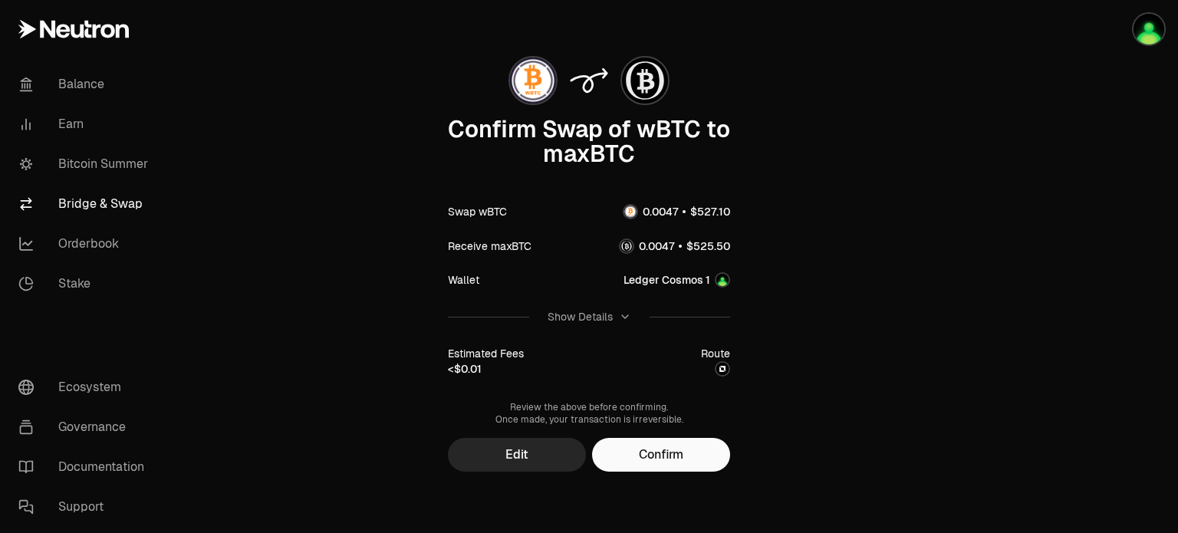
click at [626, 315] on icon "button" at bounding box center [625, 317] width 12 height 12
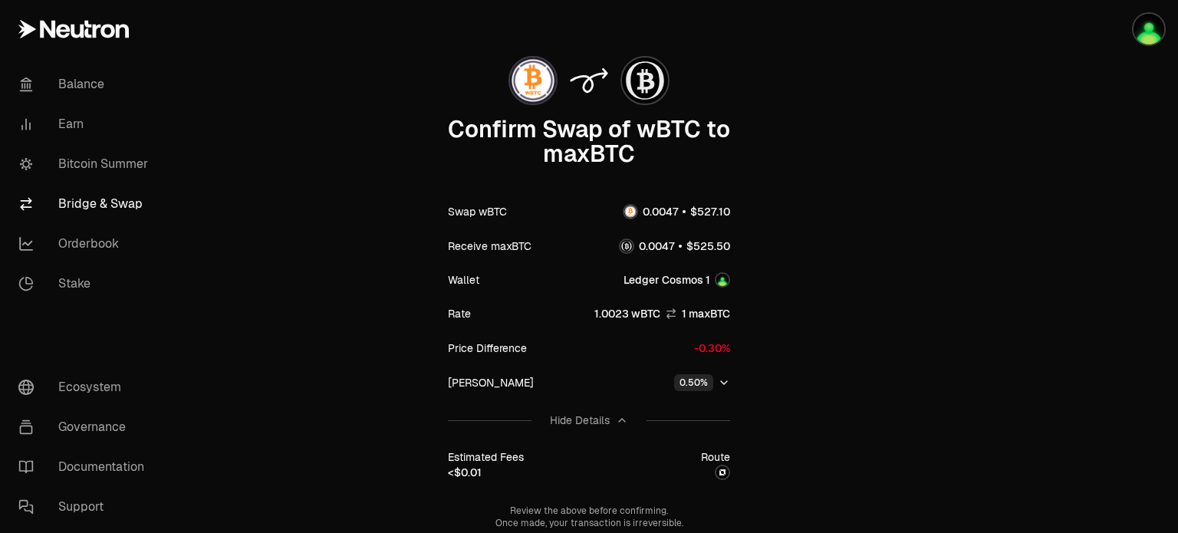
scroll to position [169, 0]
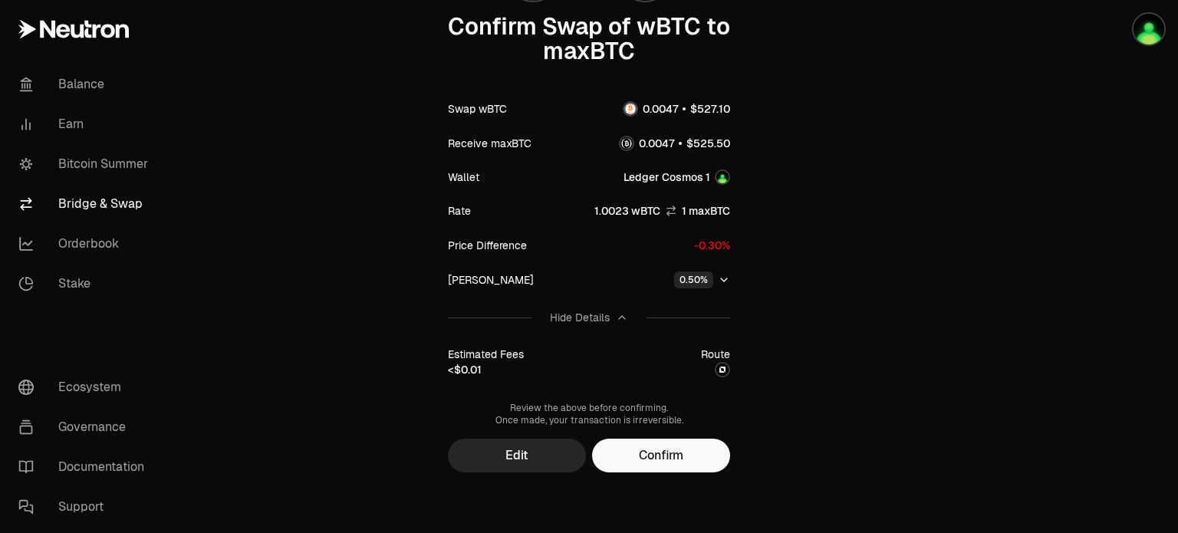
click at [718, 278] on icon "button" at bounding box center [724, 280] width 12 height 12
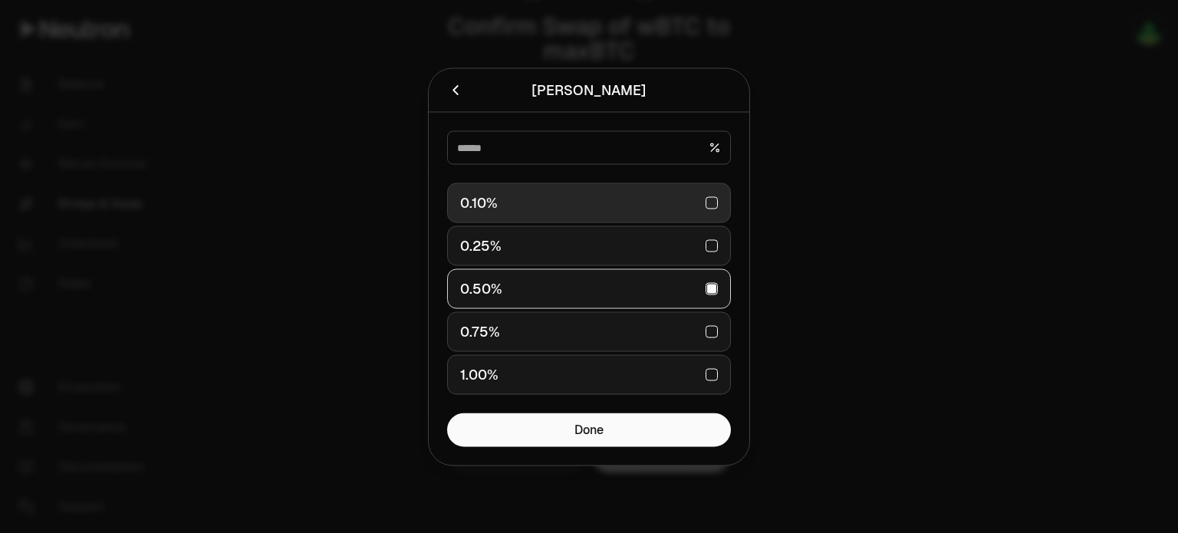
click at [711, 202] on div "0.10%" at bounding box center [589, 203] width 258 height 34
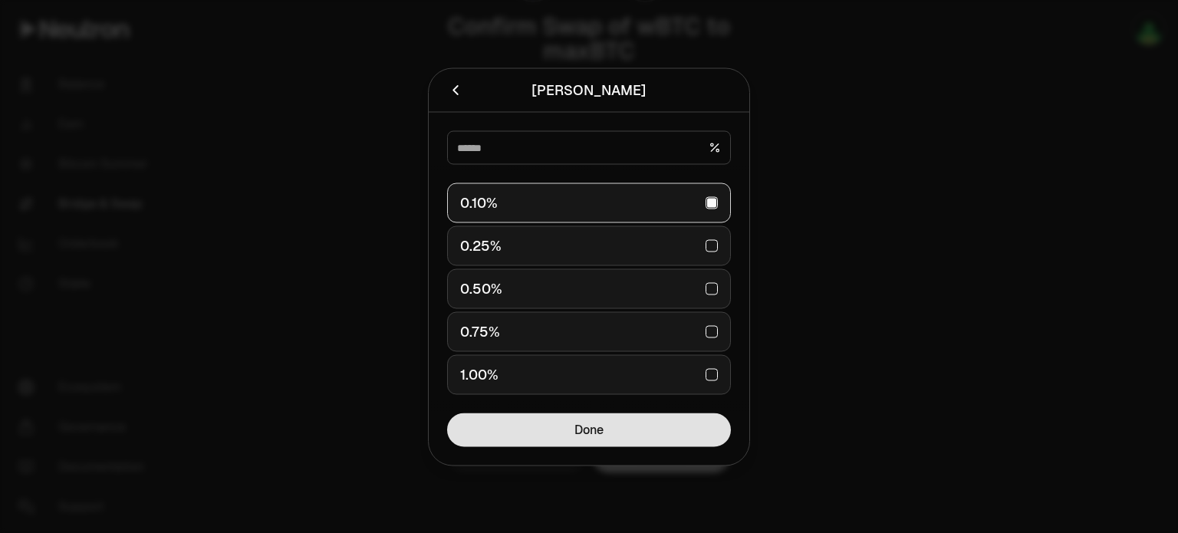
click at [582, 426] on button "Done" at bounding box center [589, 429] width 284 height 34
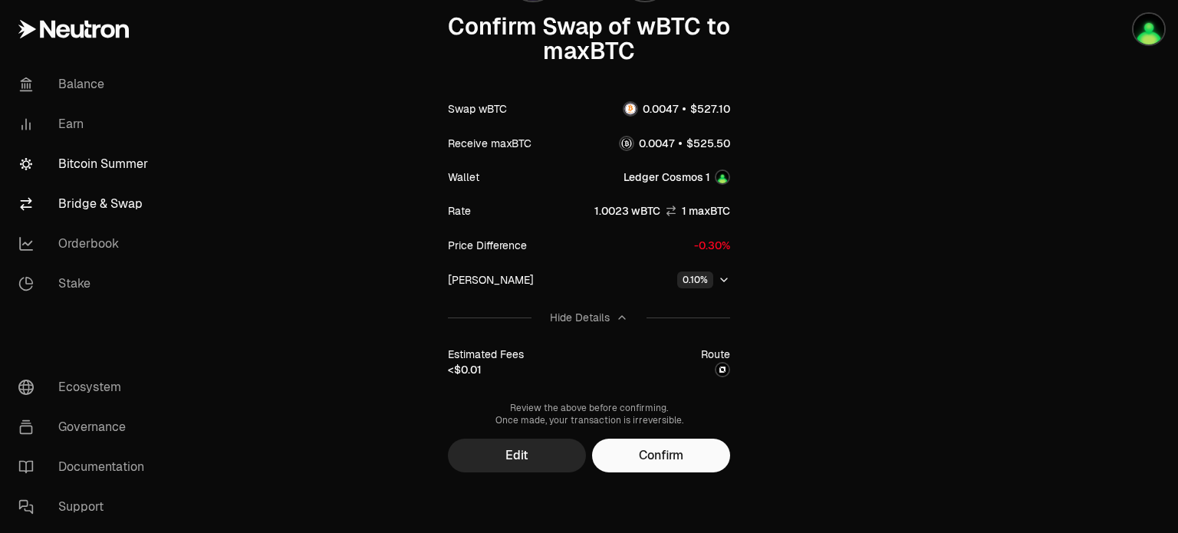
click at [90, 165] on link "Bitcoin Summer" at bounding box center [85, 164] width 159 height 40
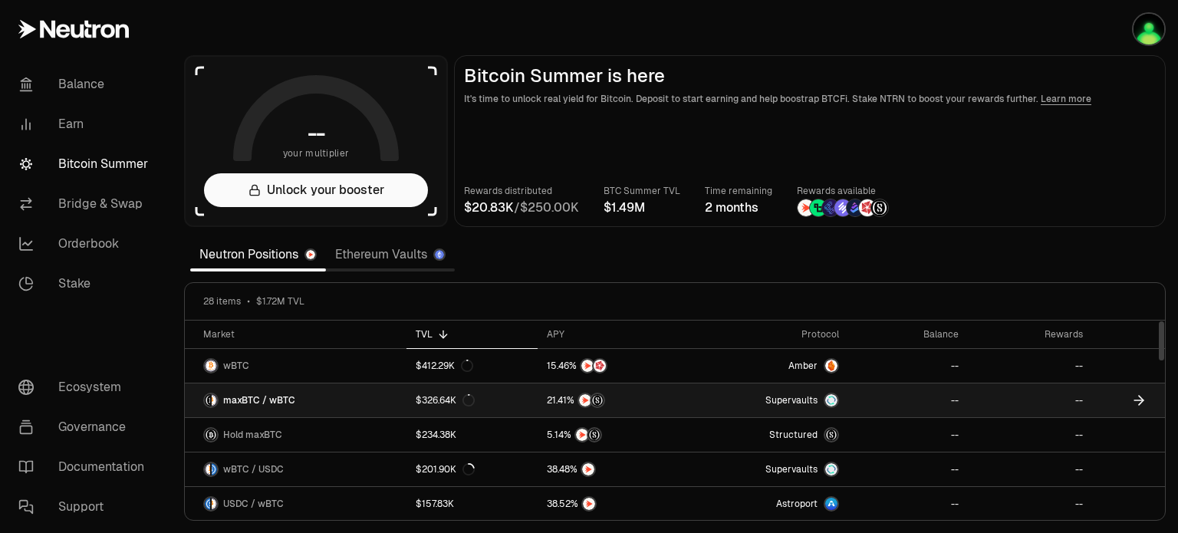
click at [324, 394] on link "maxBTC / wBTC" at bounding box center [296, 400] width 222 height 34
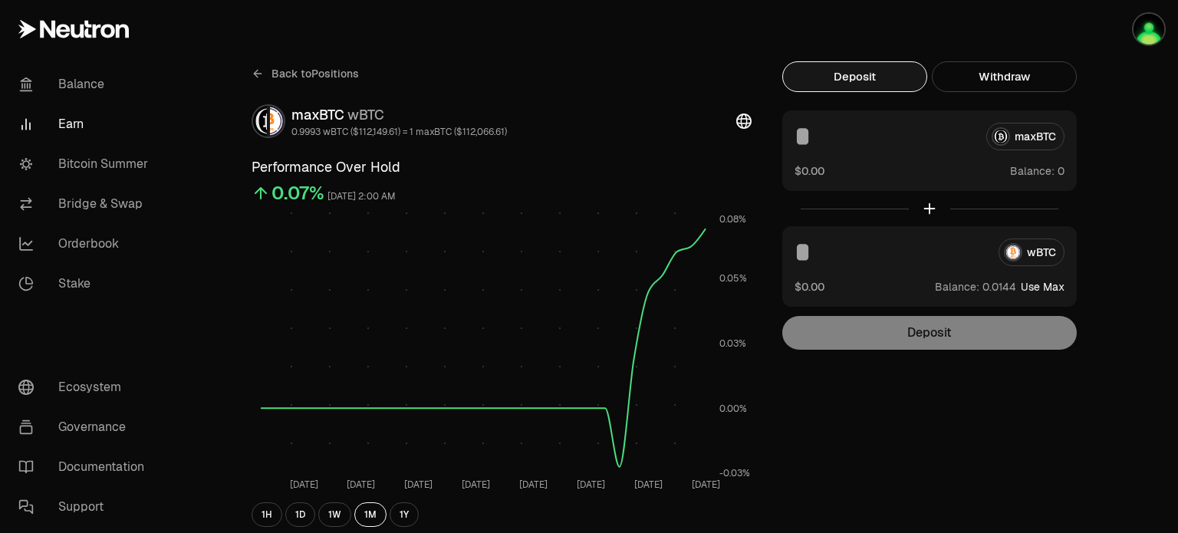
click at [887, 261] on input at bounding box center [890, 252] width 192 height 28
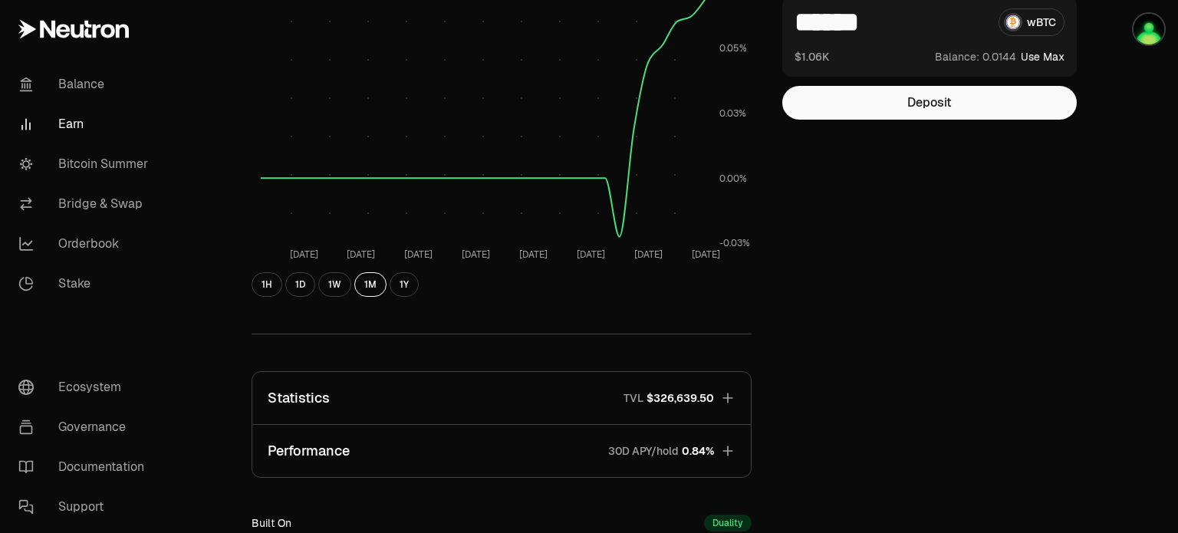
scroll to position [307, 0]
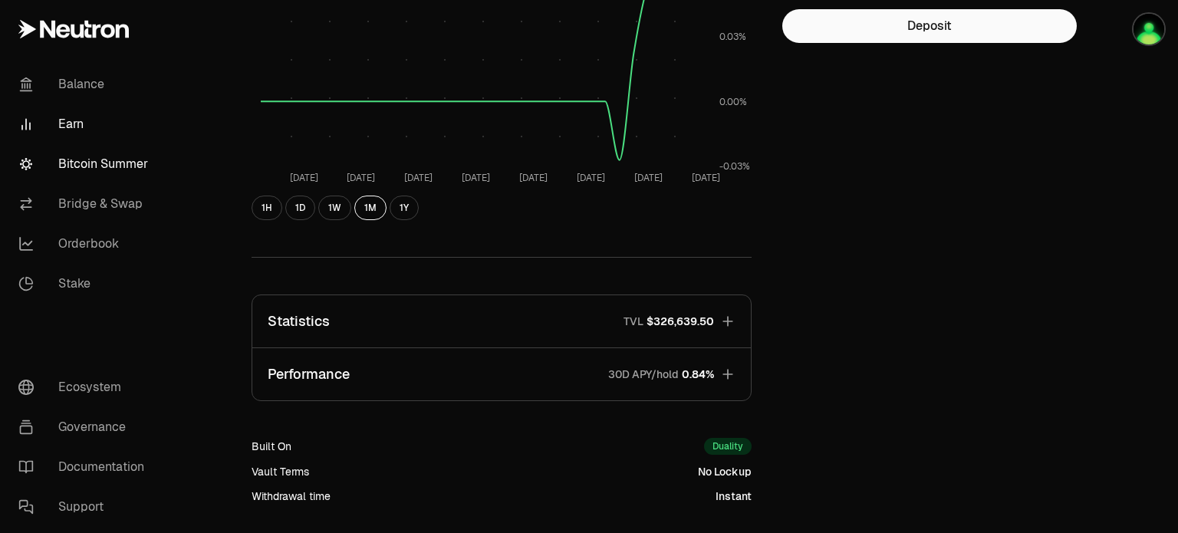
type input "******"
click at [101, 159] on link "Bitcoin Summer" at bounding box center [85, 164] width 159 height 40
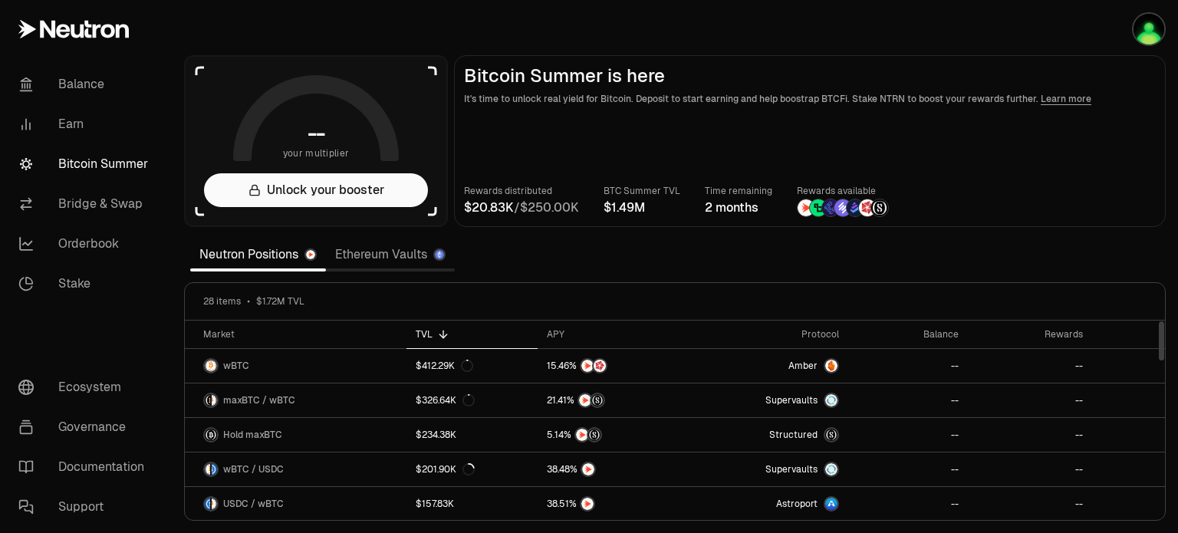
click at [376, 250] on link "Ethereum Vaults" at bounding box center [390, 254] width 129 height 31
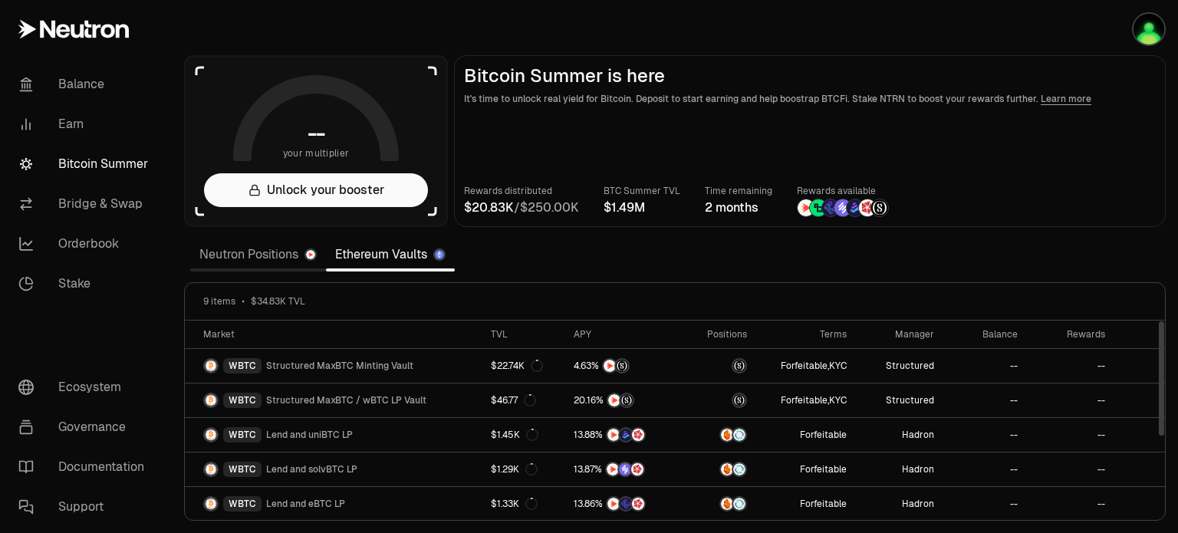
click at [251, 260] on link "Neutron Positions" at bounding box center [258, 254] width 136 height 31
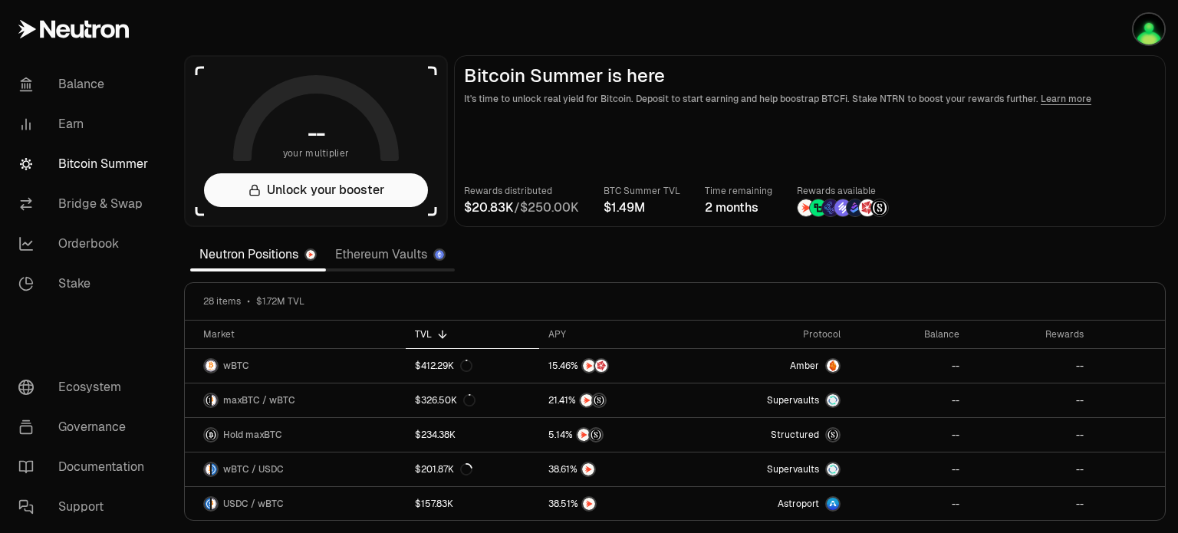
click at [353, 258] on link "Ethereum Vaults" at bounding box center [390, 254] width 129 height 31
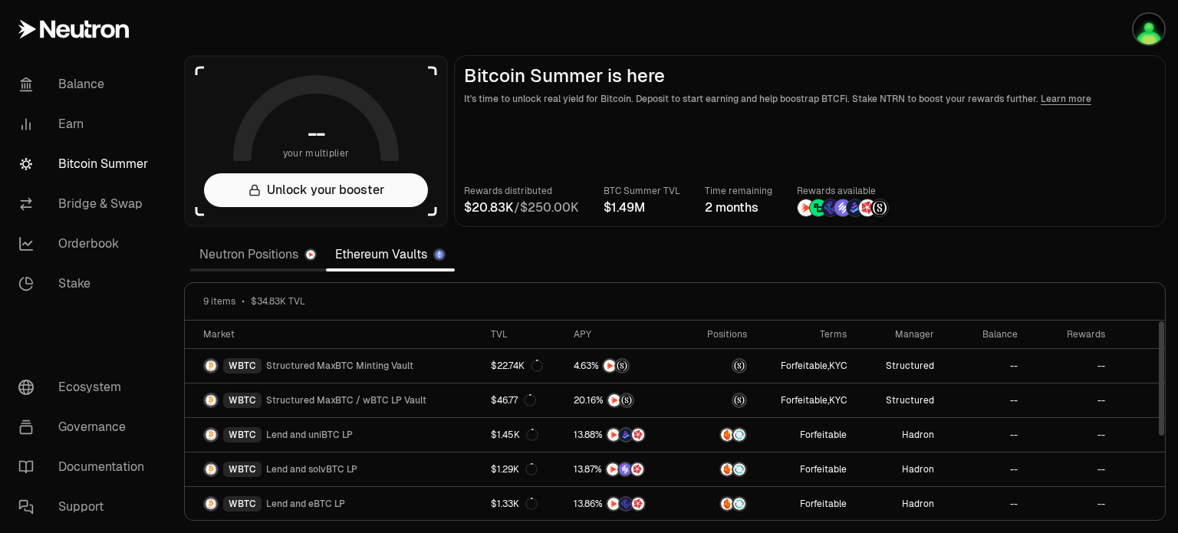
click at [259, 256] on link "Neutron Positions" at bounding box center [258, 254] width 136 height 31
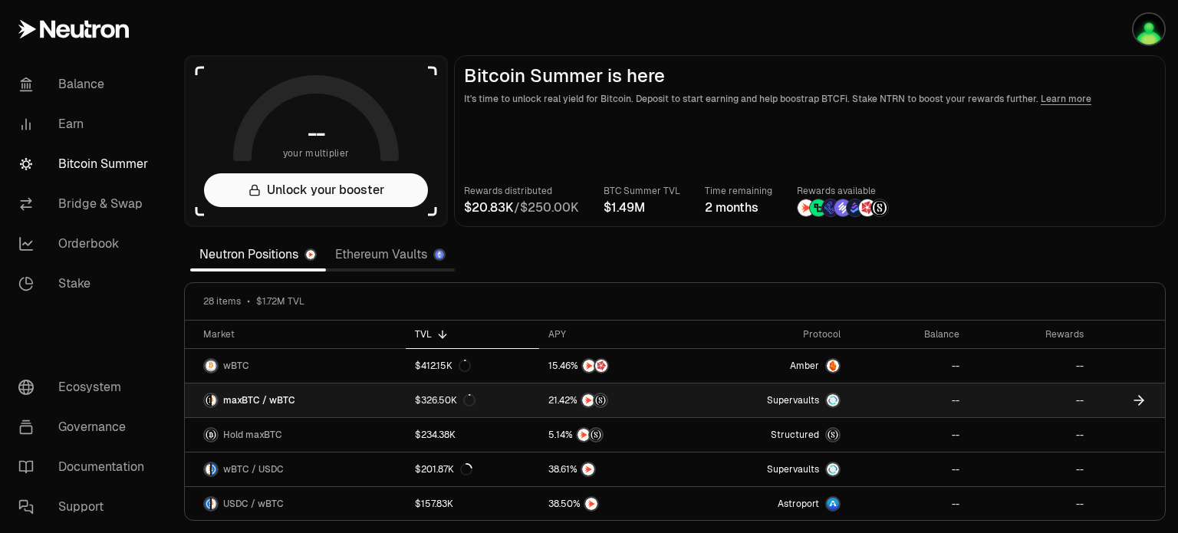
click at [250, 398] on span "maxBTC / wBTC" at bounding box center [259, 400] width 72 height 12
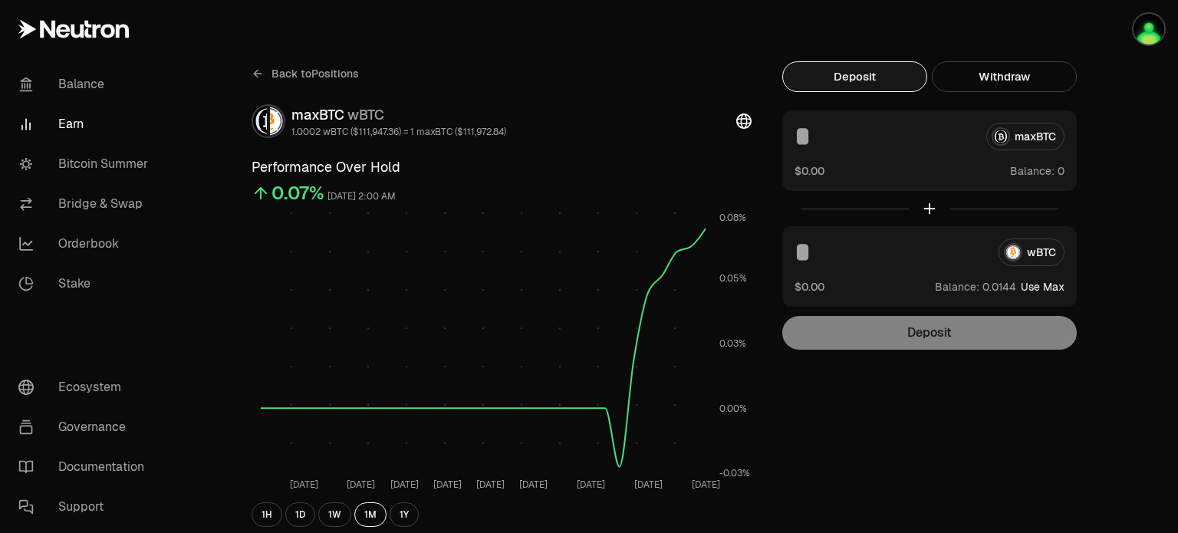
click at [894, 251] on input at bounding box center [890, 252] width 192 height 28
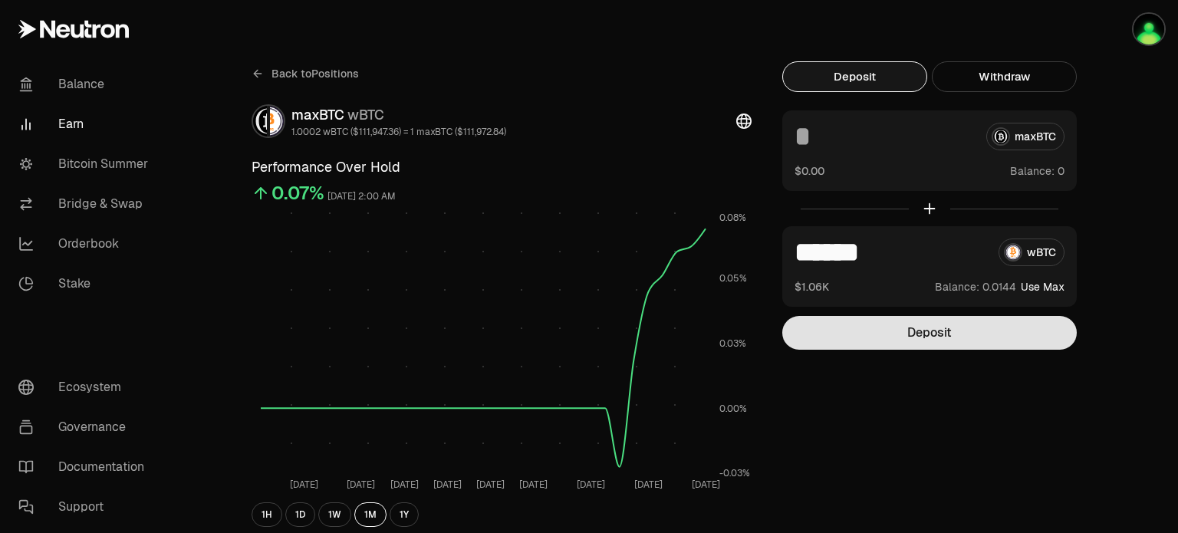
type input "******"
click at [963, 334] on button "Deposit" at bounding box center [929, 333] width 294 height 34
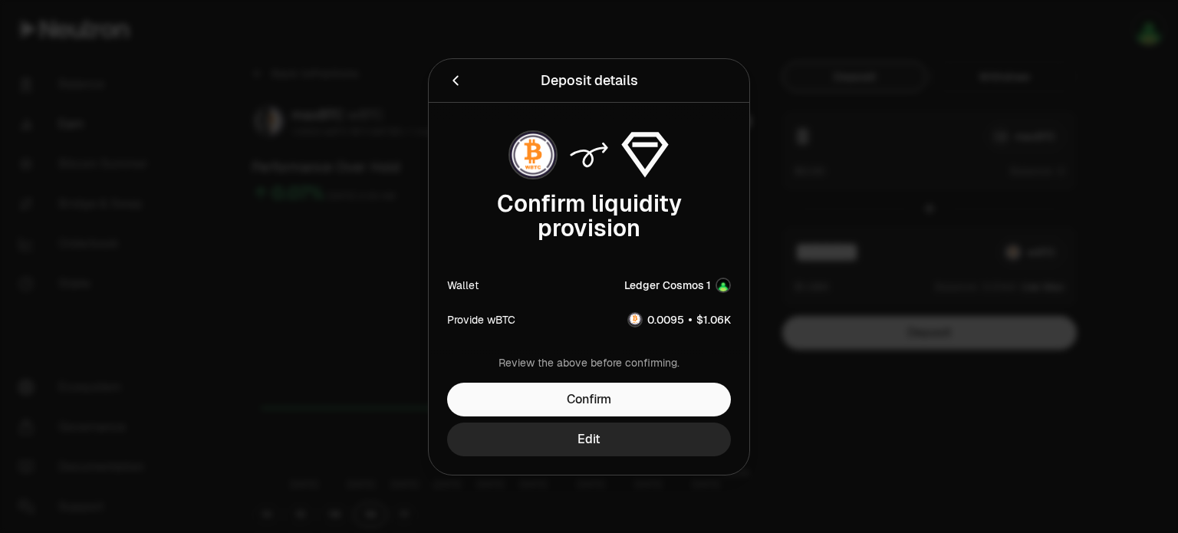
click at [457, 79] on icon "Back" at bounding box center [455, 80] width 17 height 17
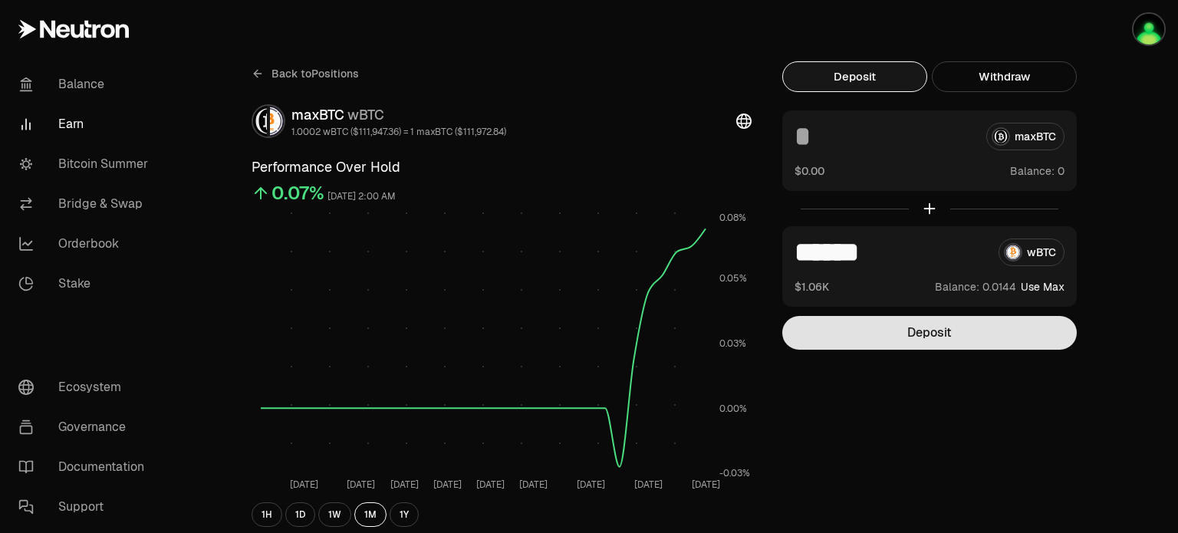
click at [945, 325] on button "Deposit" at bounding box center [929, 333] width 294 height 34
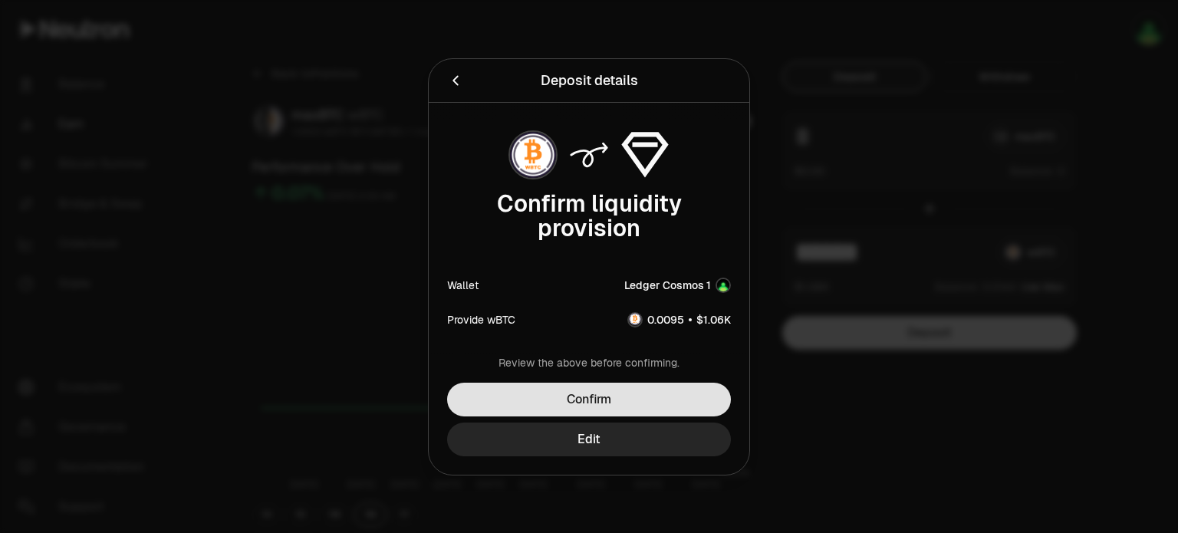
click at [604, 393] on button "Confirm" at bounding box center [589, 400] width 284 height 34
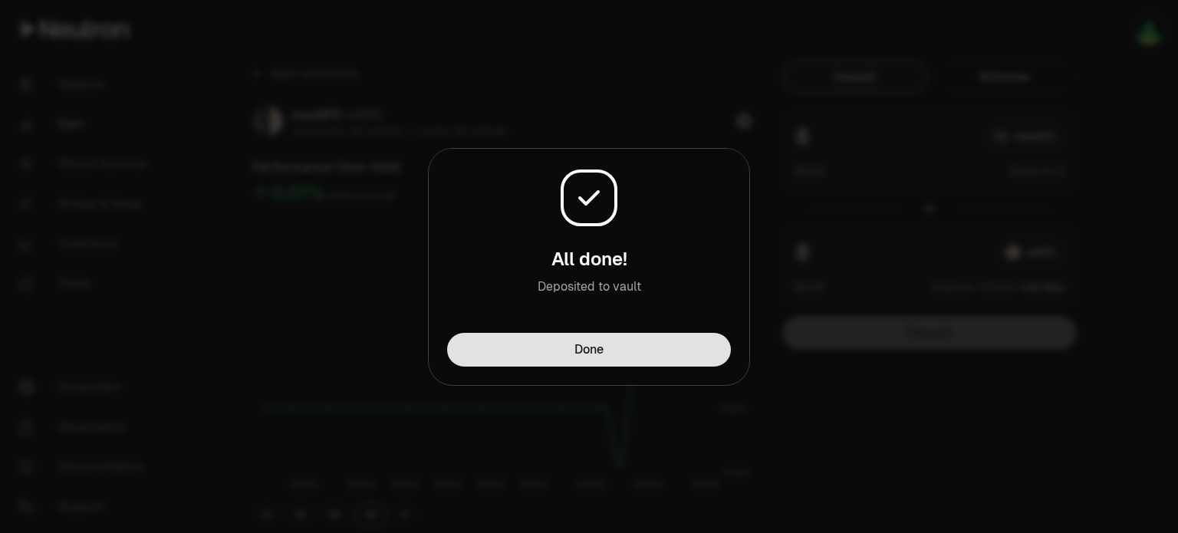
click at [631, 340] on button "Done" at bounding box center [589, 350] width 284 height 34
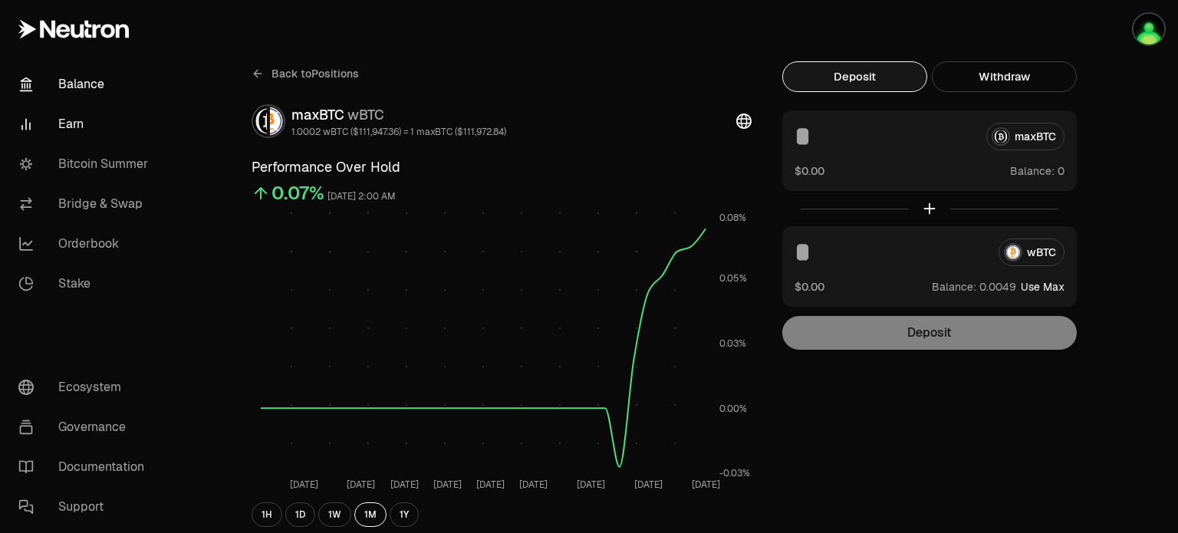
click at [67, 81] on link "Balance" at bounding box center [85, 84] width 159 height 40
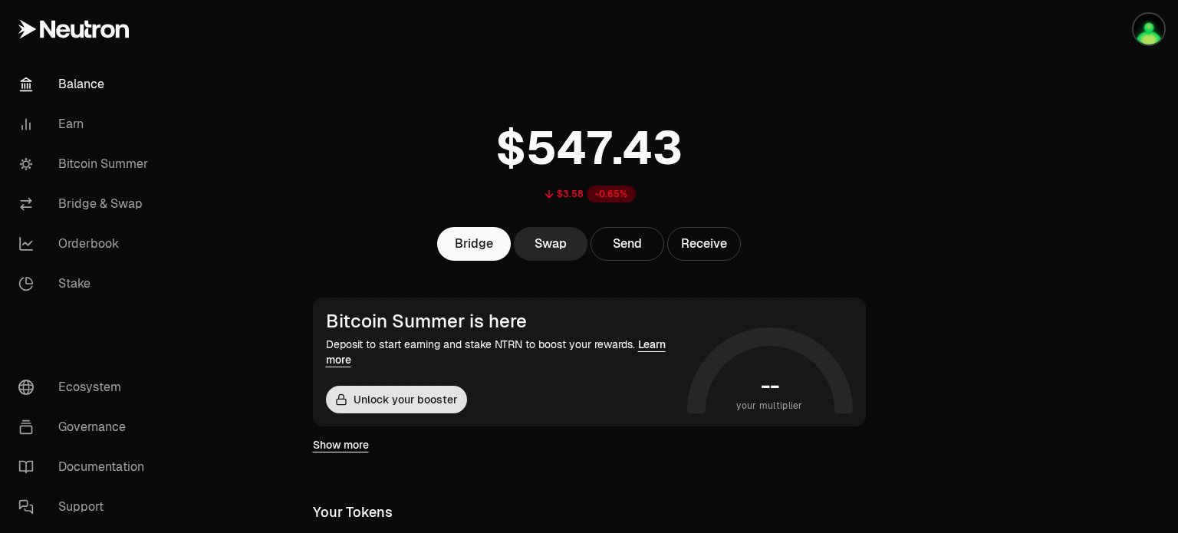
click at [388, 398] on button "Unlock your booster" at bounding box center [396, 400] width 141 height 28
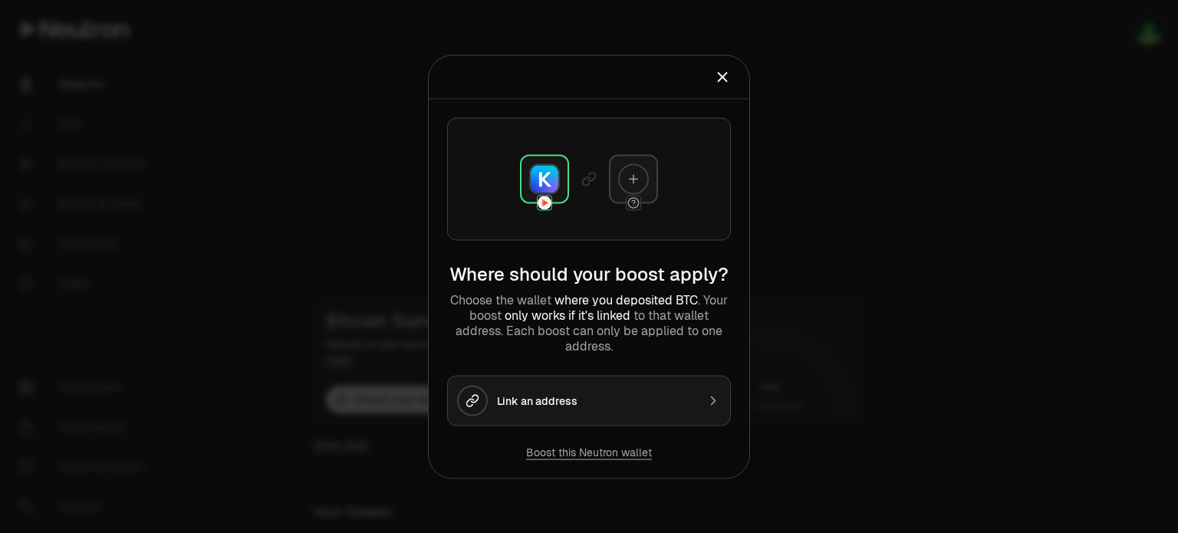
click at [608, 452] on button "Boost this Neutron wallet" at bounding box center [589, 451] width 126 height 15
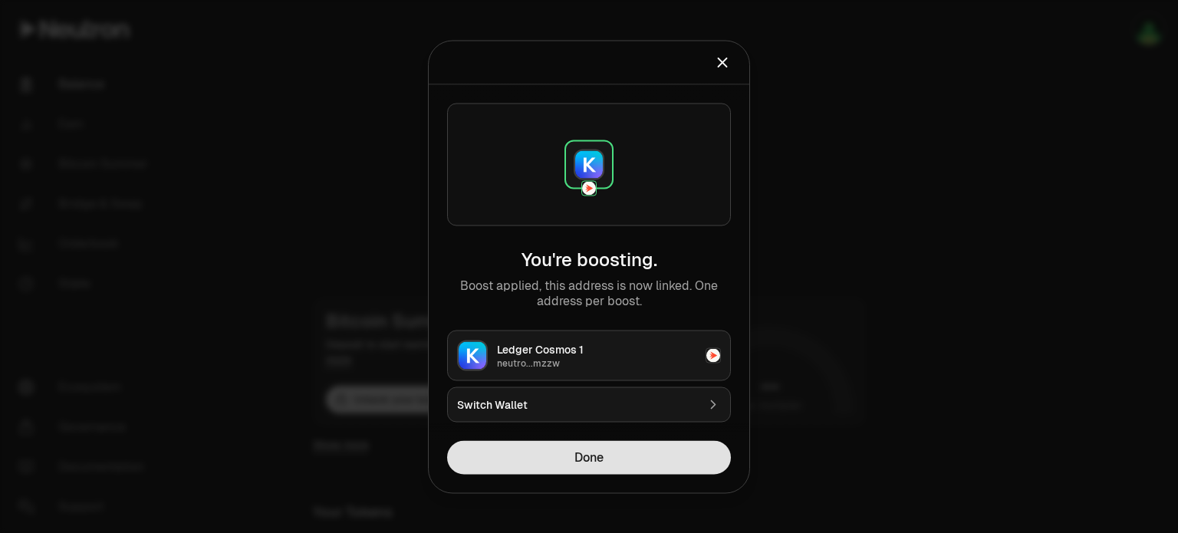
click at [603, 462] on button "Done" at bounding box center [589, 457] width 284 height 34
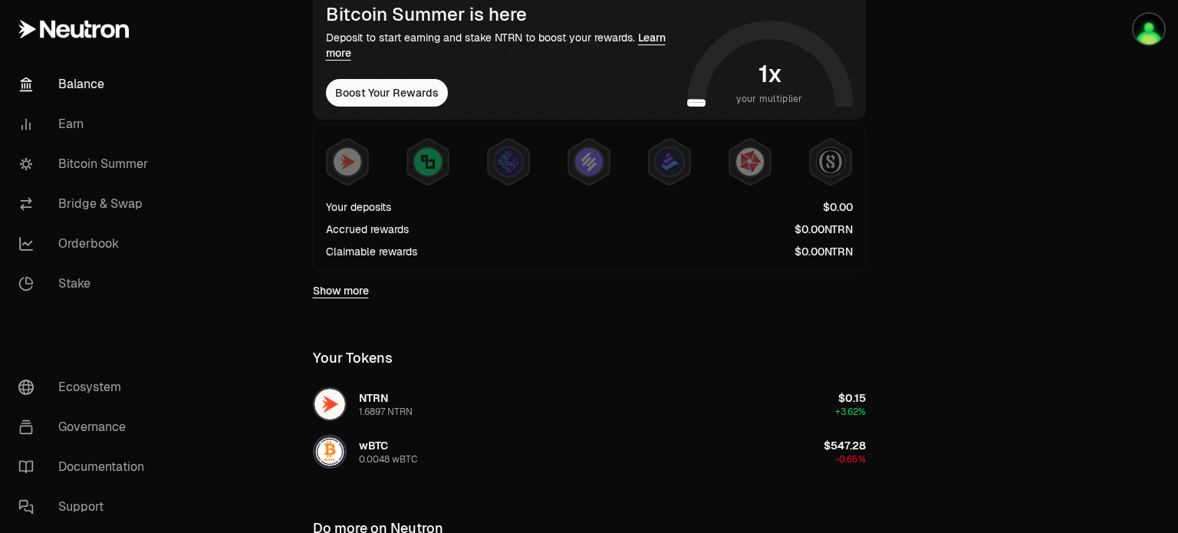
scroll to position [77, 0]
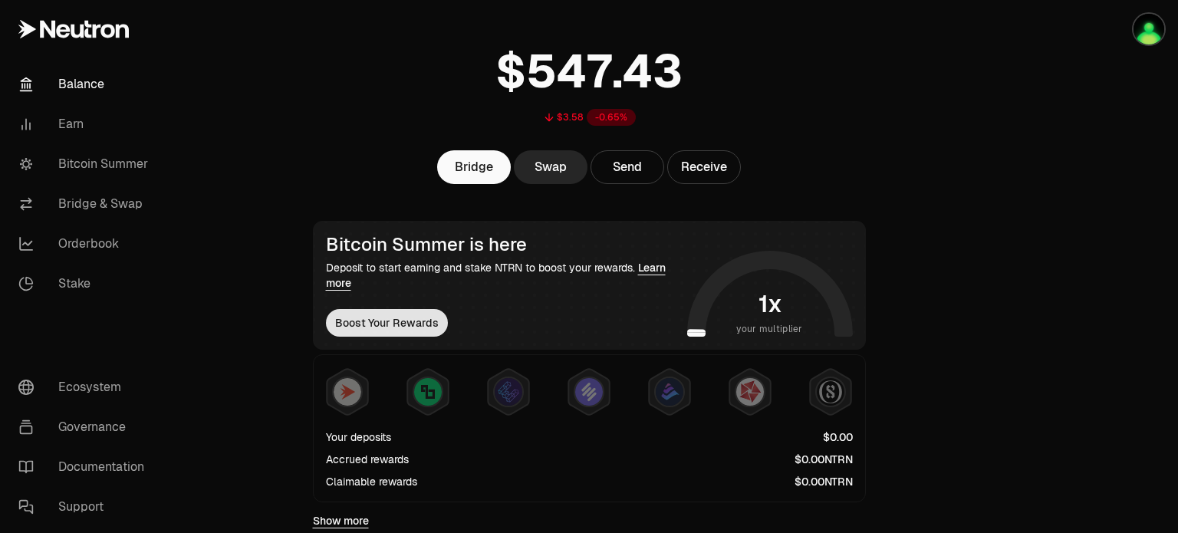
click at [386, 318] on button "Boost Your Rewards" at bounding box center [387, 323] width 122 height 28
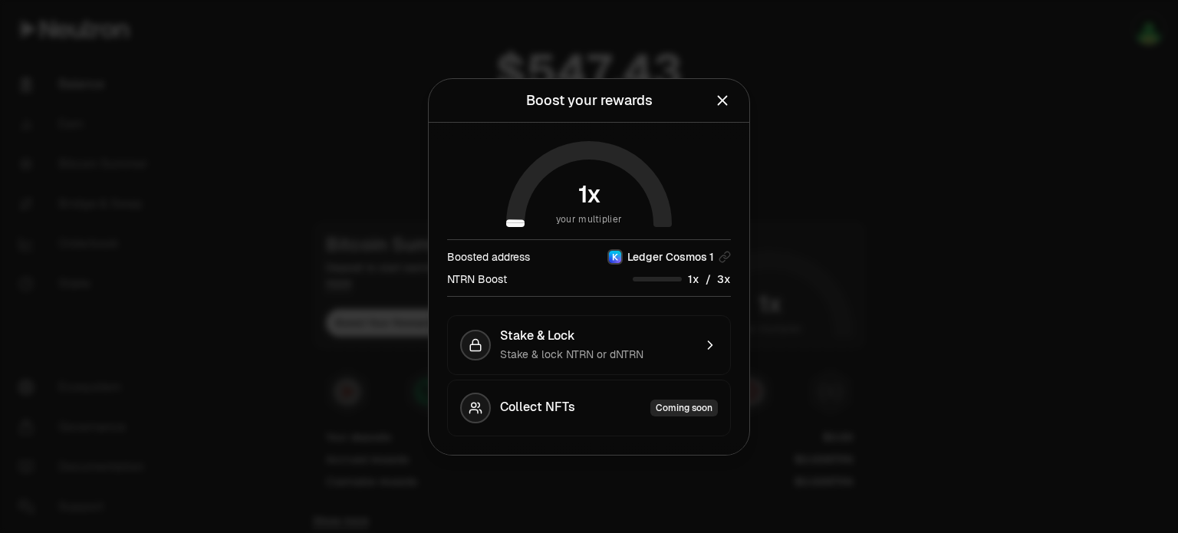
click at [717, 100] on icon "Close" at bounding box center [722, 100] width 17 height 17
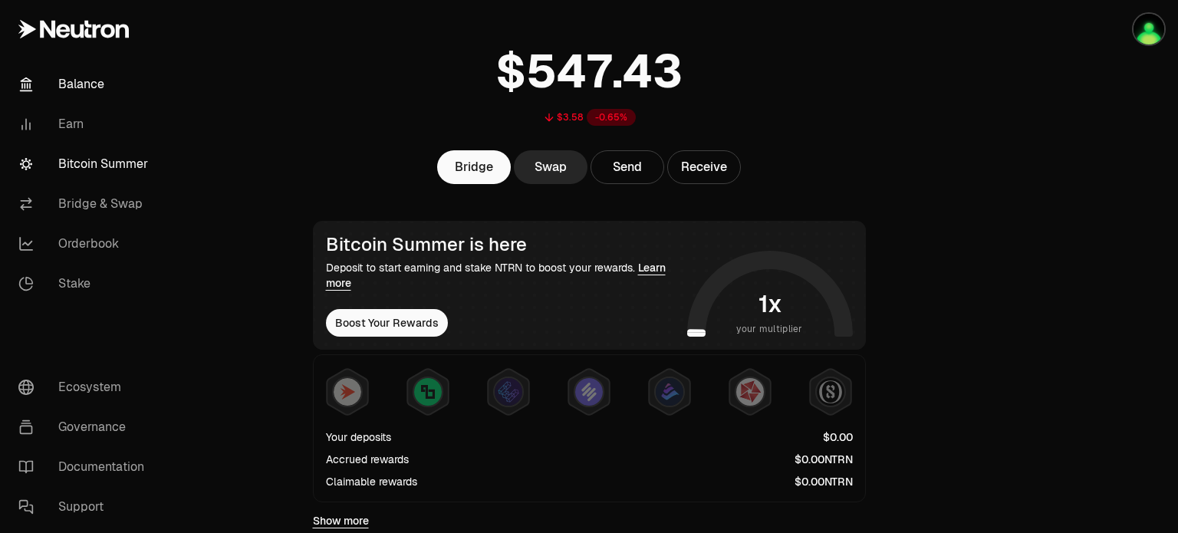
click at [117, 163] on link "Bitcoin Summer" at bounding box center [85, 164] width 159 height 40
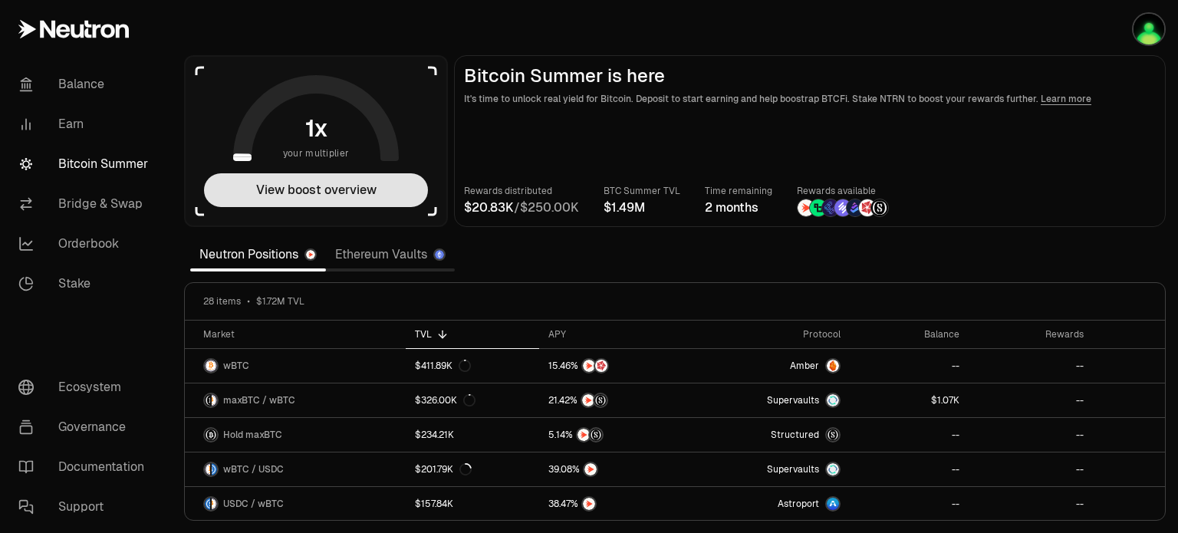
click at [299, 194] on button "View boost overview" at bounding box center [316, 190] width 224 height 34
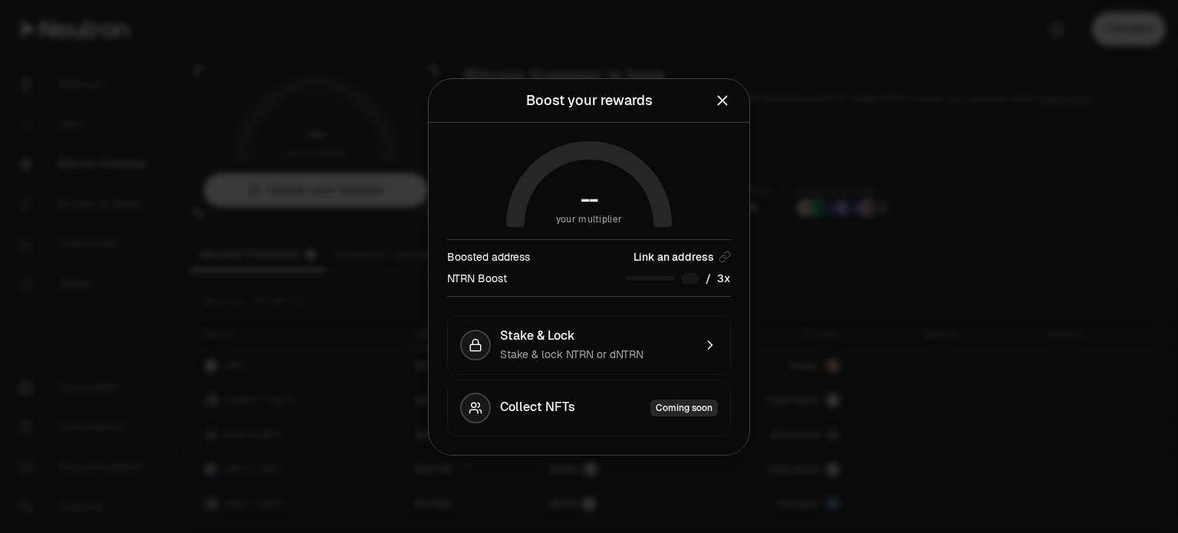
click at [721, 106] on icon "Close" at bounding box center [722, 100] width 17 height 17
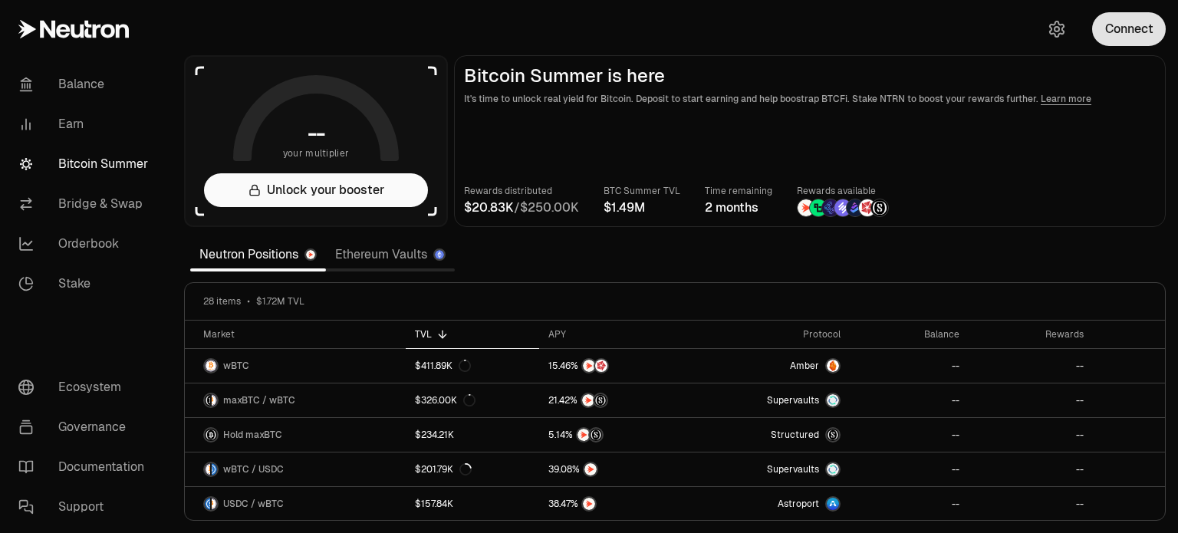
click at [1141, 27] on button "Connect" at bounding box center [1129, 29] width 74 height 34
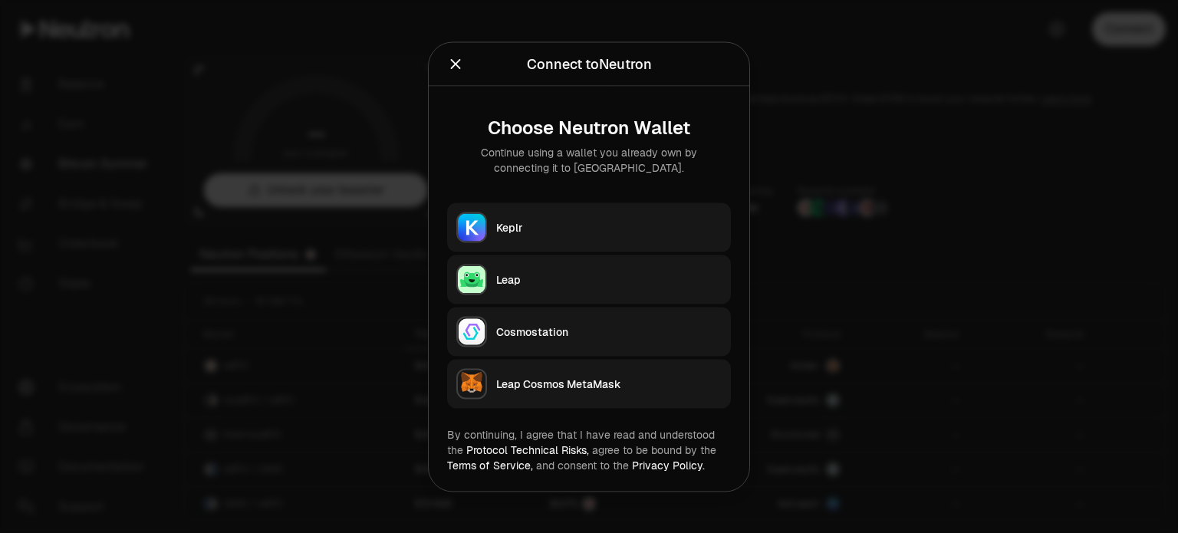
click at [558, 223] on div "Keplr" at bounding box center [608, 226] width 225 height 15
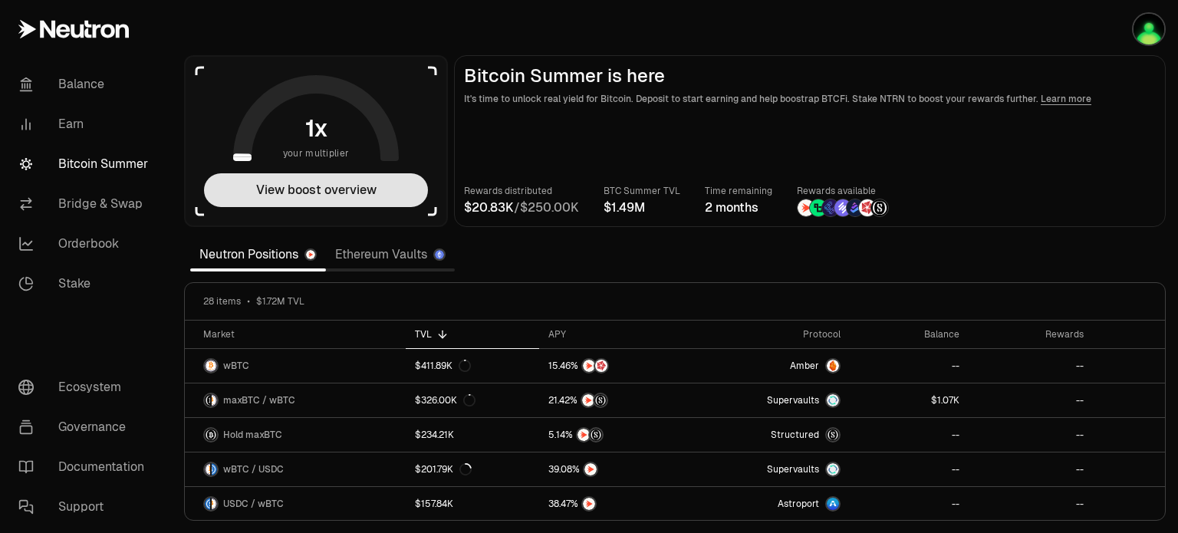
click at [285, 189] on button "View boost overview" at bounding box center [316, 190] width 224 height 34
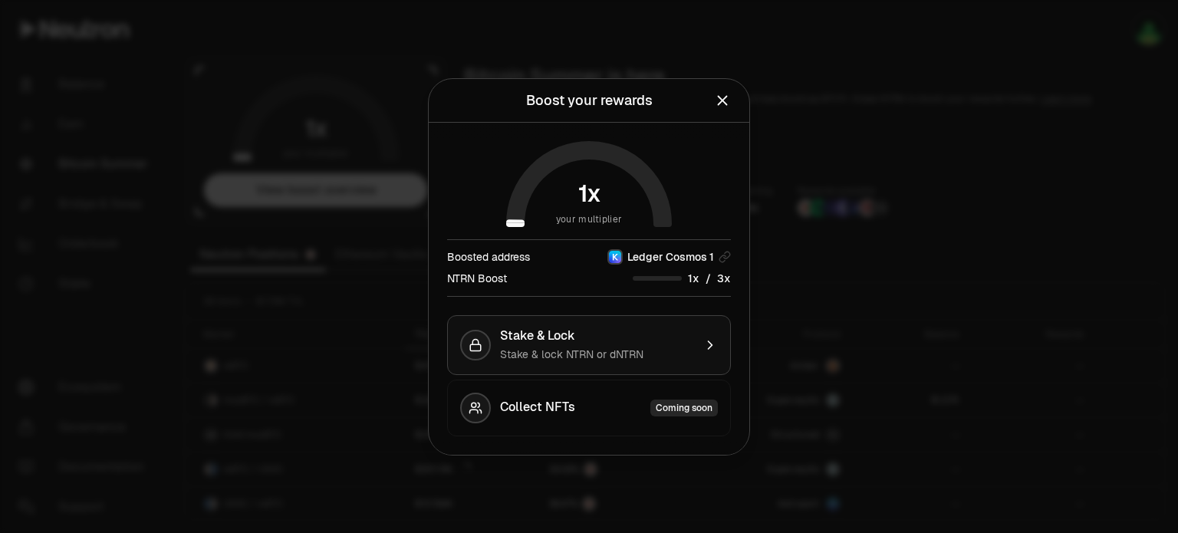
click at [644, 332] on div "Stake & Lock" at bounding box center [596, 335] width 193 height 15
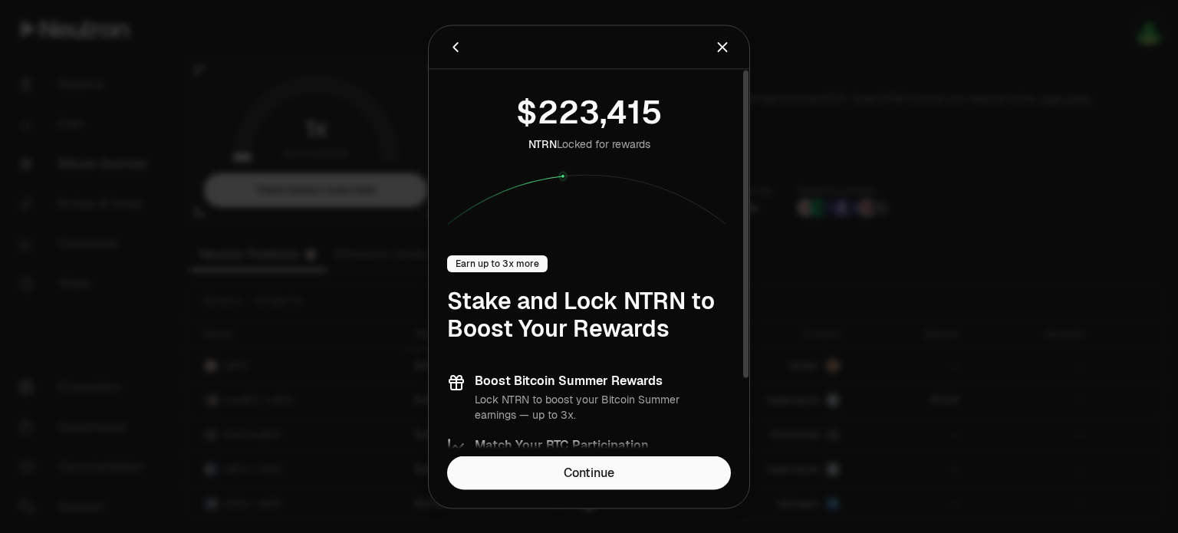
scroll to position [97, 0]
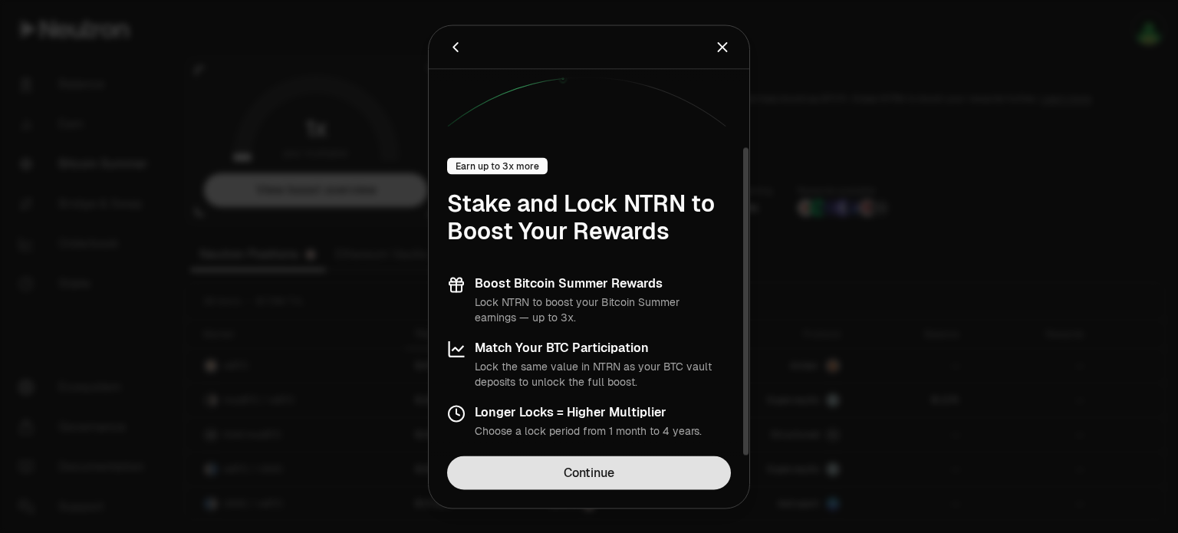
click at [630, 471] on link "Continue" at bounding box center [589, 472] width 284 height 34
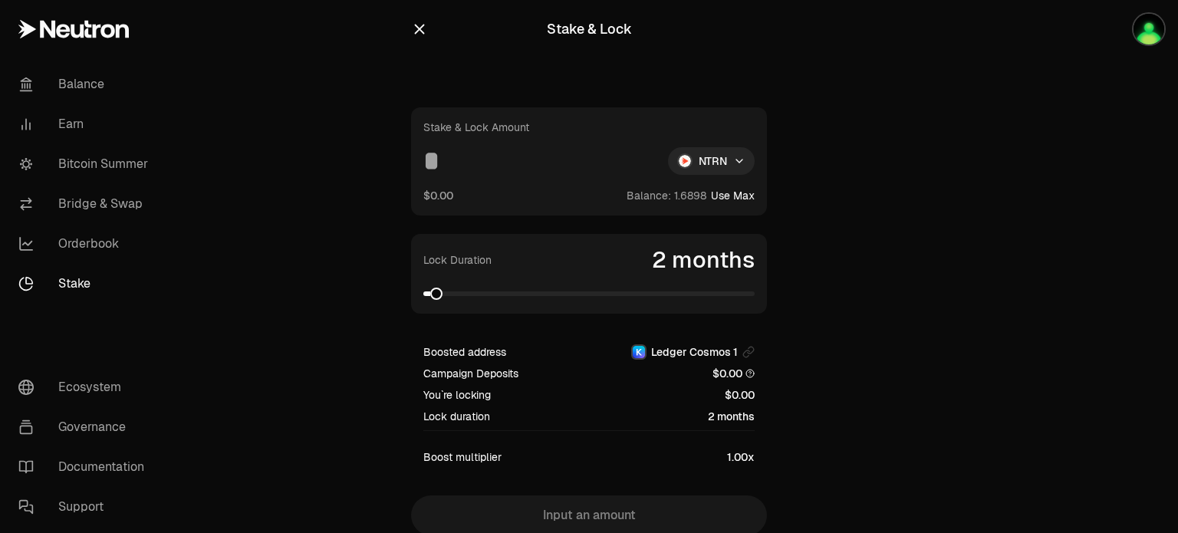
click at [729, 193] on button "Use Max" at bounding box center [733, 195] width 44 height 15
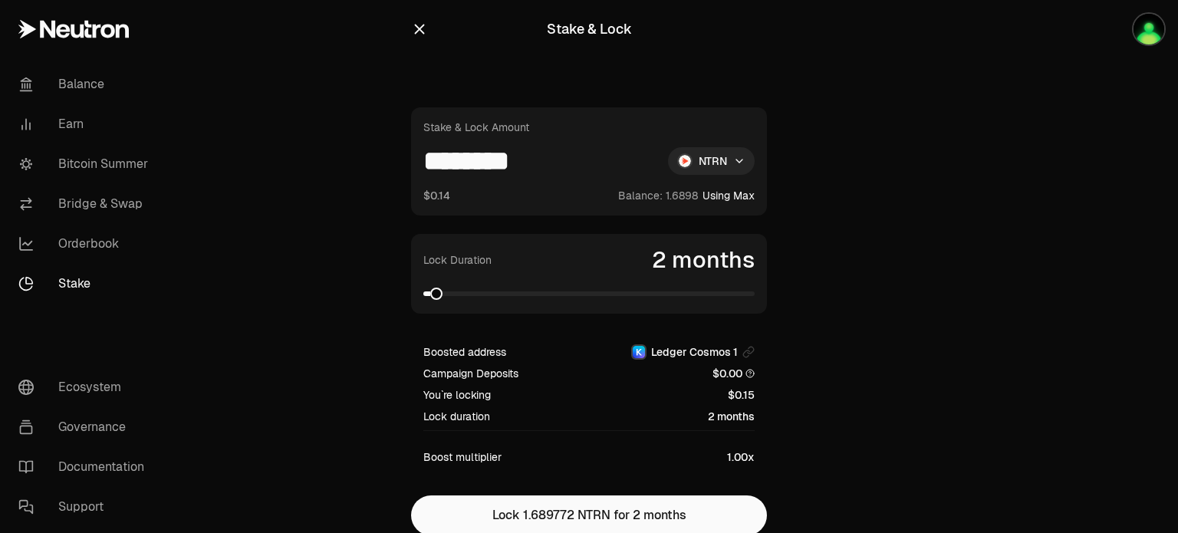
type input "********"
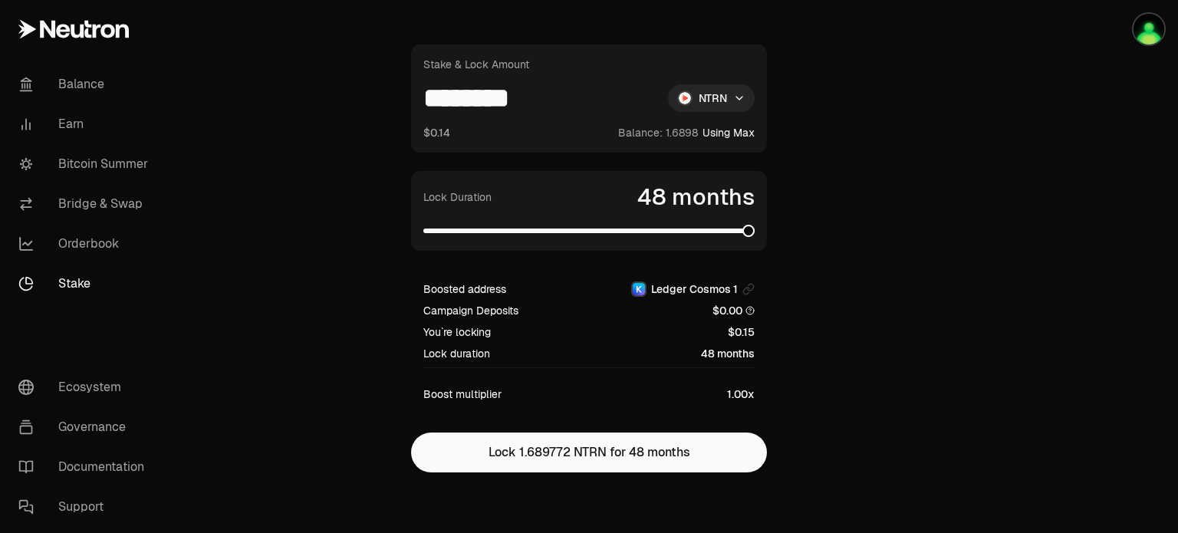
click at [754, 225] on span at bounding box center [748, 231] width 12 height 12
click at [436, 235] on span at bounding box center [442, 231] width 12 height 12
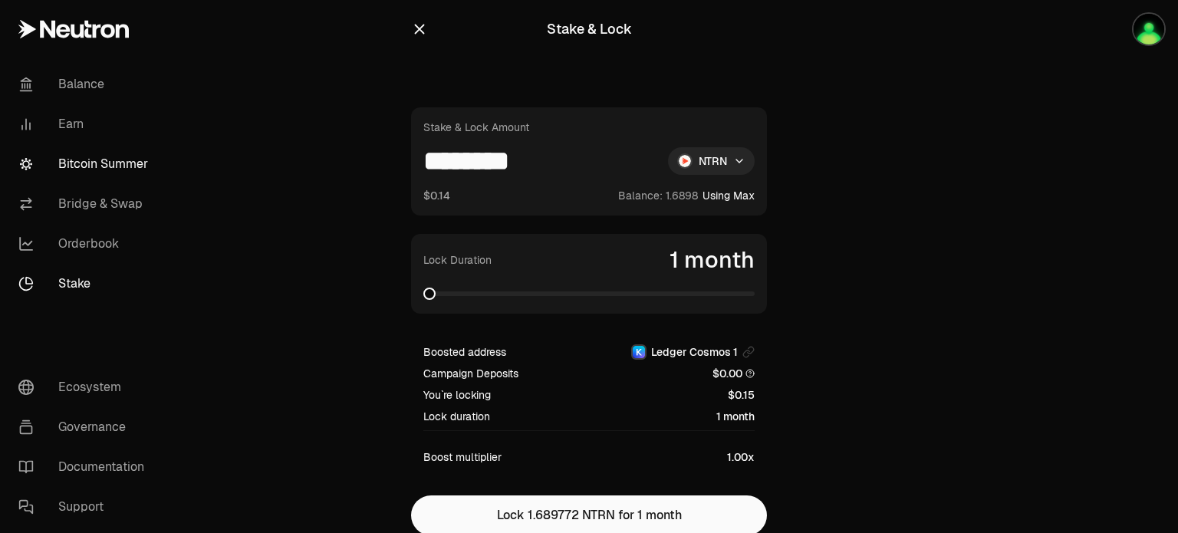
click at [100, 157] on link "Bitcoin Summer" at bounding box center [85, 164] width 159 height 40
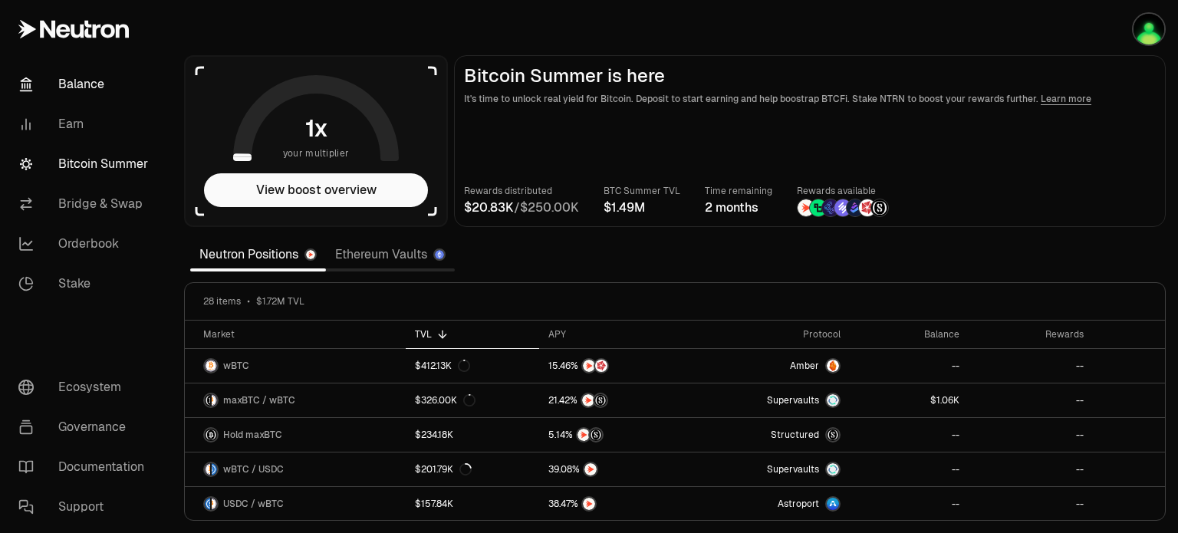
click at [81, 81] on link "Balance" at bounding box center [85, 84] width 159 height 40
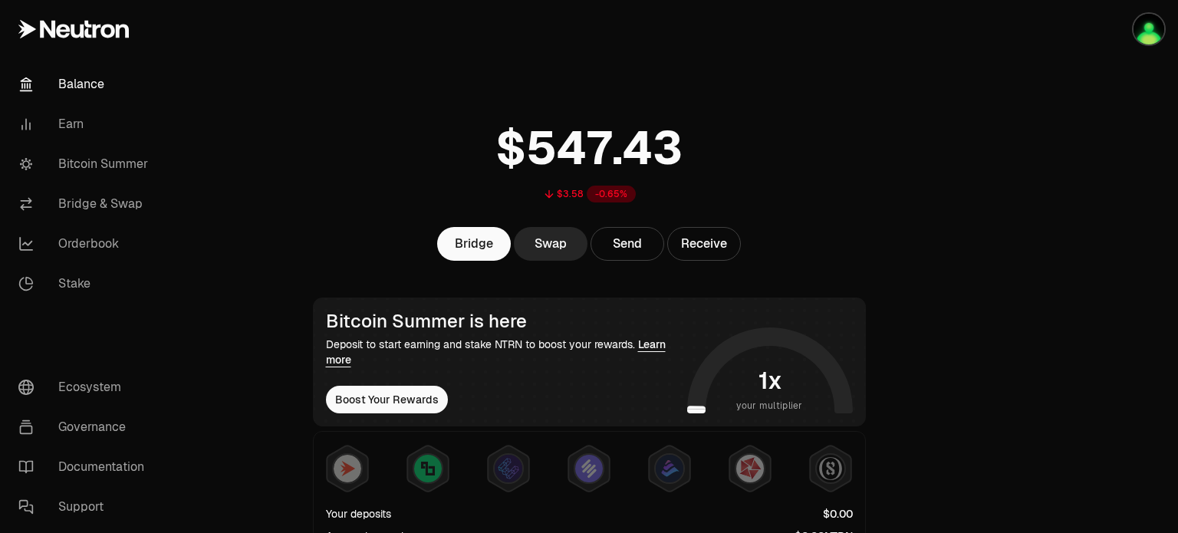
scroll to position [230, 0]
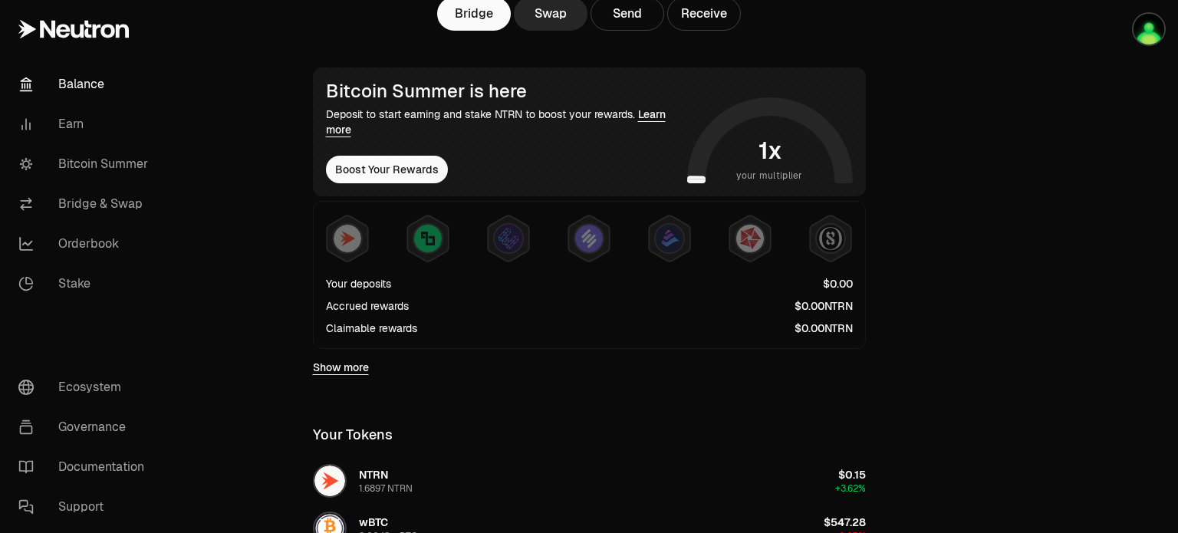
click at [366, 365] on link "Show more" at bounding box center [341, 367] width 56 height 15
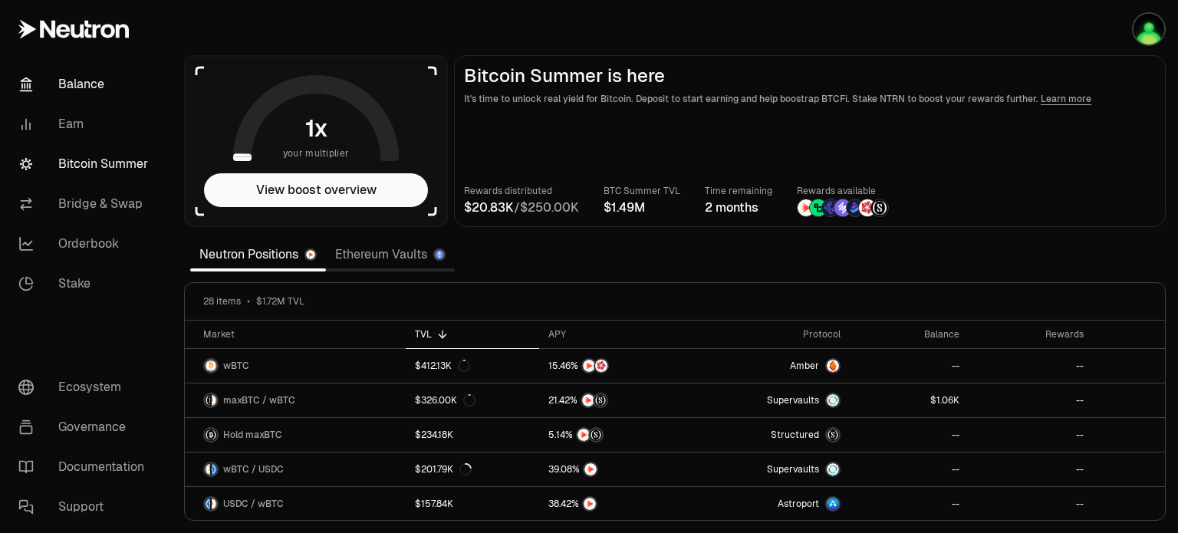
click at [55, 79] on link "Balance" at bounding box center [85, 84] width 159 height 40
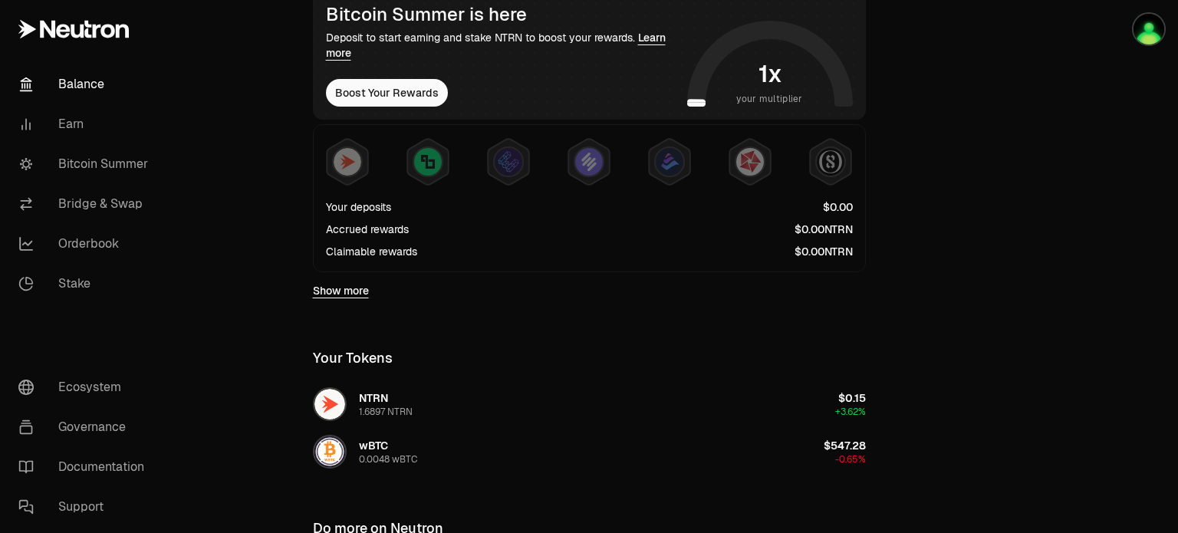
scroll to position [508, 0]
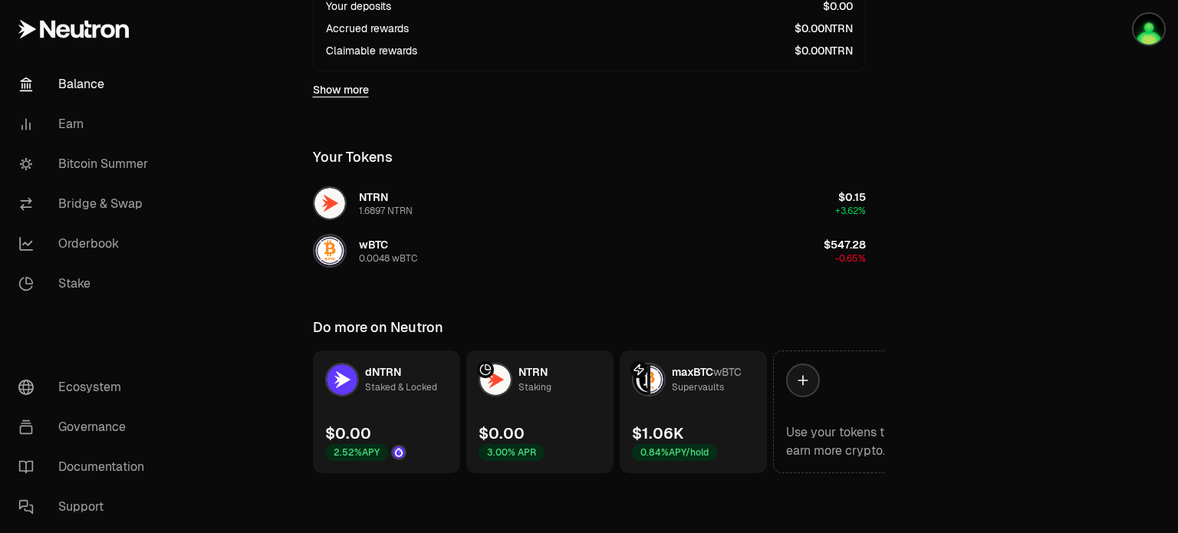
click at [409, 416] on link "dNTRN Staked & Locked $0.00 2.52% APY" at bounding box center [386, 411] width 147 height 123
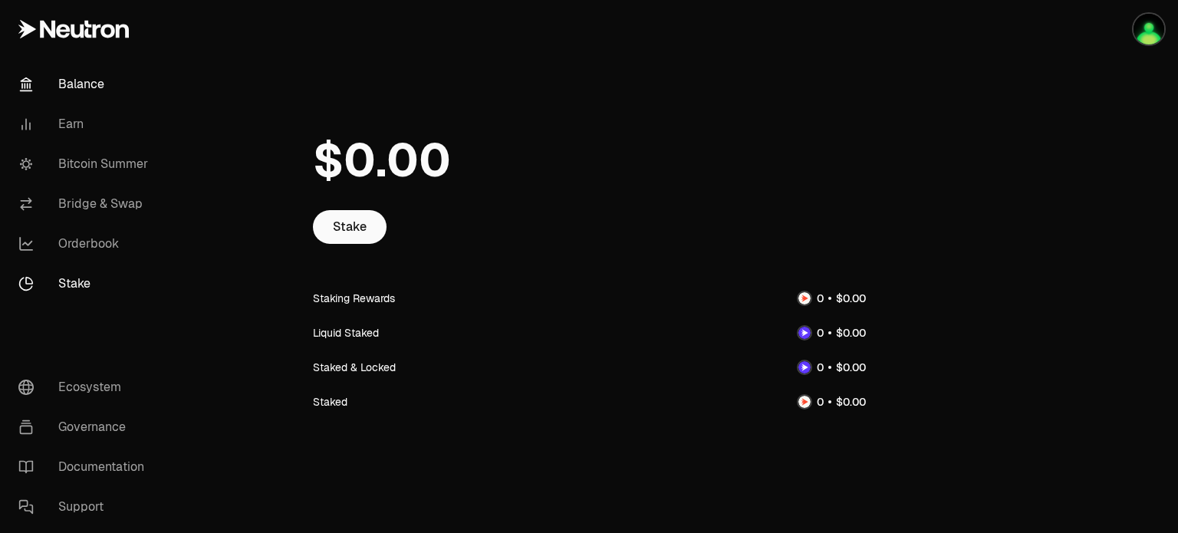
click at [82, 84] on link "Balance" at bounding box center [85, 84] width 159 height 40
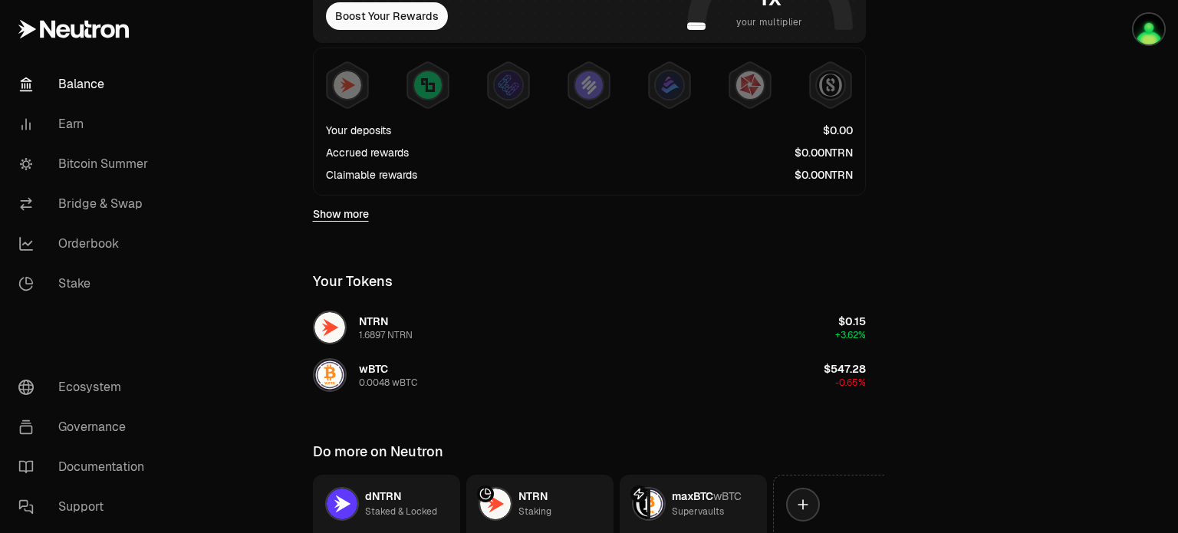
scroll to position [508, 0]
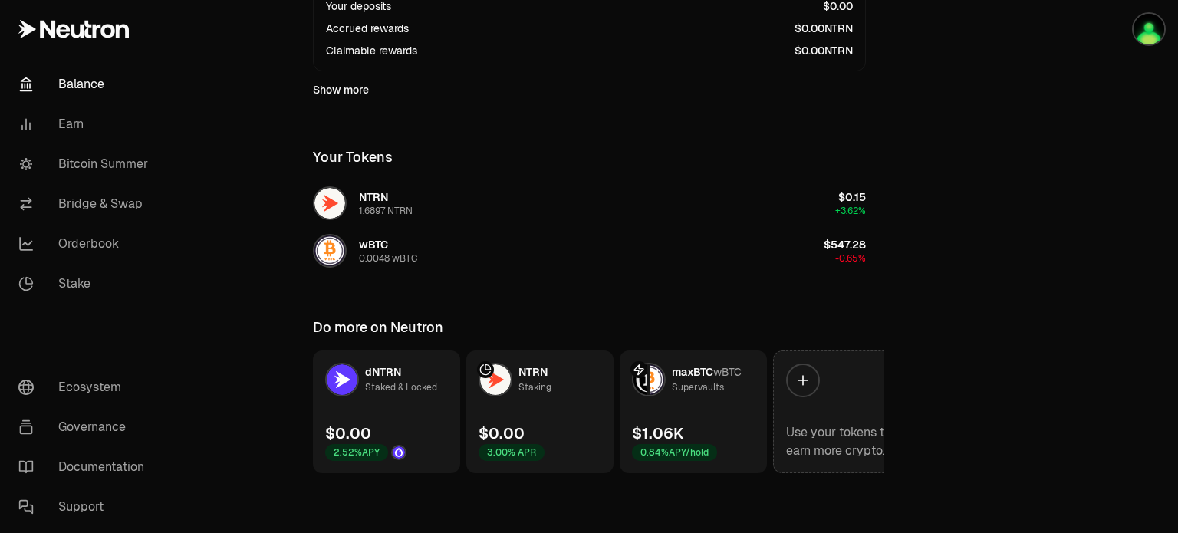
click at [823, 393] on link "Use your tokens to earn more crypto." at bounding box center [846, 411] width 147 height 123
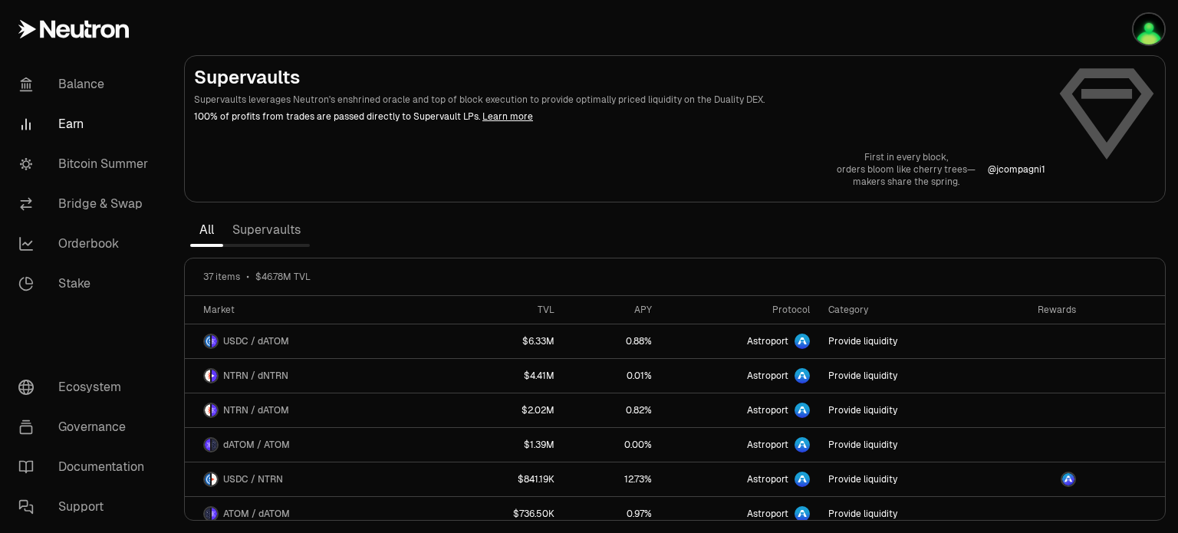
click at [274, 231] on link "Supervaults" at bounding box center [266, 230] width 87 height 31
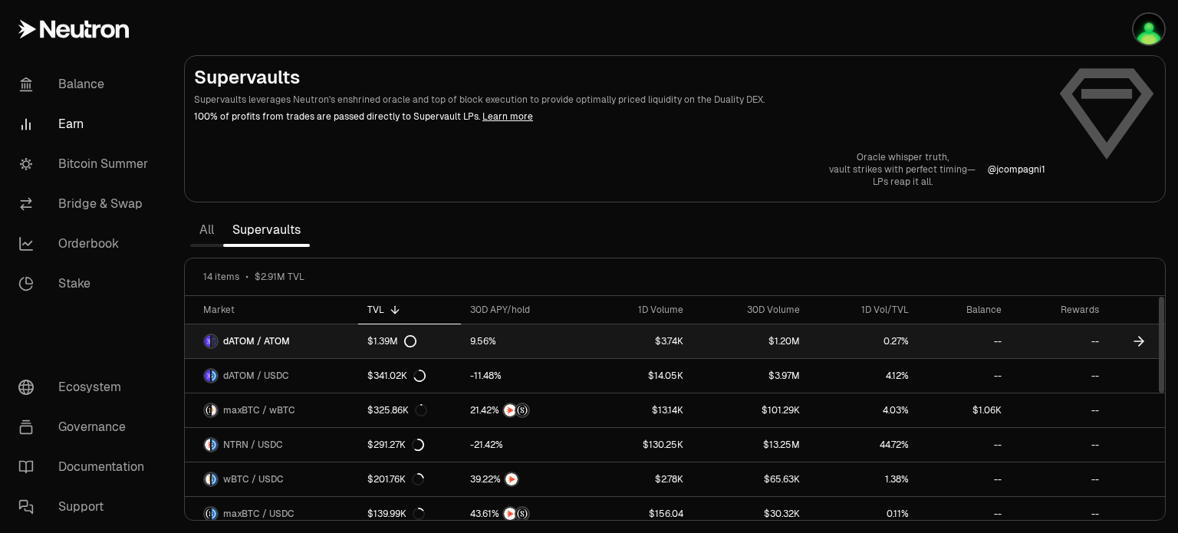
click at [377, 333] on link "$1.39M" at bounding box center [410, 341] width 104 height 34
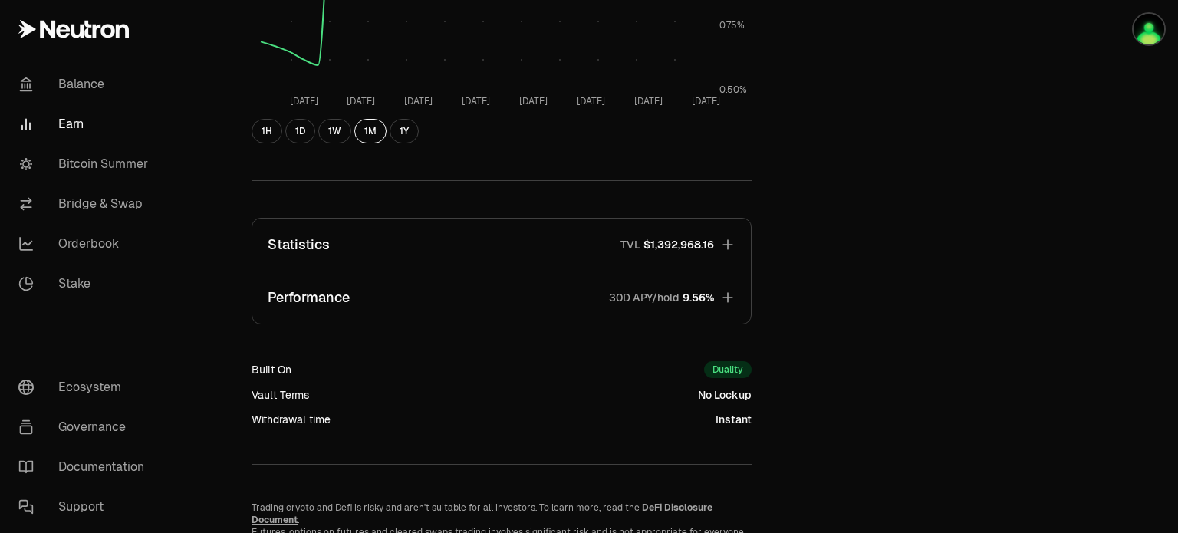
scroll to position [461, 0]
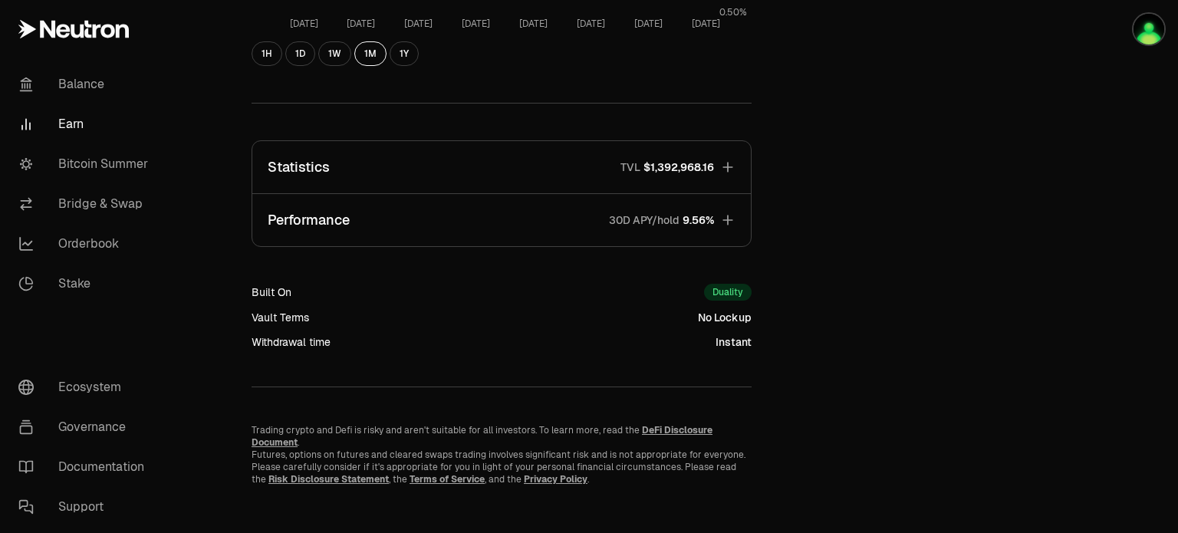
click at [712, 168] on span "$1,392,968.16" at bounding box center [678, 166] width 71 height 15
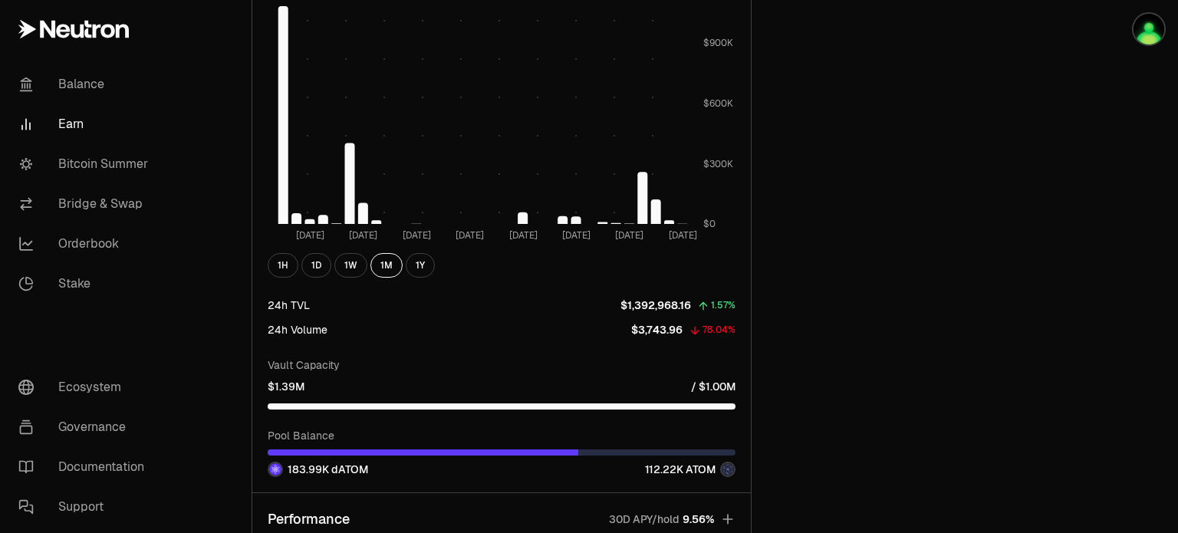
scroll to position [1451, 0]
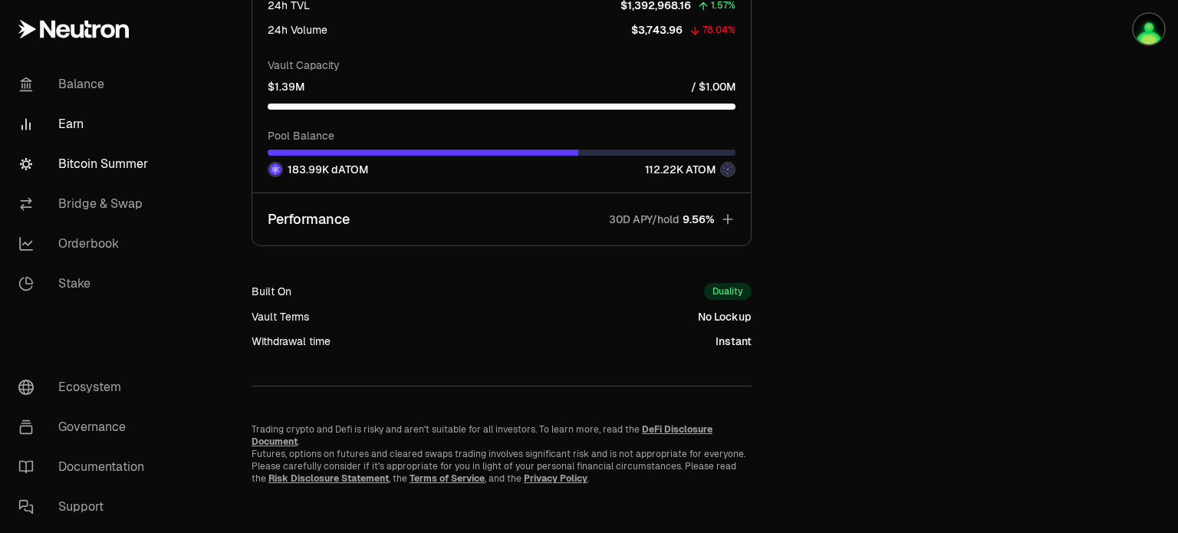
click at [74, 164] on link "Bitcoin Summer" at bounding box center [85, 164] width 159 height 40
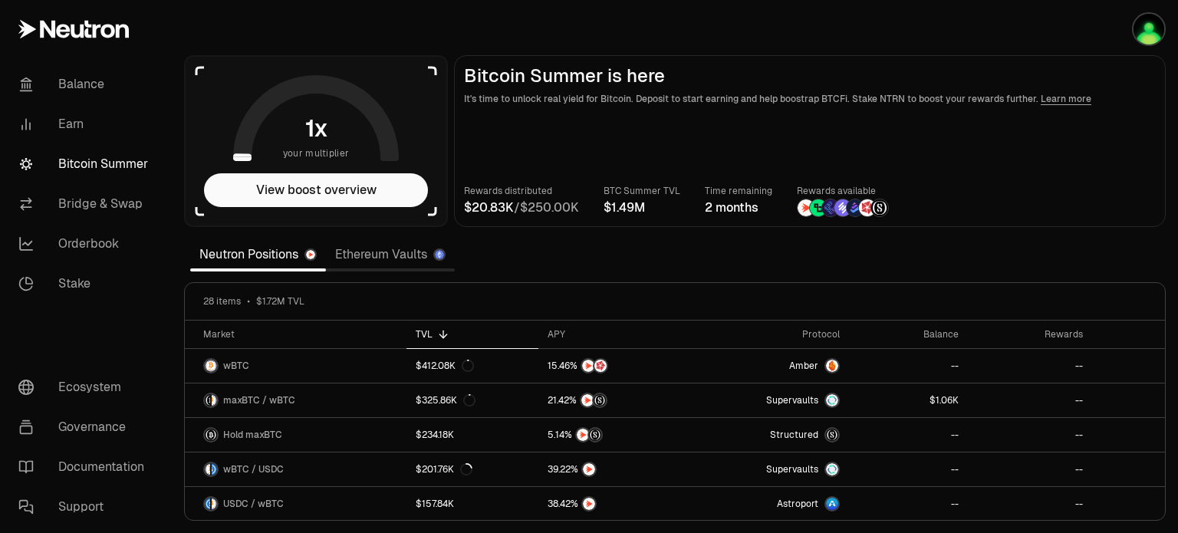
click at [961, 165] on main "Bitcoin Summer is here It's time to unlock real yield for Bitcoin. Deposit to s…" at bounding box center [809, 141] width 711 height 172
click at [1175, 159] on section "your multiplier View boost overview Bitcoin Summer is here It's time to unlock …" at bounding box center [675, 266] width 1006 height 533
click at [84, 80] on link "Balance" at bounding box center [85, 84] width 159 height 40
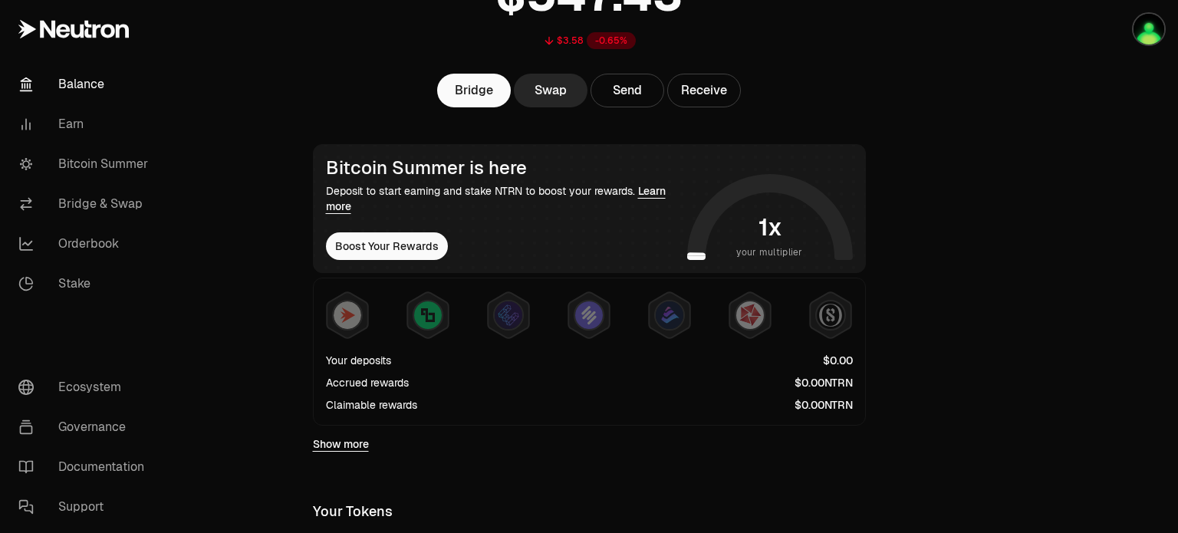
scroll to position [230, 0]
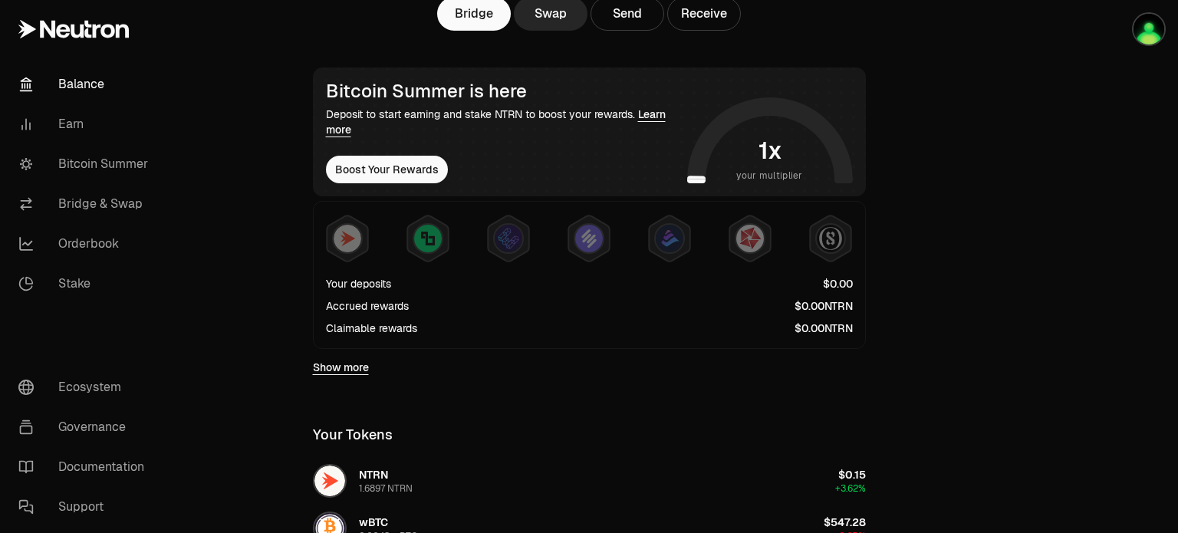
click at [932, 273] on main "$3.58 -0.65% Bridge Swap Send Receive Bitcoin Summer is here Deposit to start e…" at bounding box center [675, 291] width 1006 height 1042
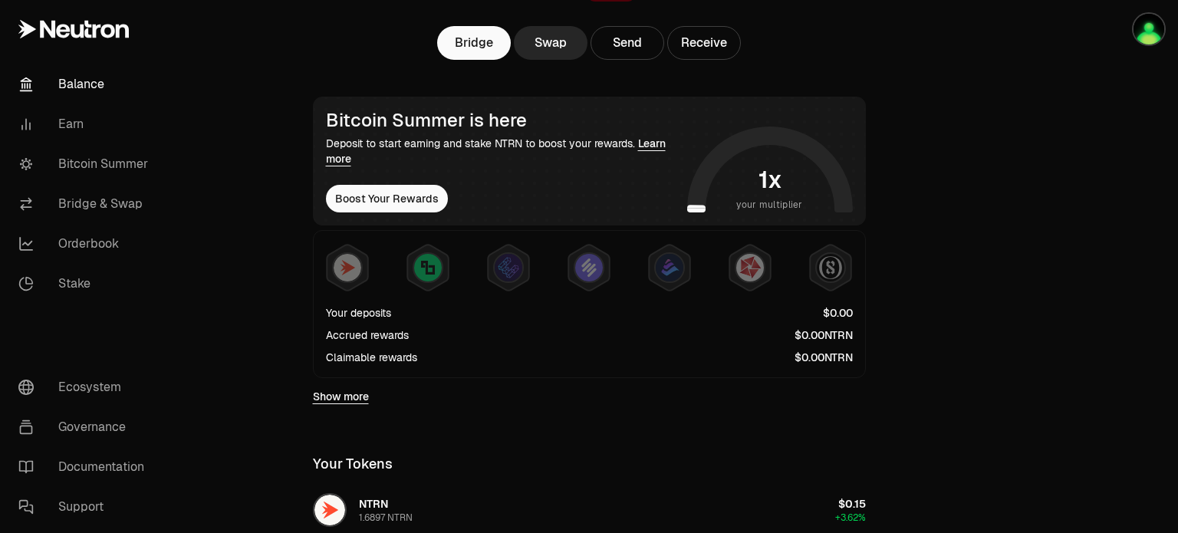
scroll to position [0, 0]
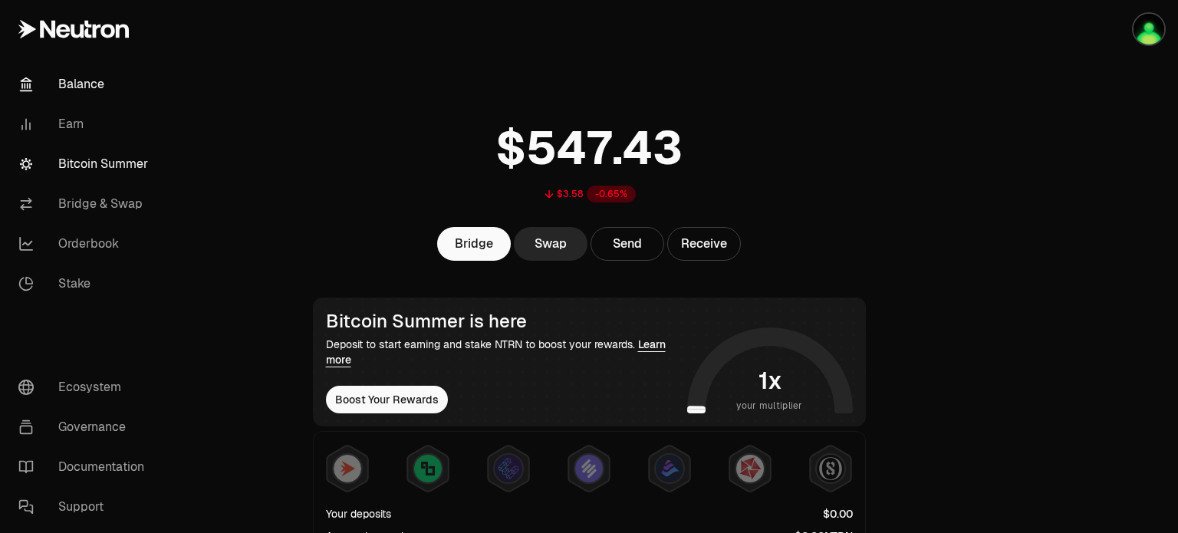
click at [83, 162] on link "Bitcoin Summer" at bounding box center [85, 164] width 159 height 40
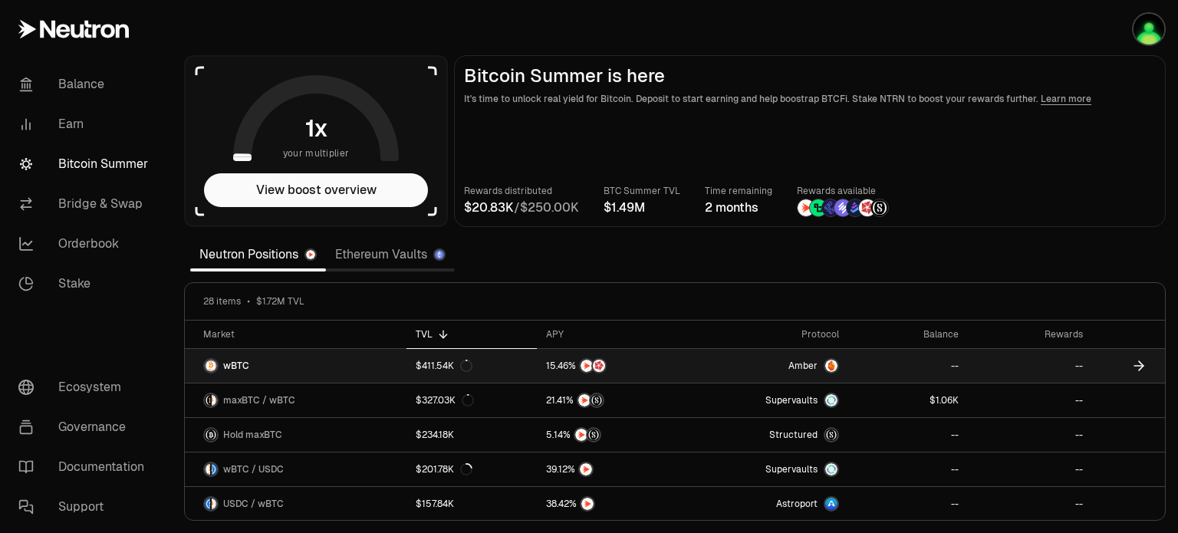
click at [807, 362] on span "Amber" at bounding box center [802, 366] width 29 height 12
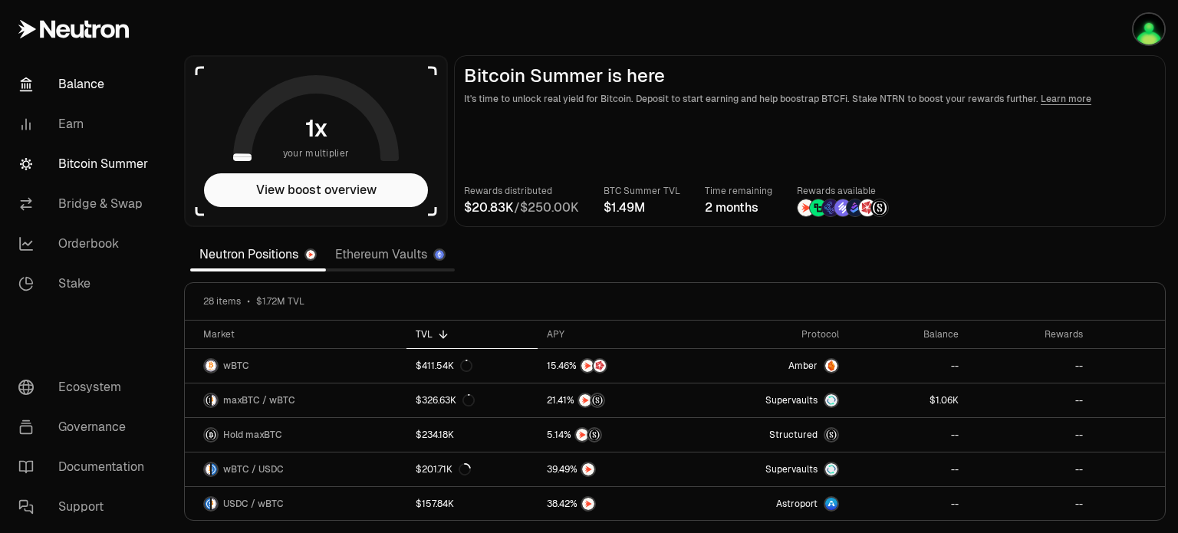
drag, startPoint x: 79, startPoint y: 74, endPoint x: 94, endPoint y: 80, distance: 15.8
click at [79, 74] on link "Balance" at bounding box center [85, 84] width 159 height 40
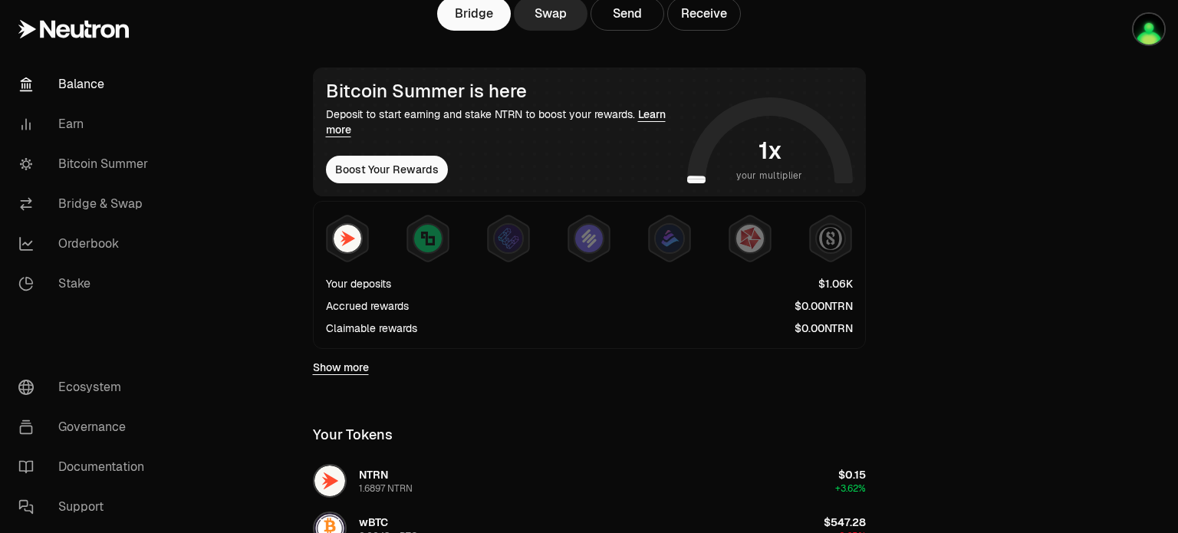
scroll to position [307, 0]
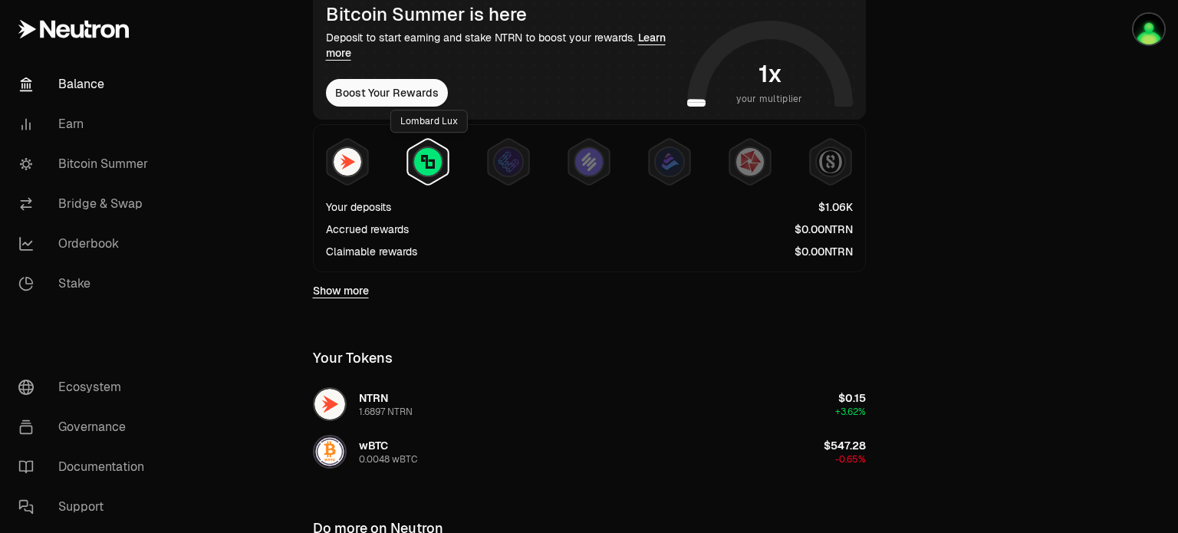
click at [439, 165] on img at bounding box center [428, 162] width 28 height 28
click at [517, 162] on img at bounding box center [509, 162] width 28 height 28
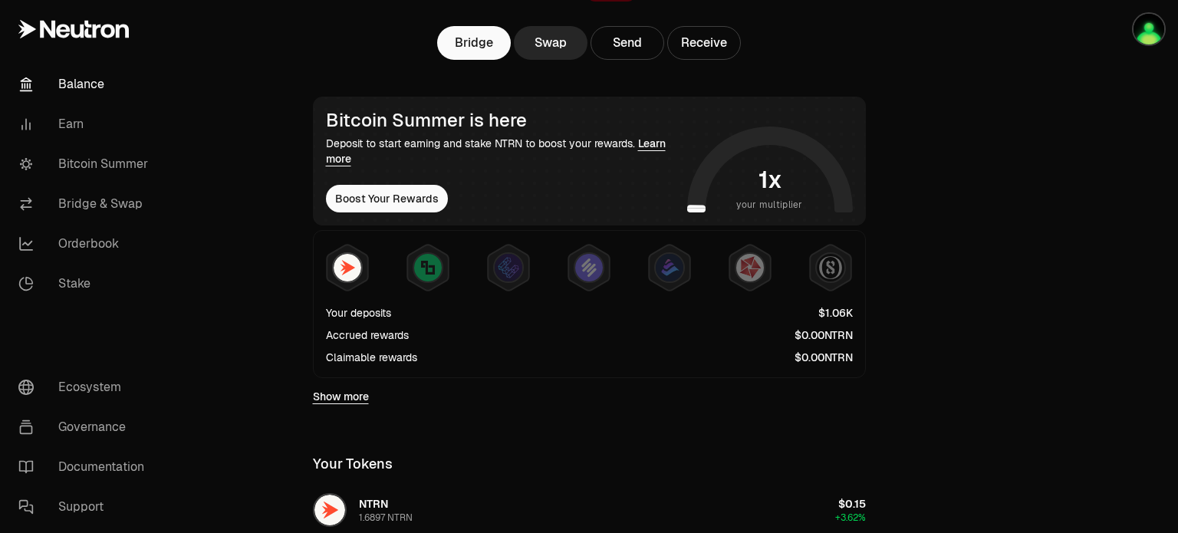
scroll to position [0, 0]
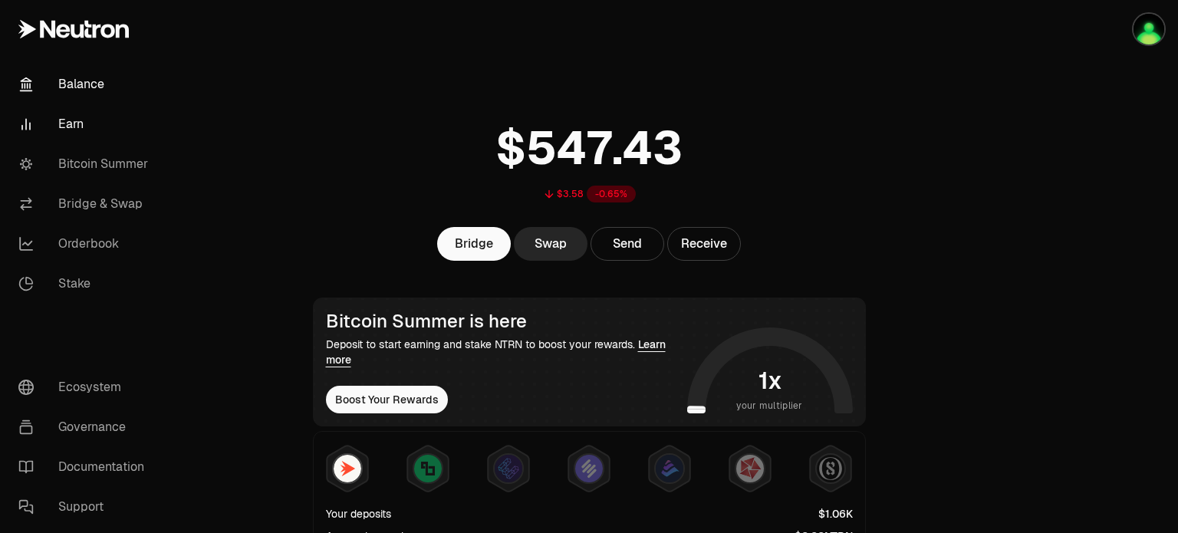
click at [77, 121] on link "Earn" at bounding box center [85, 124] width 159 height 40
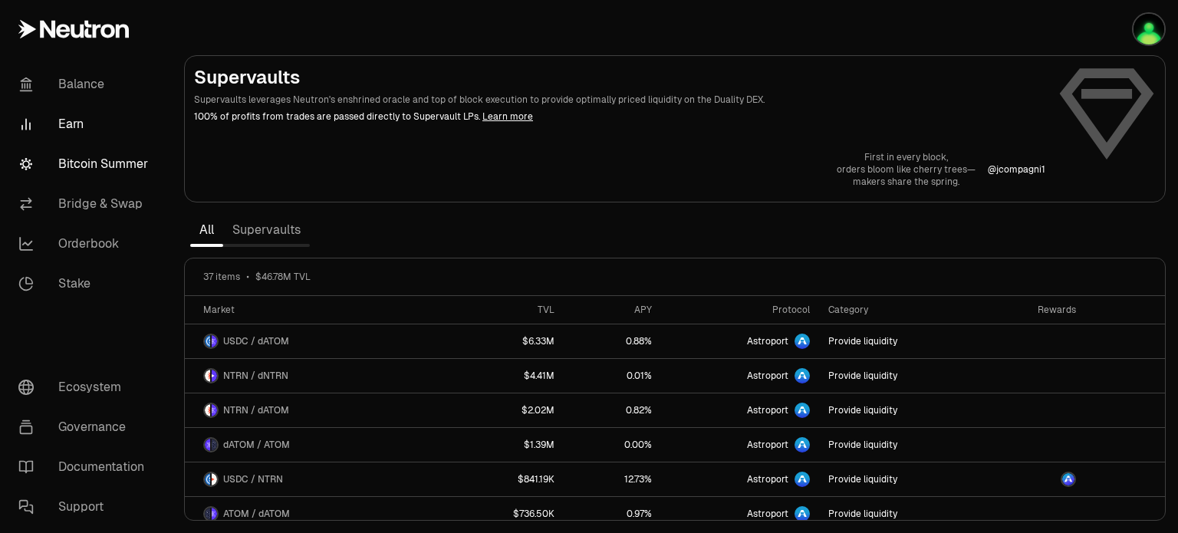
click at [104, 162] on link "Bitcoin Summer" at bounding box center [85, 164] width 159 height 40
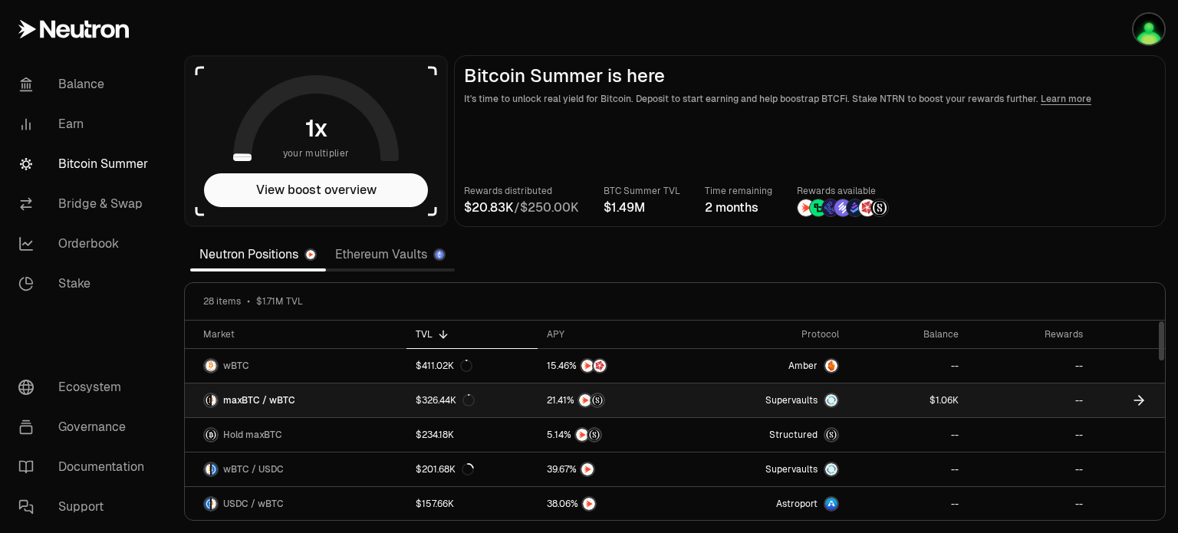
click at [315, 403] on link "maxBTC / wBTC" at bounding box center [296, 400] width 222 height 34
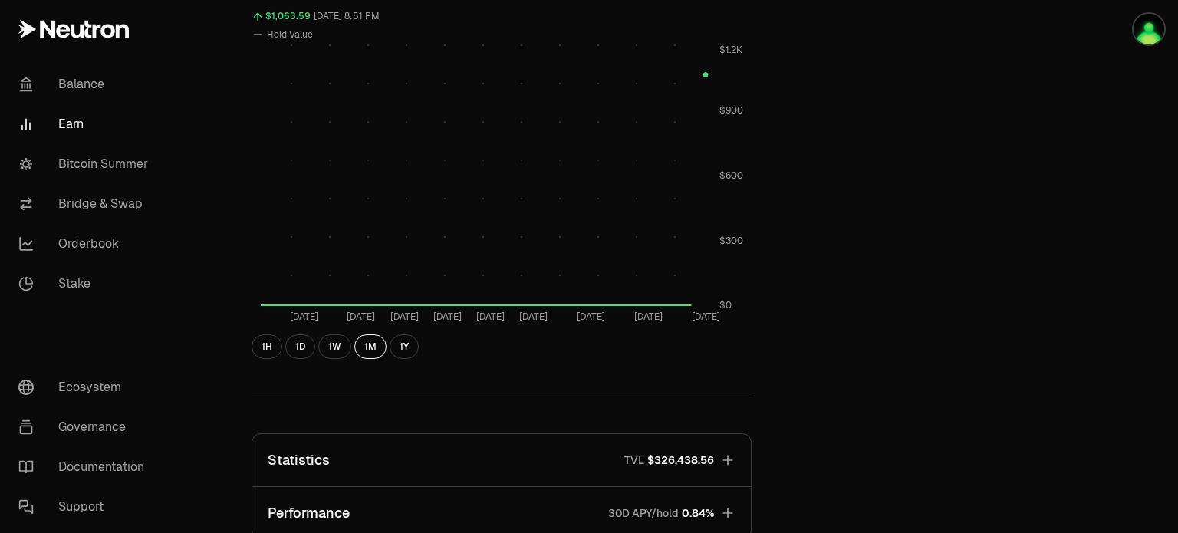
scroll to position [907, 0]
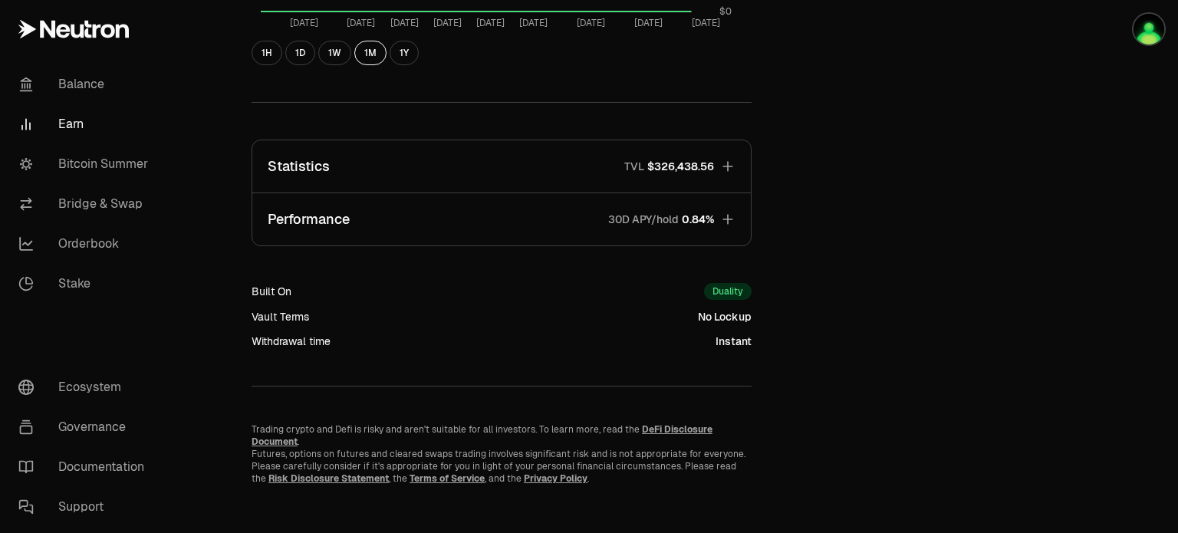
click at [725, 214] on icon "button" at bounding box center [727, 219] width 15 height 15
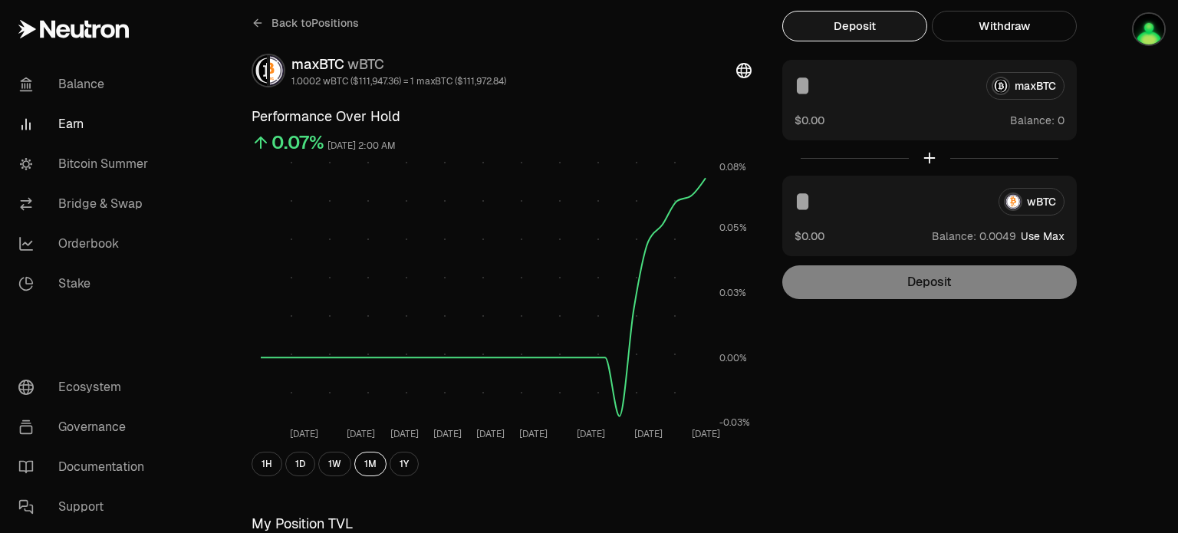
scroll to position [0, 0]
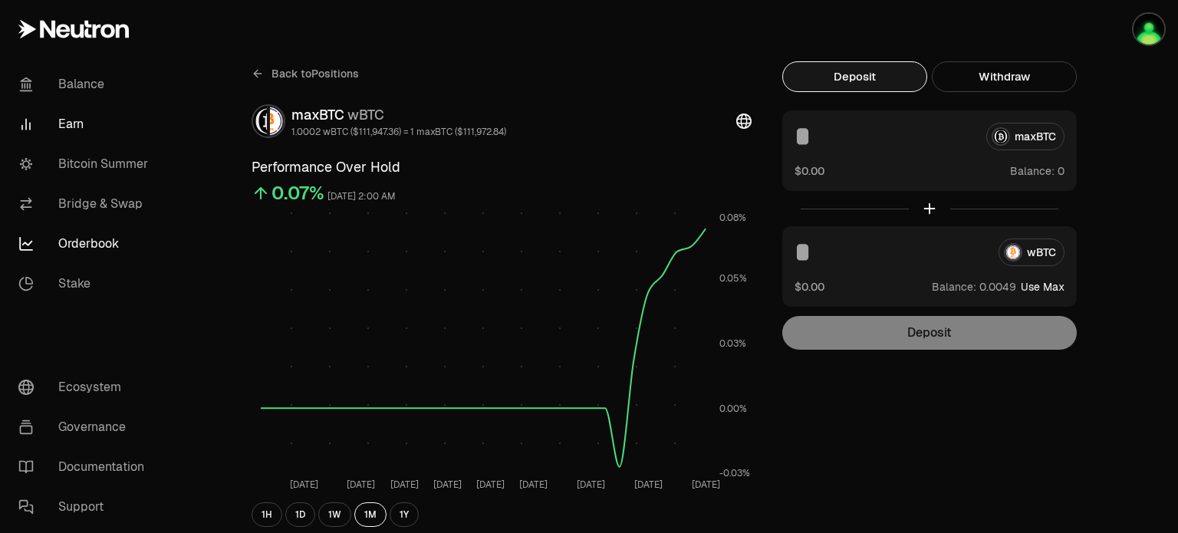
click at [77, 239] on link "Orderbook" at bounding box center [85, 244] width 159 height 40
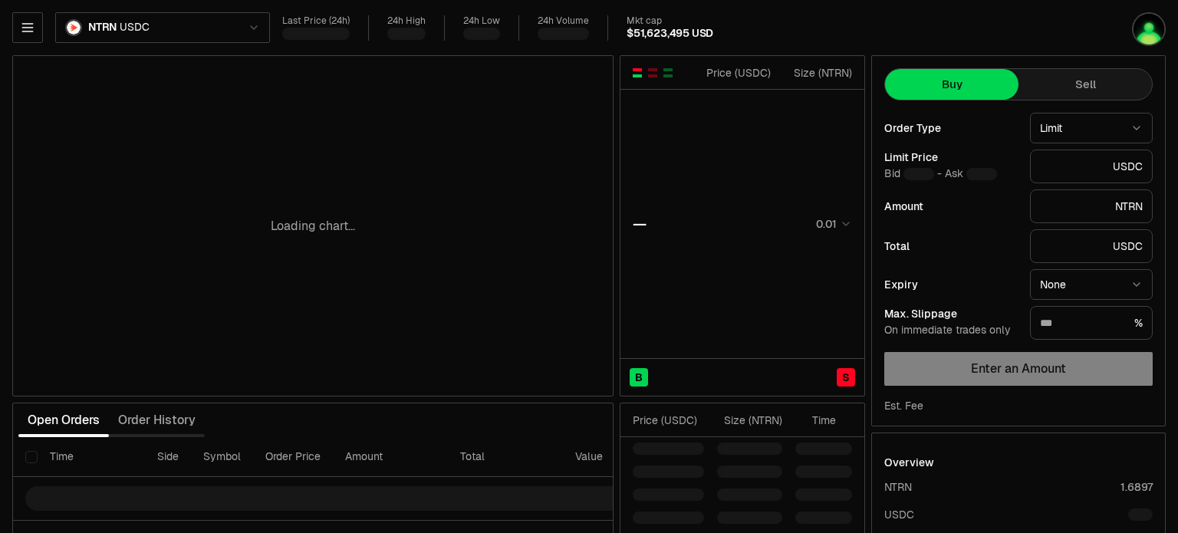
type input "********"
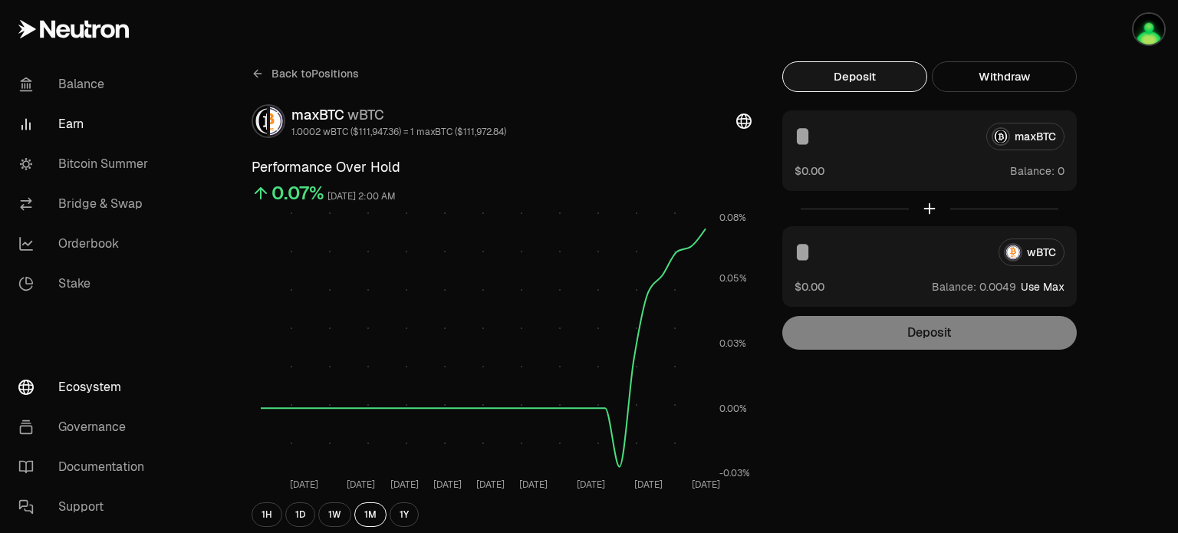
click at [79, 390] on link "Ecosystem" at bounding box center [85, 387] width 159 height 40
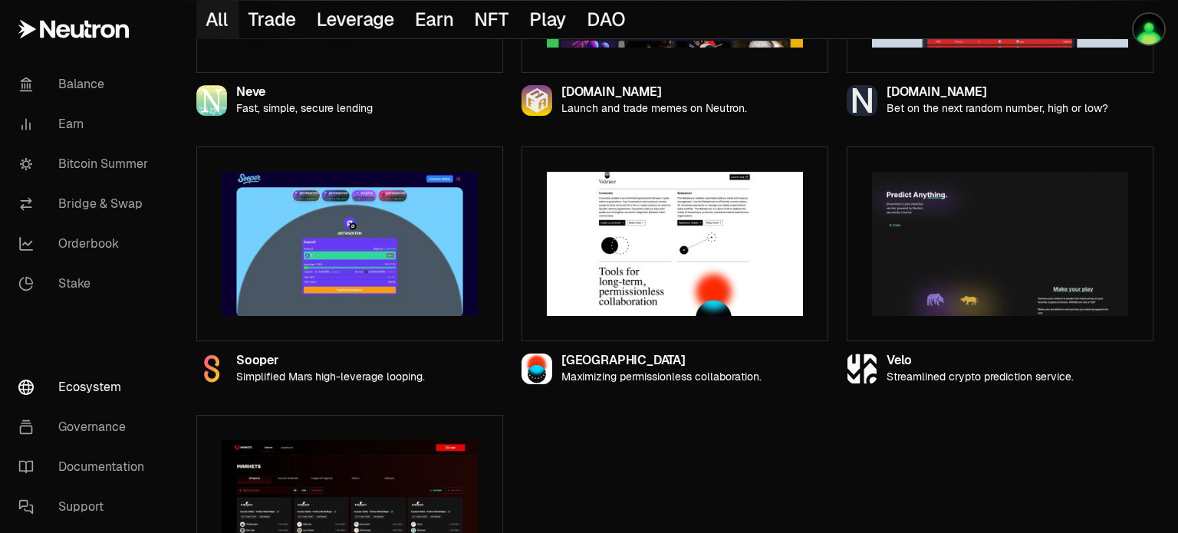
scroll to position [1817, 0]
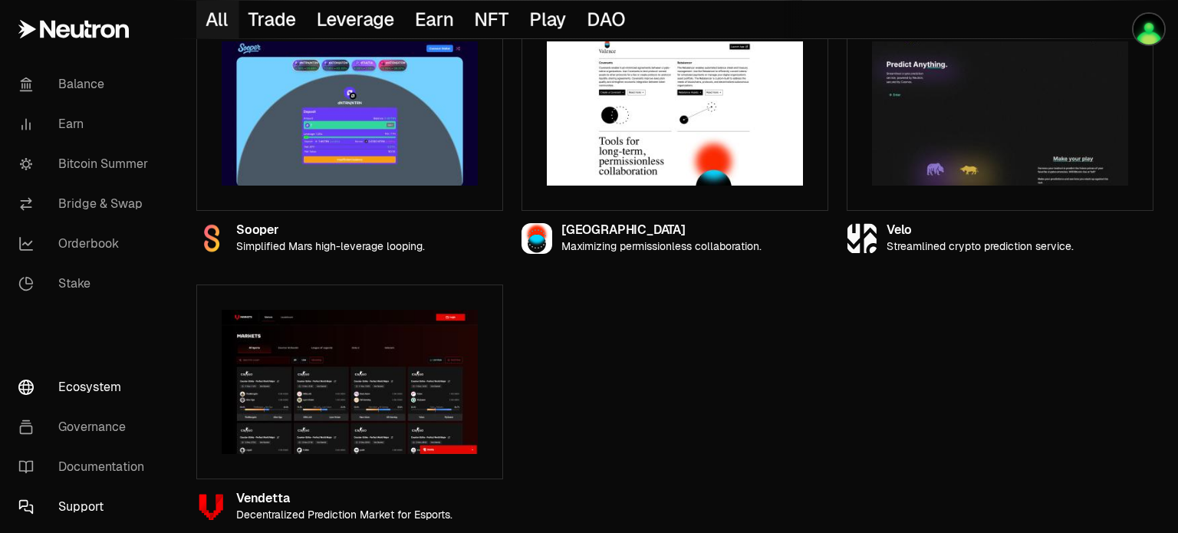
click at [85, 500] on link "Support" at bounding box center [85, 507] width 159 height 40
click at [101, 469] on link "Documentation" at bounding box center [85, 467] width 159 height 40
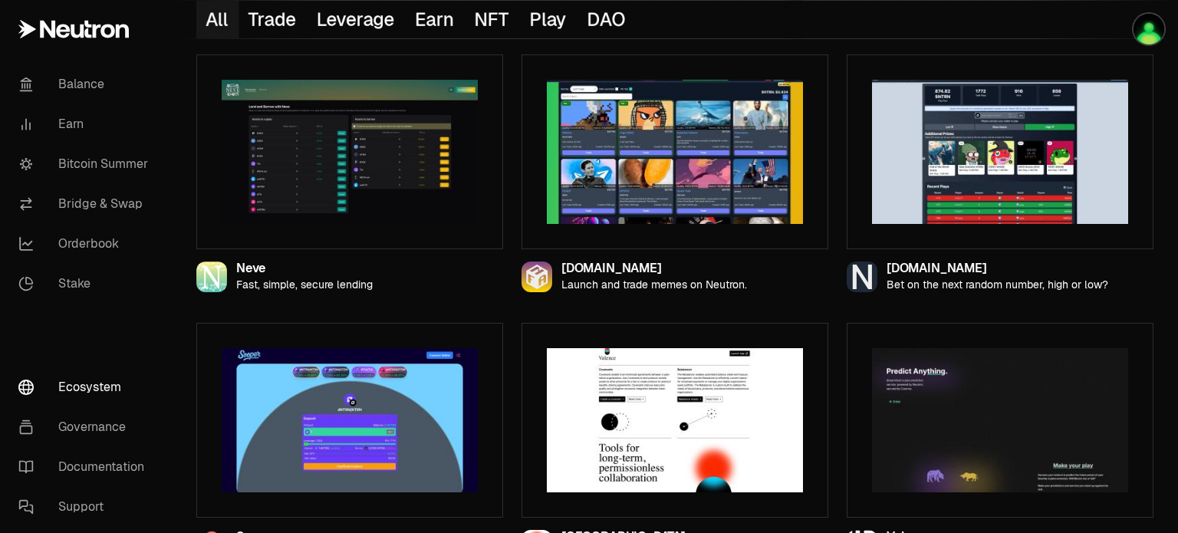
scroll to position [1280, 0]
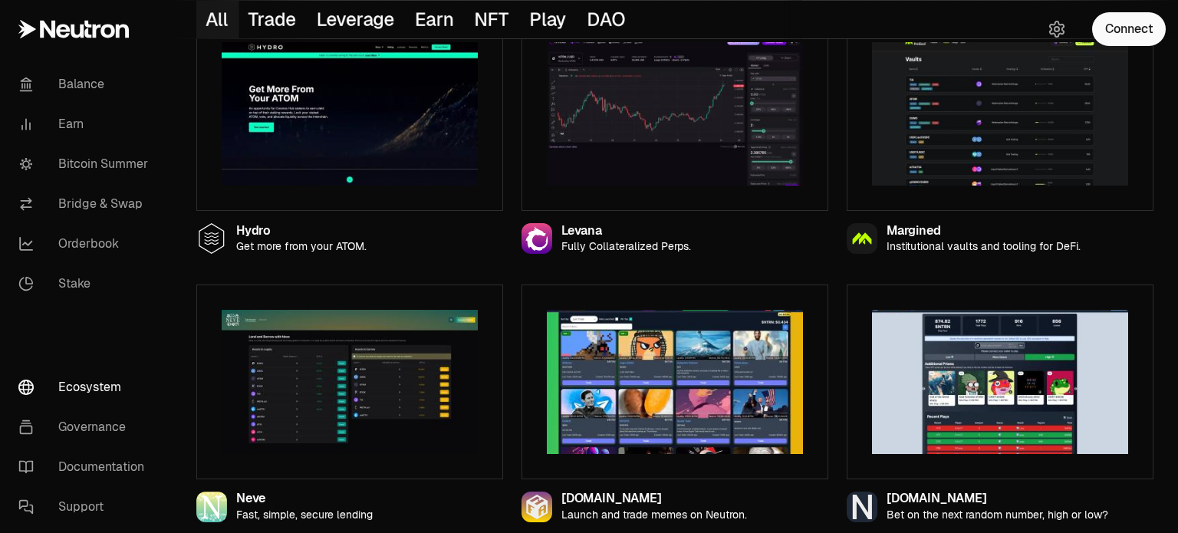
click at [1152, 220] on div "Margined Institutional vaults and tooling for DeFi." at bounding box center [999, 232] width 307 height 43
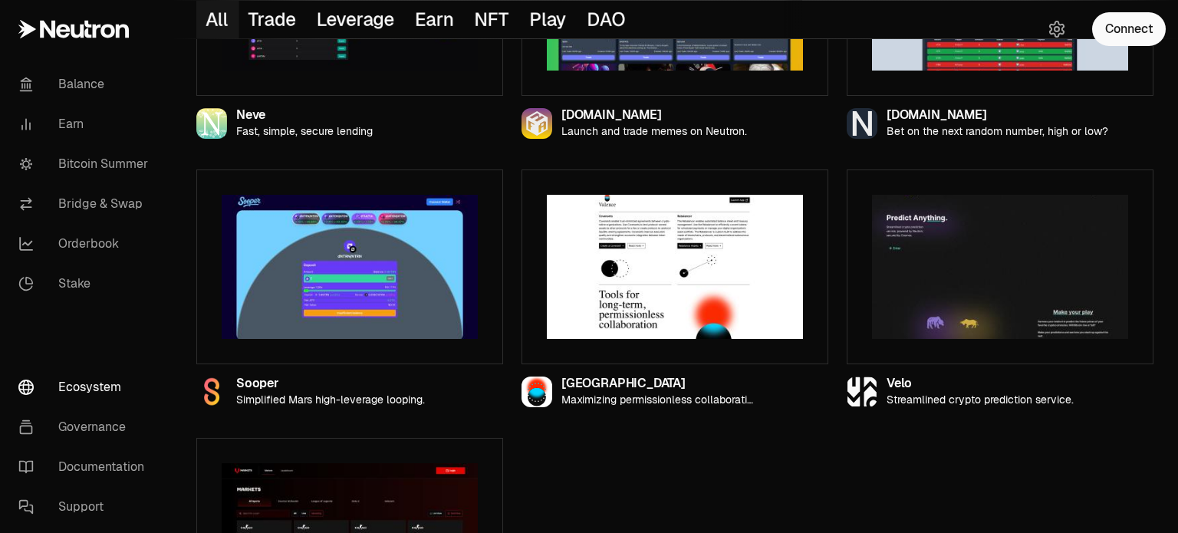
scroll to position [1817, 0]
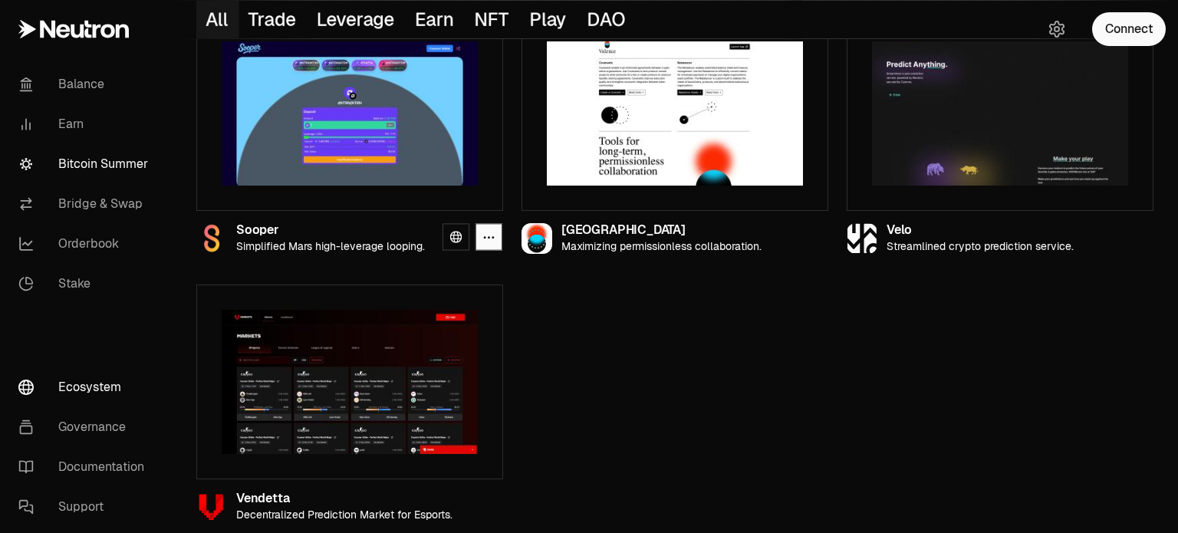
click at [104, 168] on link "Bitcoin Summer" at bounding box center [85, 164] width 159 height 40
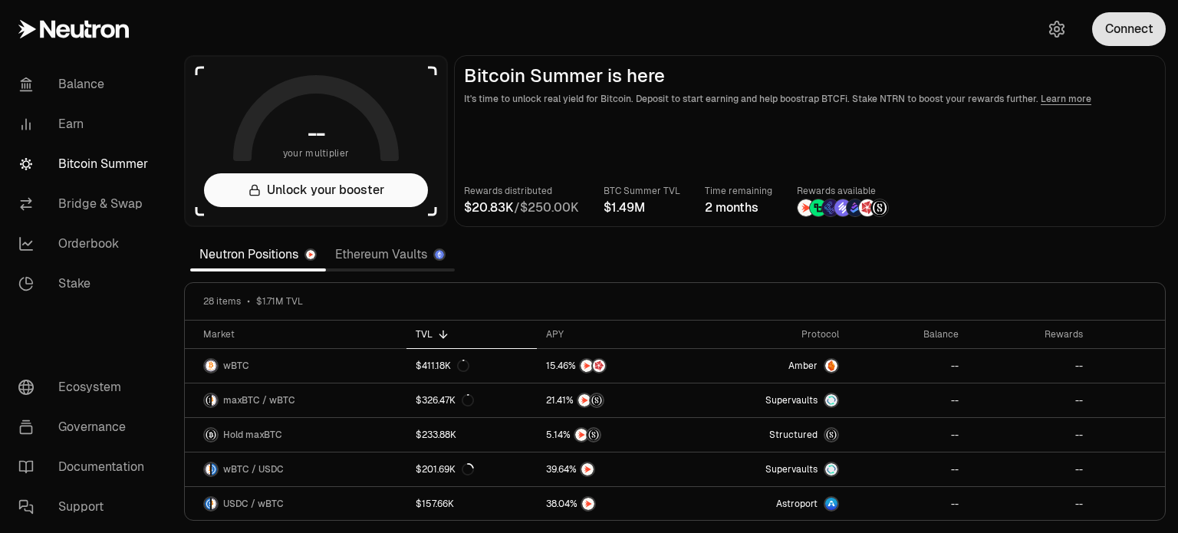
click at [1144, 21] on button "Connect" at bounding box center [1129, 29] width 74 height 34
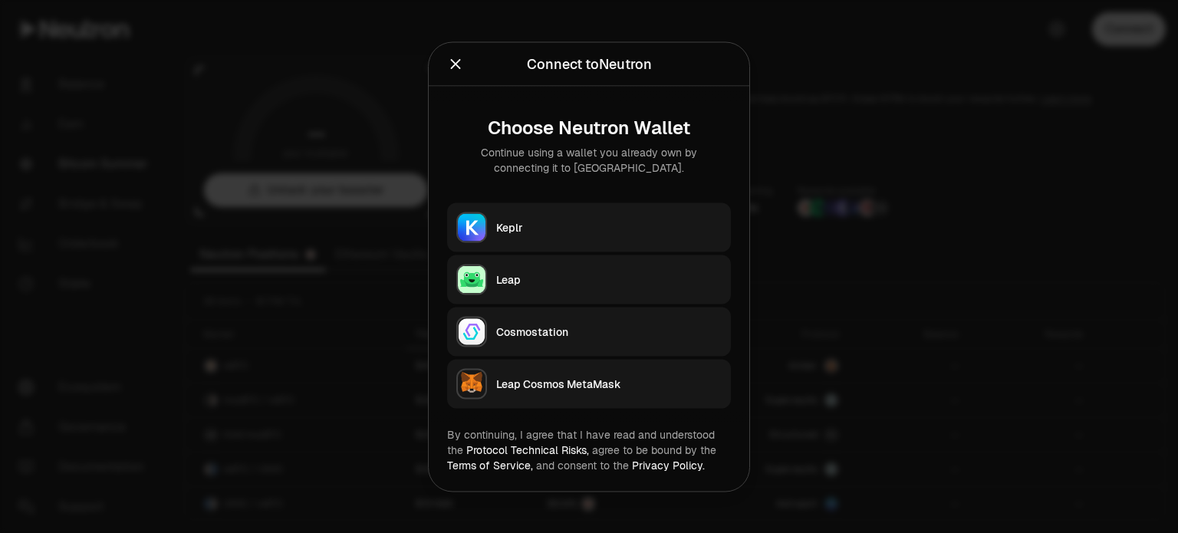
click at [579, 233] on div "Keplr" at bounding box center [608, 226] width 225 height 15
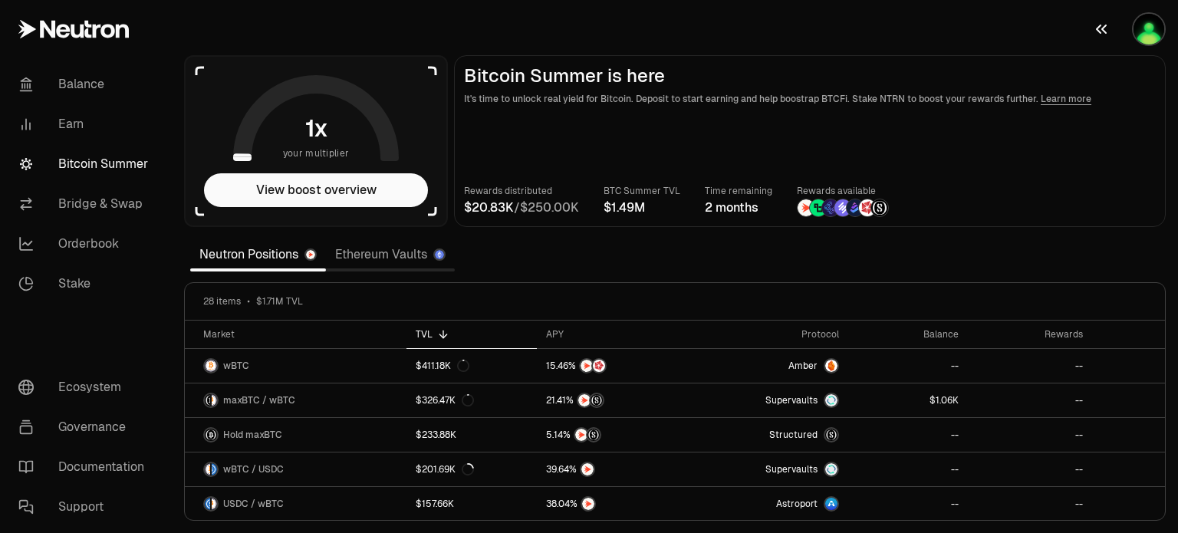
click at [1157, 28] on img "button" at bounding box center [1148, 29] width 31 height 31
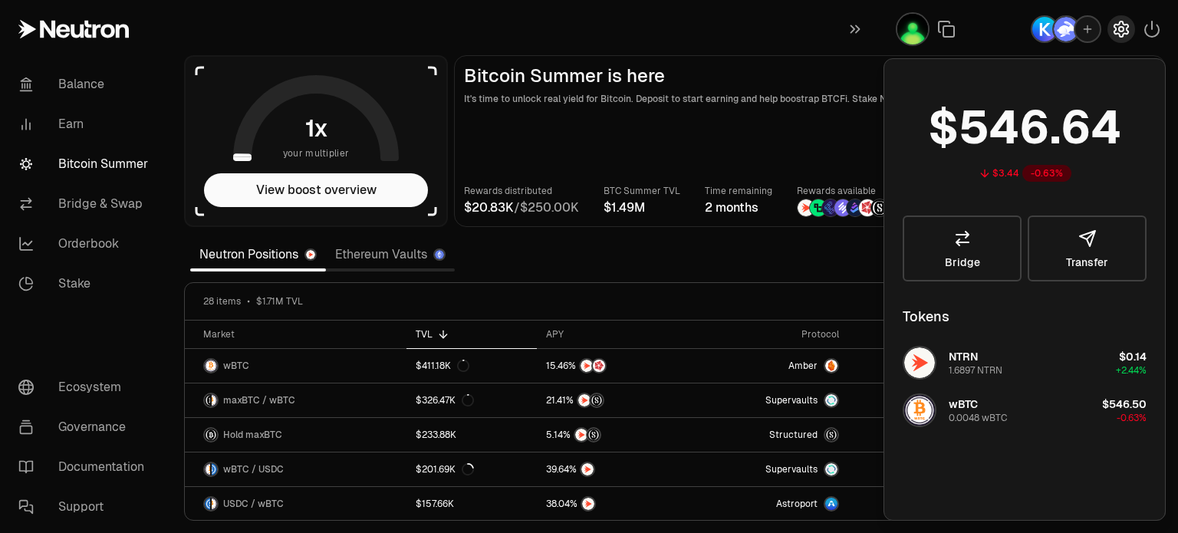
click at [1122, 32] on icon "button" at bounding box center [1121, 29] width 18 height 18
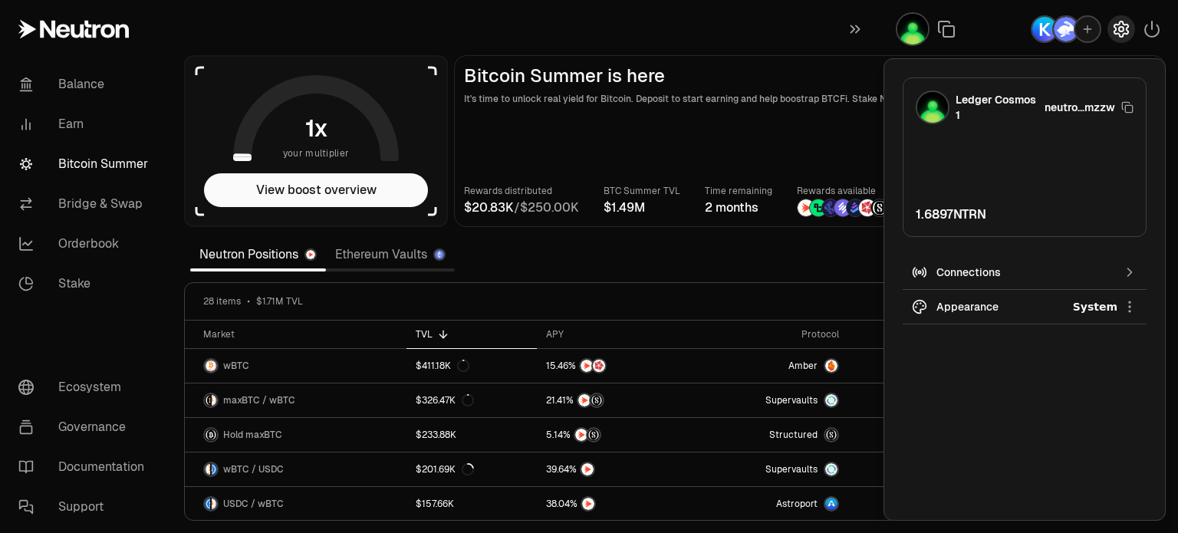
click at [1122, 32] on icon "button" at bounding box center [1121, 29] width 18 height 18
click at [944, 107] on img at bounding box center [932, 107] width 31 height 31
click at [1022, 110] on div "Ledger Cosmos 1" at bounding box center [996, 107] width 83 height 31
click at [1122, 24] on icon "button" at bounding box center [1121, 29] width 18 height 18
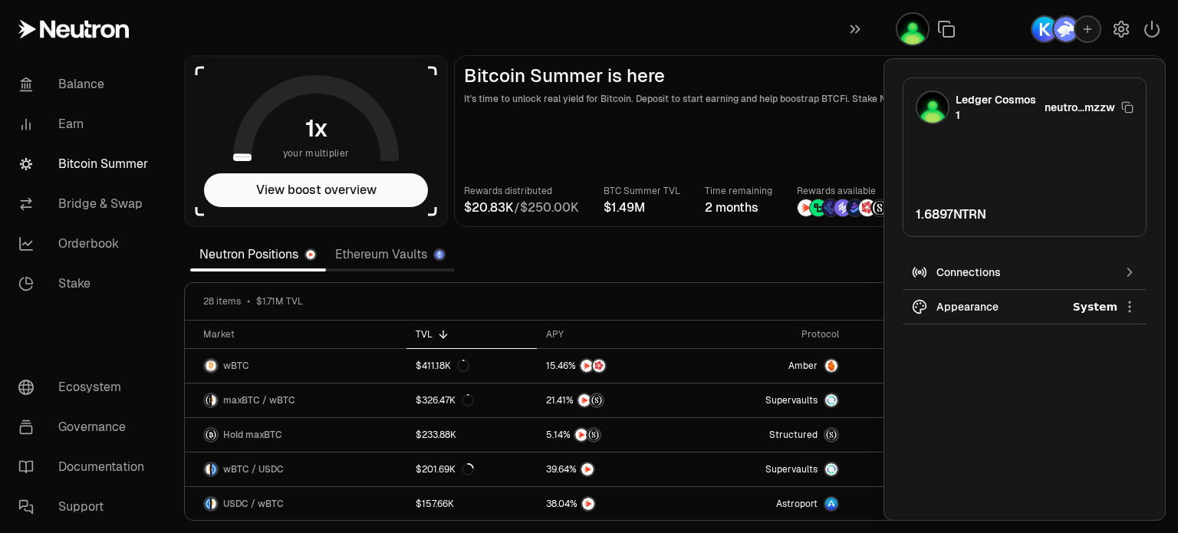
click at [908, 28] on img "button" at bounding box center [912, 29] width 31 height 31
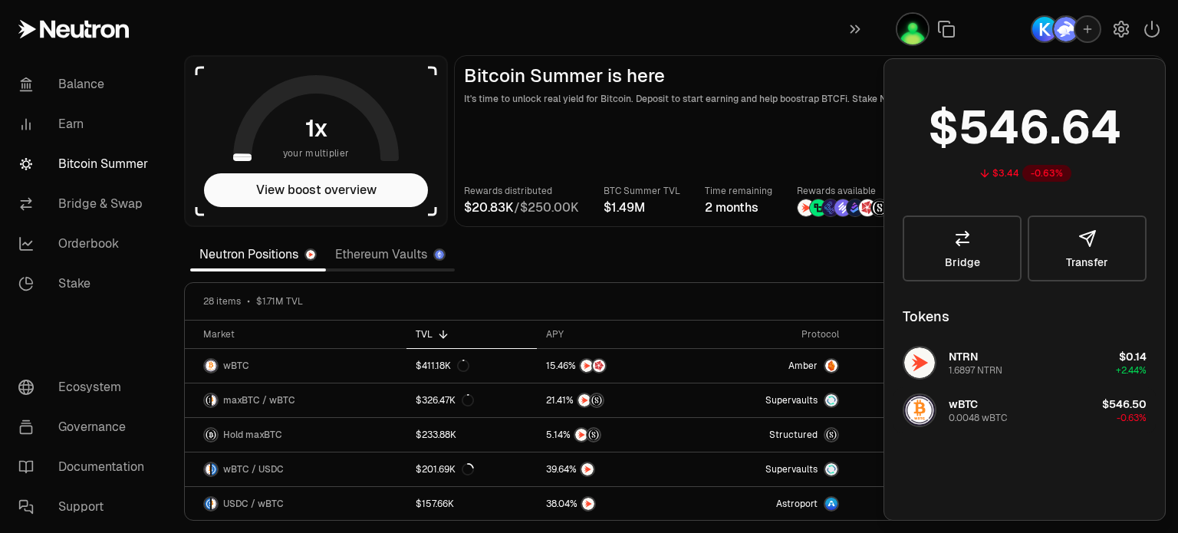
click at [1030, 407] on button "wBTC 0.0048 wBTC $546.50 -0.63%" at bounding box center [1024, 410] width 262 height 46
click at [983, 407] on div "wBTC 0.0048 wBTC" at bounding box center [977, 410] width 58 height 28
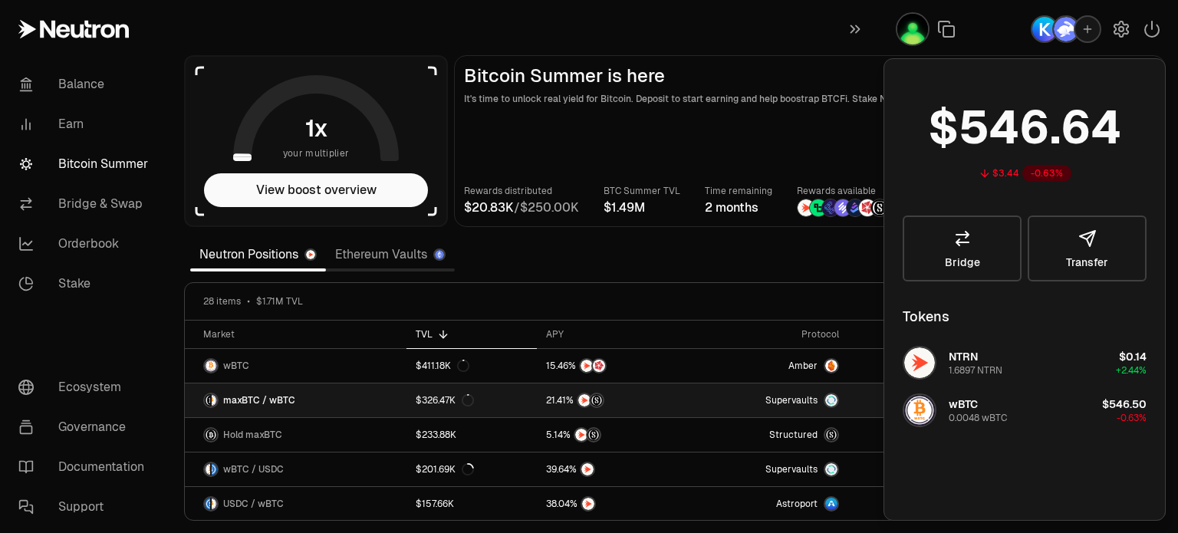
click at [285, 399] on span "maxBTC / wBTC" at bounding box center [259, 400] width 72 height 12
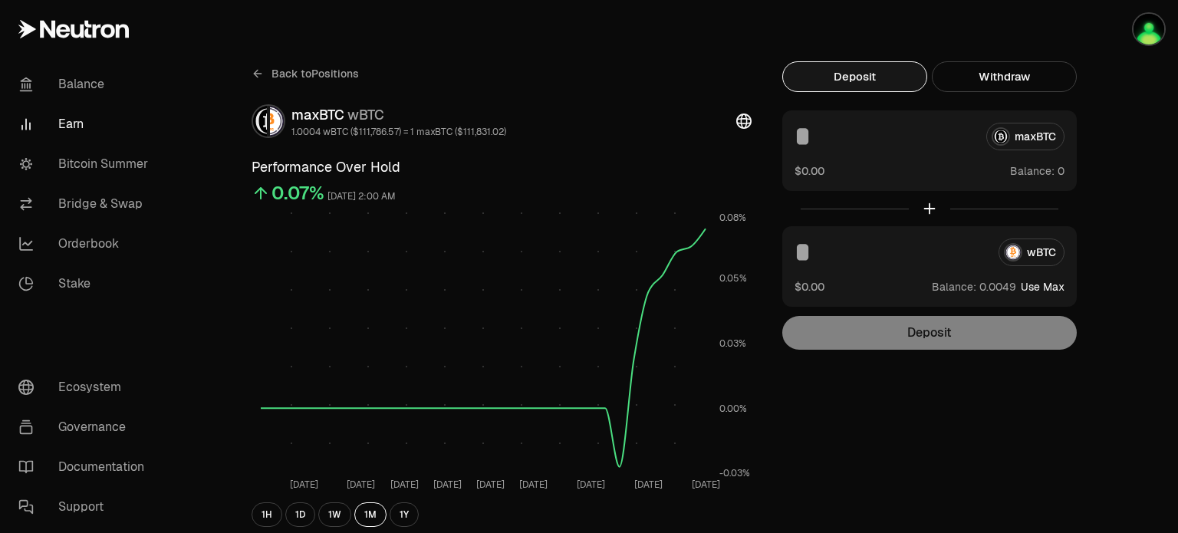
click at [744, 119] on icon at bounding box center [743, 120] width 15 height 15
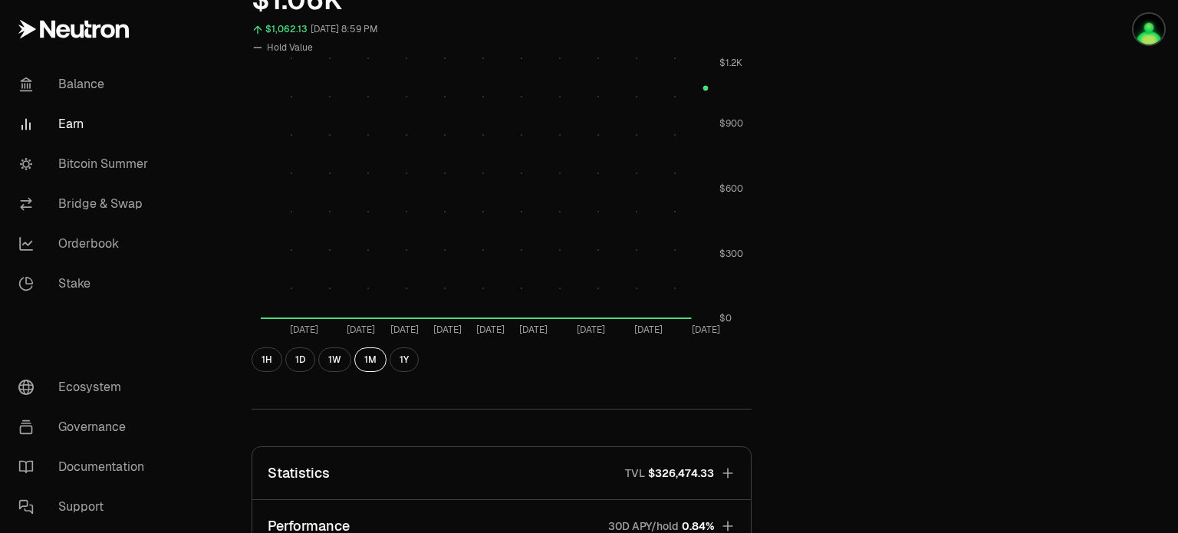
scroll to position [524, 0]
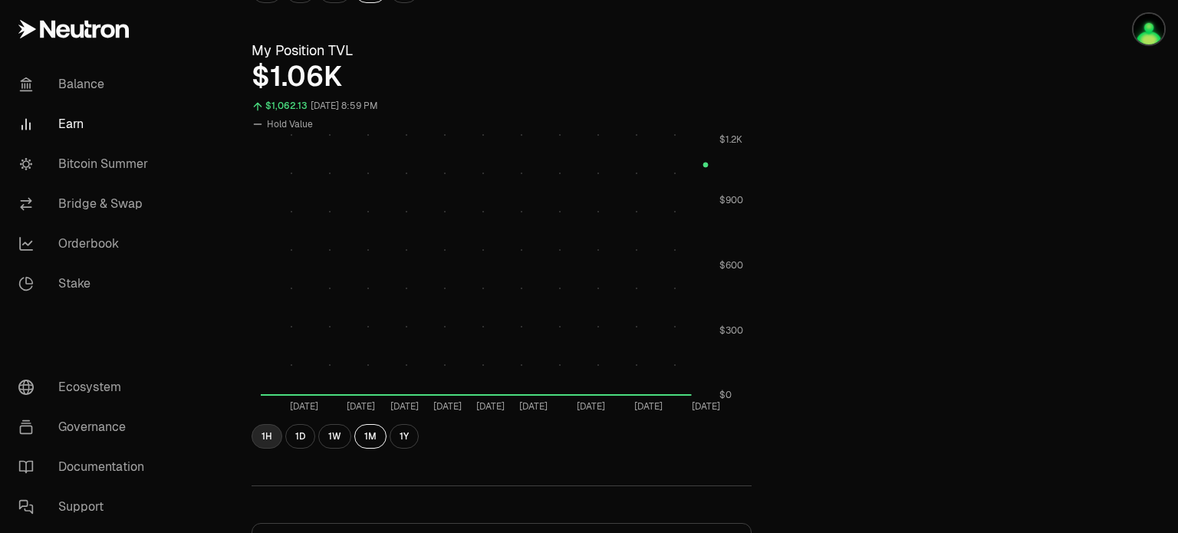
click at [257, 432] on button "1H" at bounding box center [266, 436] width 31 height 25
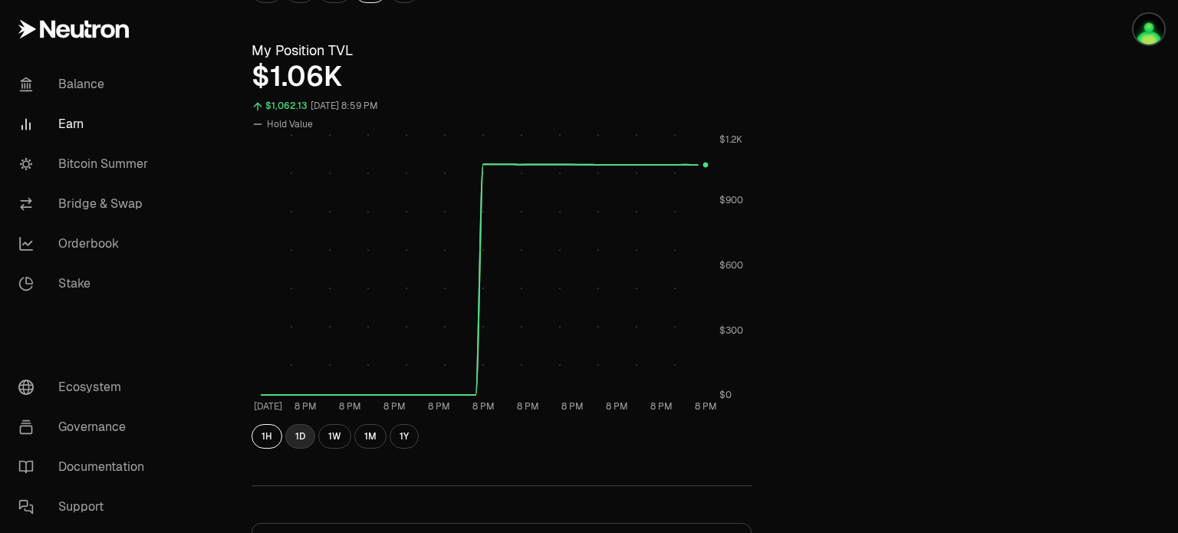
click at [301, 435] on button "1D" at bounding box center [300, 436] width 30 height 25
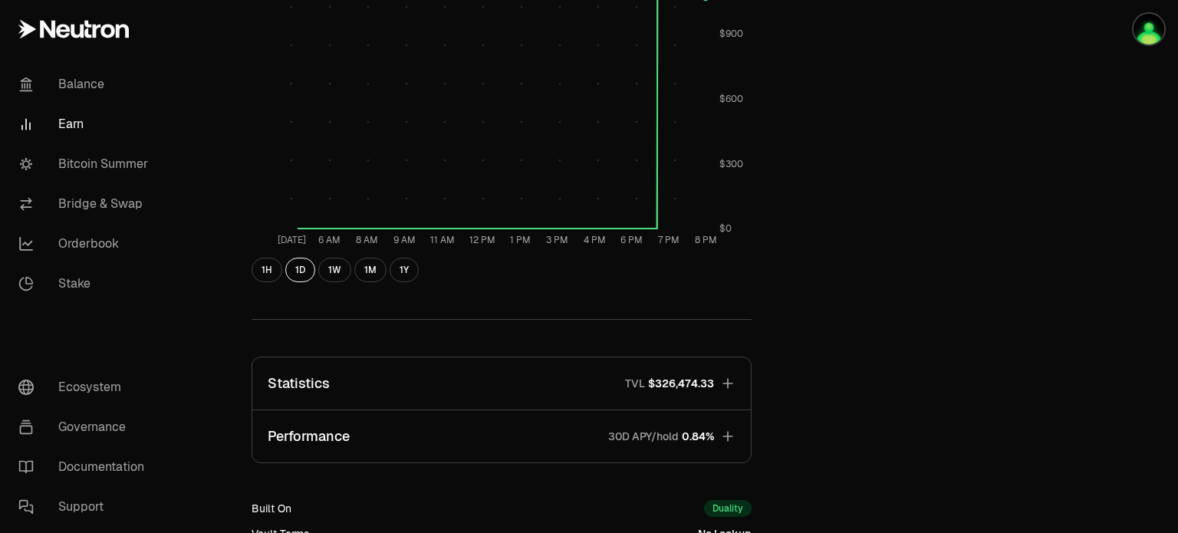
scroll to position [907, 0]
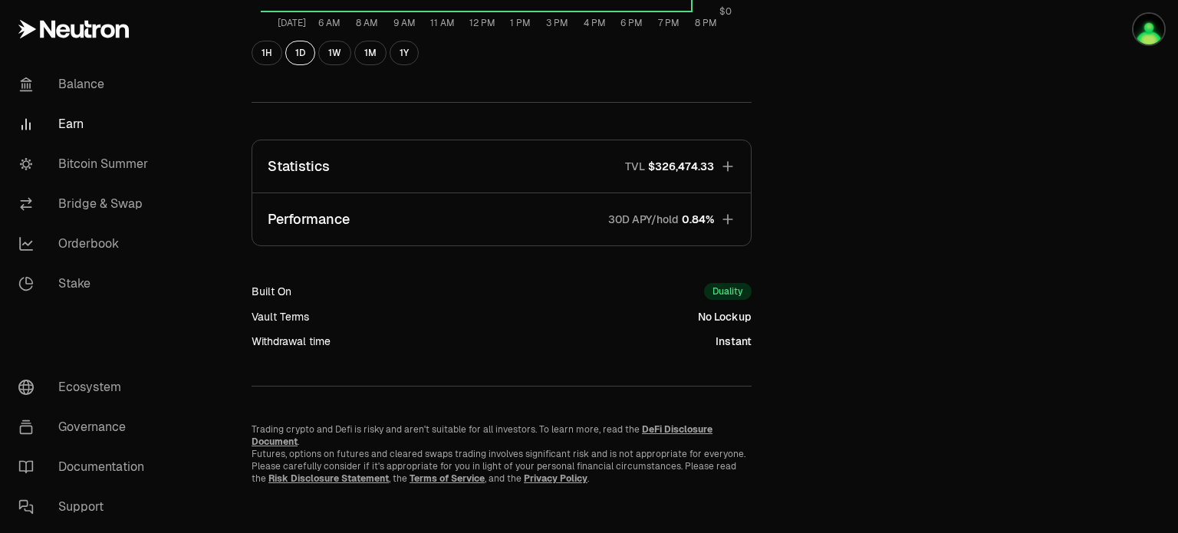
click at [707, 163] on span "$326,474.33" at bounding box center [681, 166] width 66 height 15
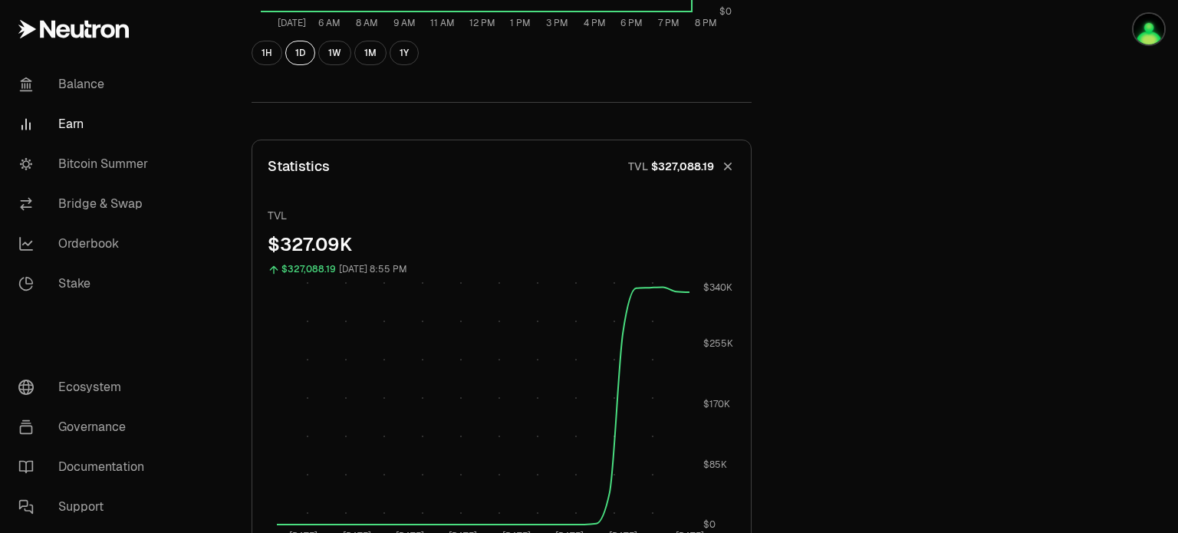
scroll to position [1060, 0]
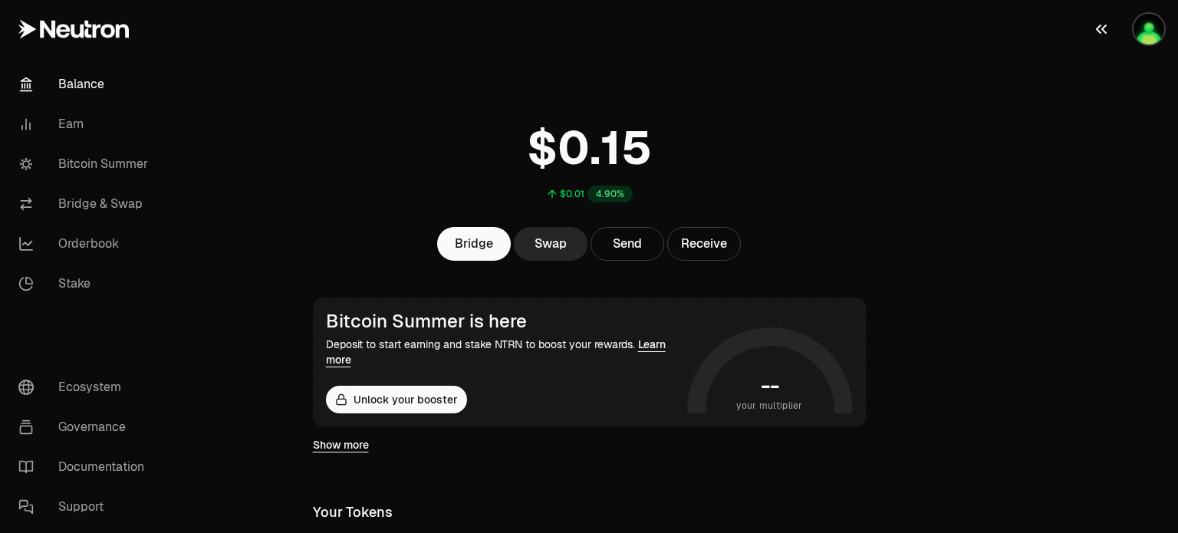
click at [1139, 30] on img "button" at bounding box center [1148, 29] width 31 height 31
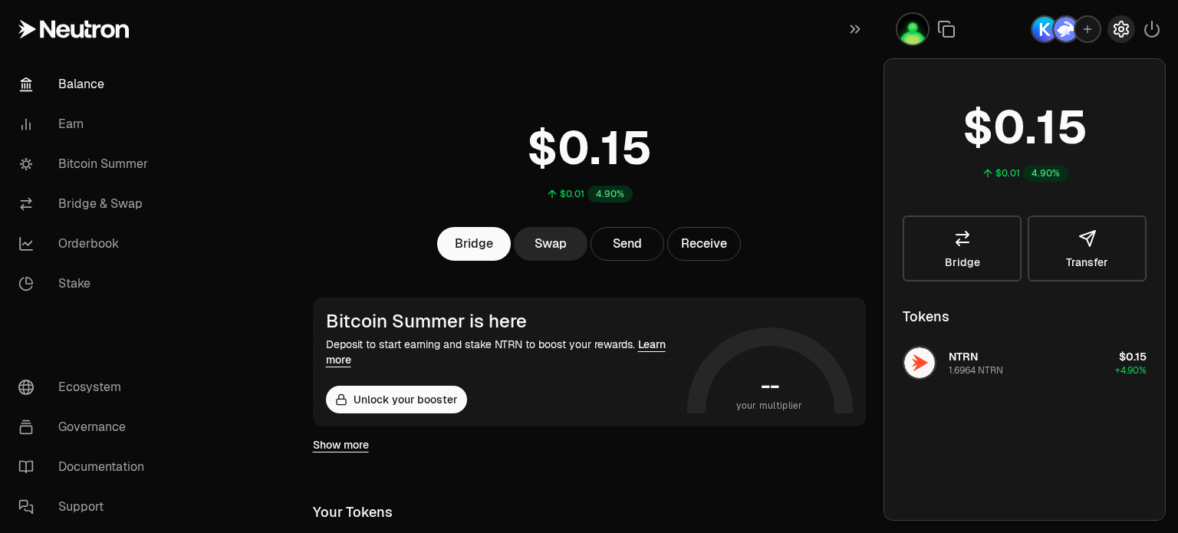
click at [1124, 33] on icon "button" at bounding box center [1121, 28] width 14 height 15
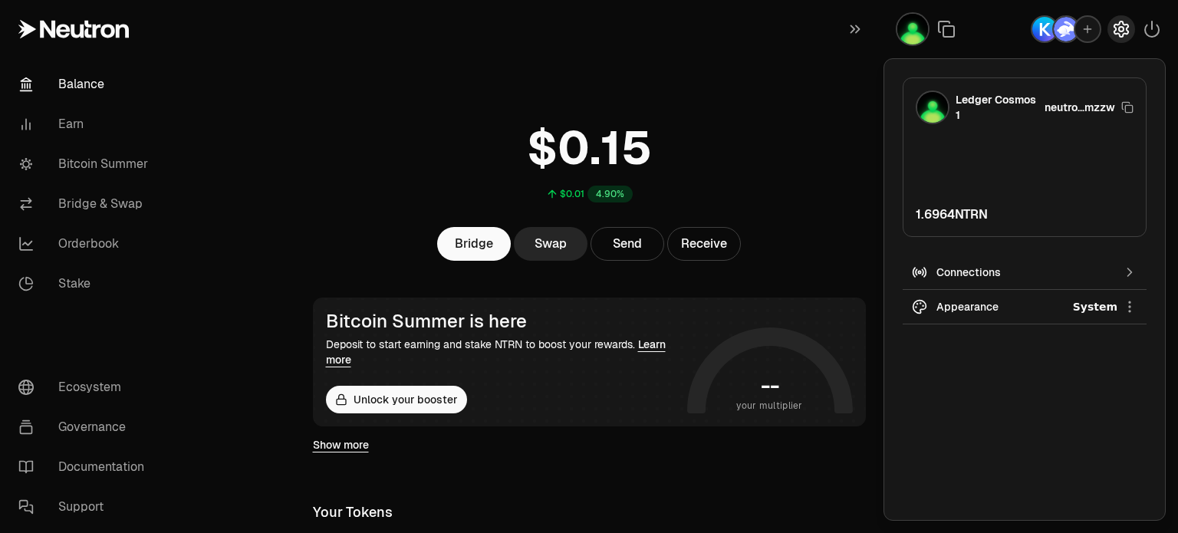
click at [1124, 33] on icon "button" at bounding box center [1121, 28] width 14 height 15
click at [945, 27] on icon "button" at bounding box center [948, 31] width 11 height 11
click at [846, 29] on icon "button" at bounding box center [854, 29] width 17 height 18
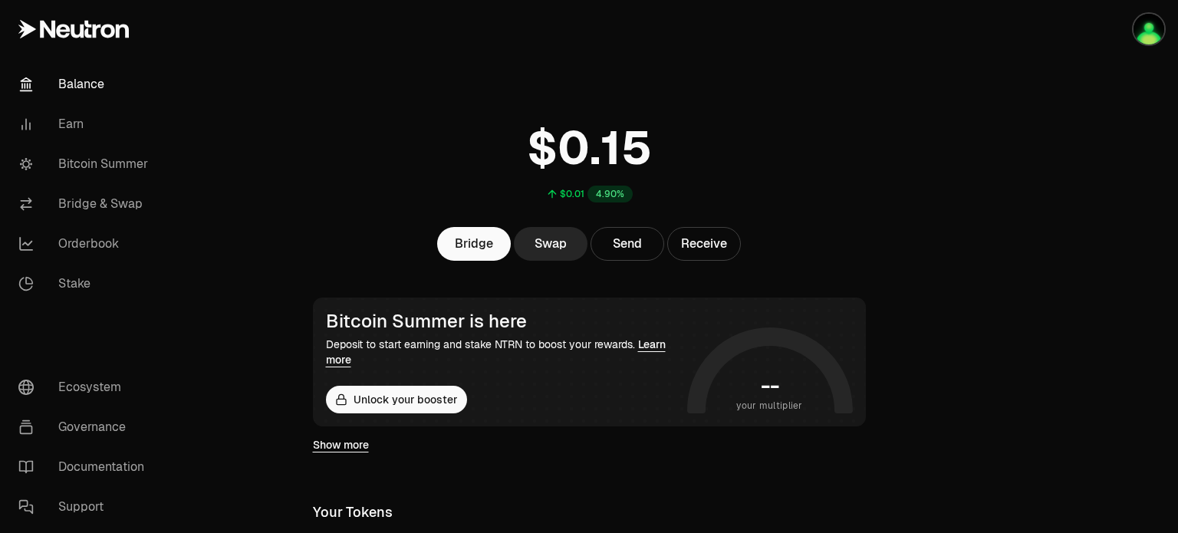
click at [997, 248] on main "$0.01 4.90% Bridge Swap Send Receive Bitcoin Summer is here Deposit to start ea…" at bounding box center [675, 421] width 1006 height 842
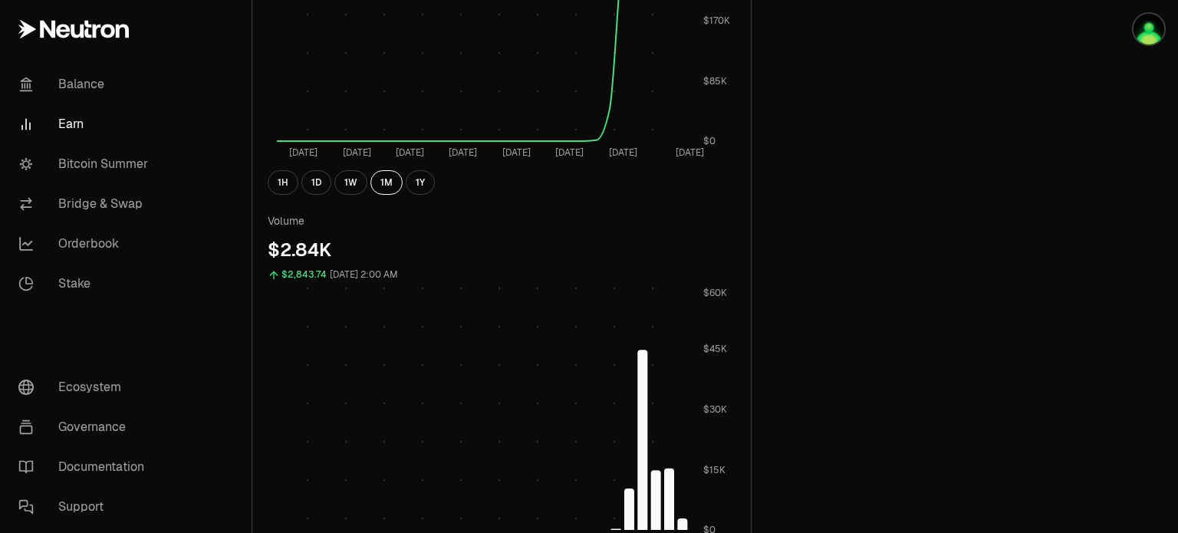
scroll to position [1367, 0]
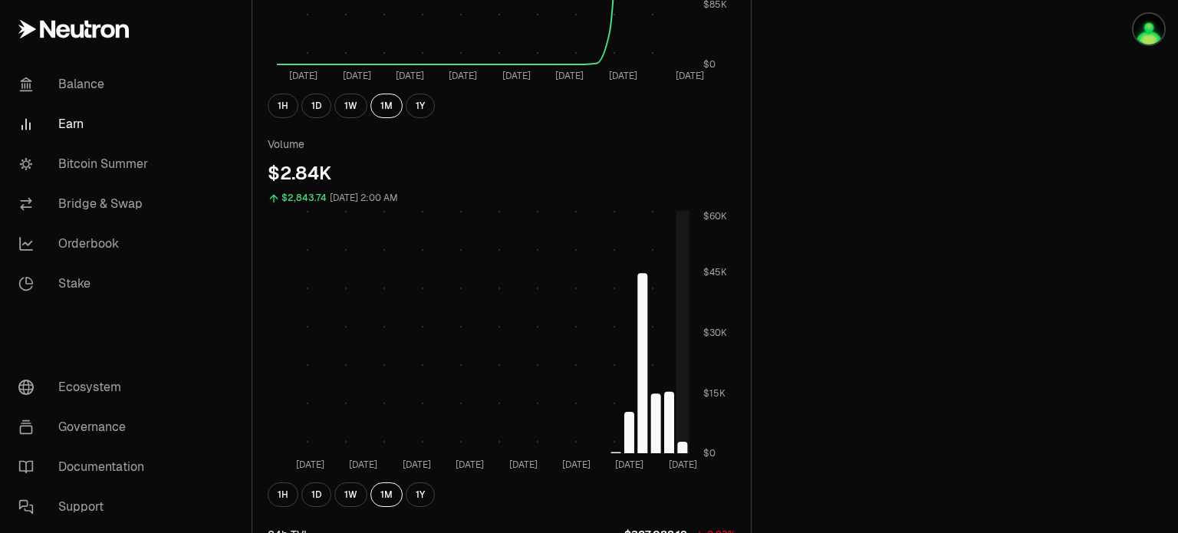
click at [681, 446] on rect at bounding box center [483, 332] width 412 height 245
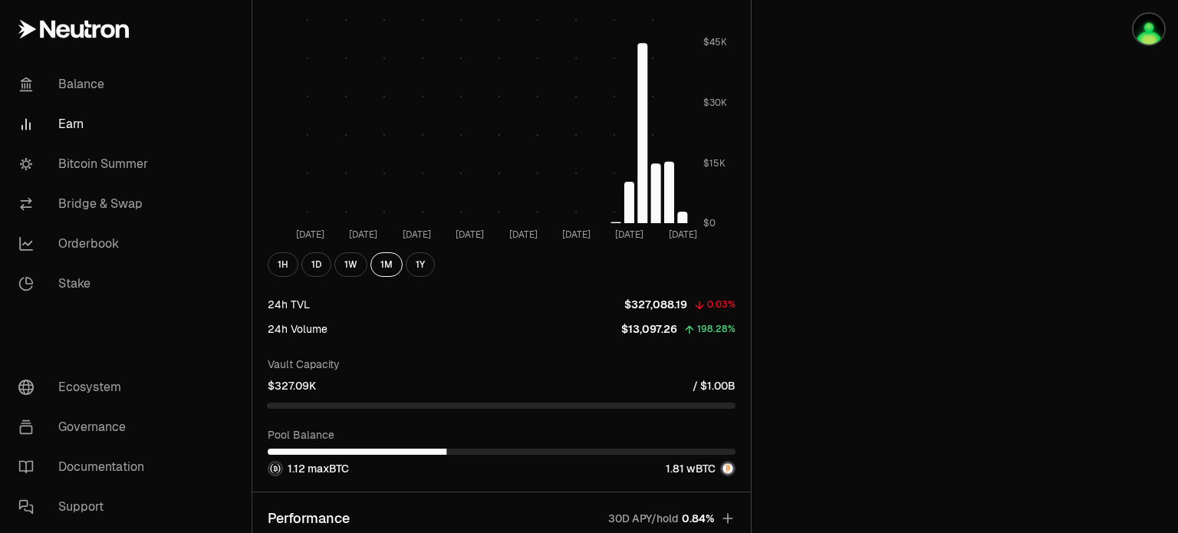
scroll to position [1674, 0]
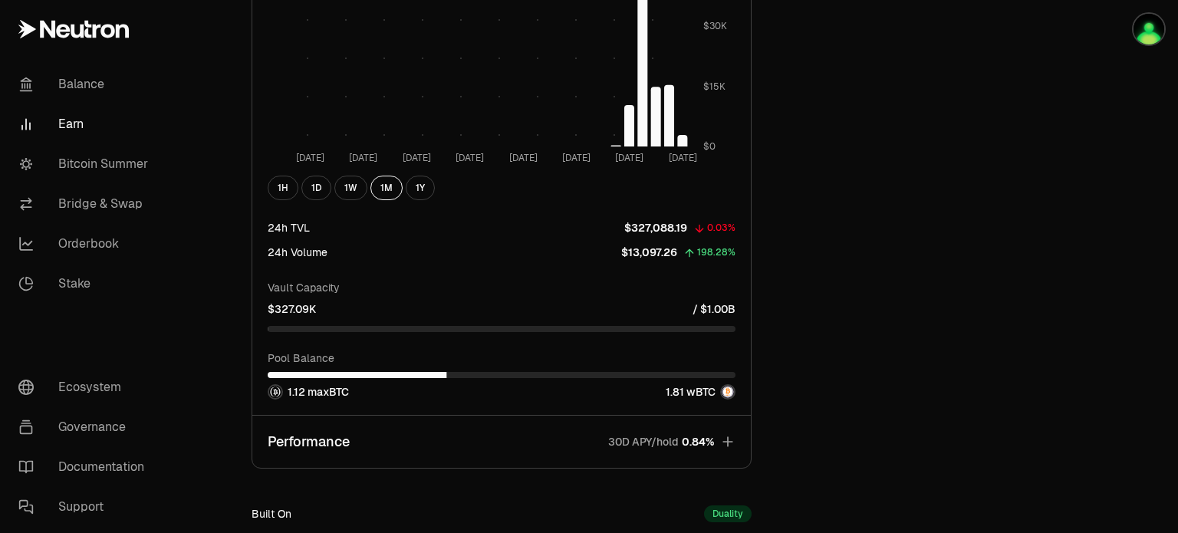
click at [729, 441] on icon "button" at bounding box center [727, 441] width 15 height 15
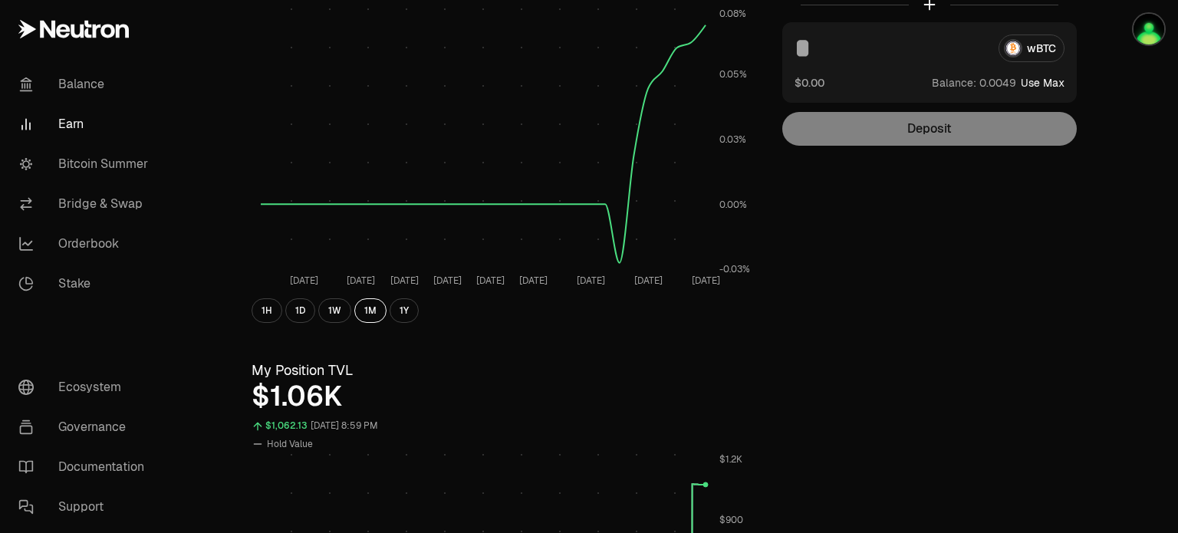
scroll to position [0, 0]
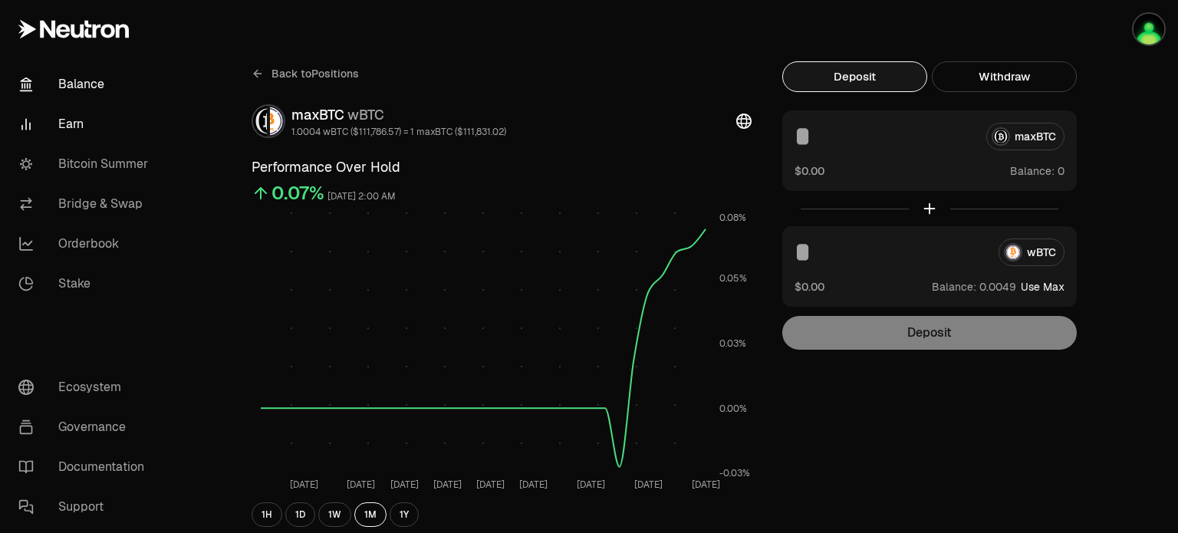
click at [83, 85] on link "Balance" at bounding box center [85, 84] width 159 height 40
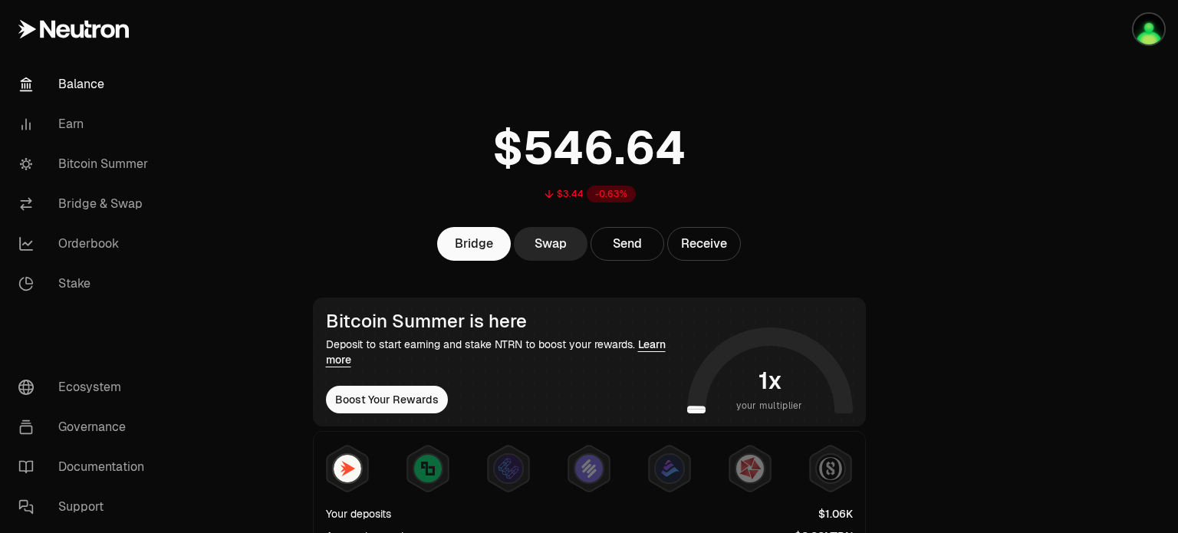
click at [992, 185] on main "$3.44 -0.63% Bridge Swap Send Receive Bitcoin Summer is here Deposit to start e…" at bounding box center [675, 521] width 1006 height 1042
